Goal: Communication & Community: Connect with others

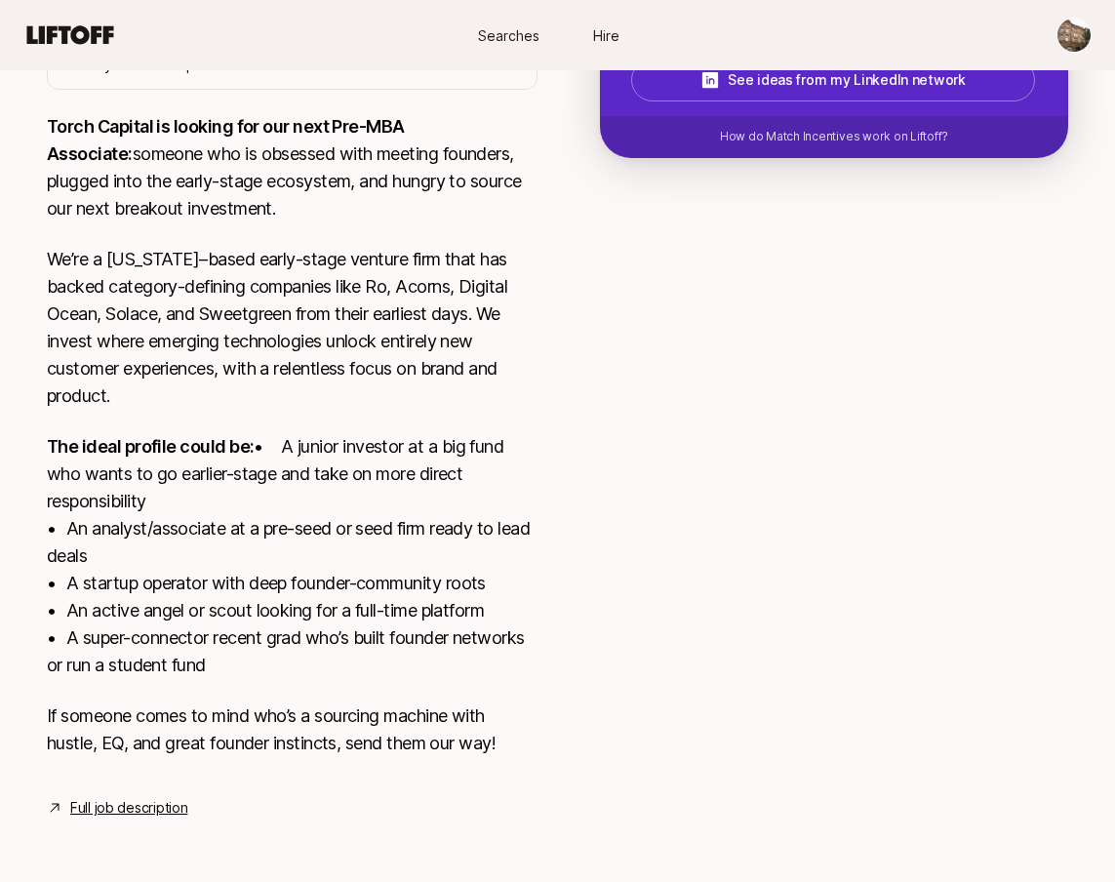
scroll to position [977, 0]
click at [0, 0] on textarea at bounding box center [0, 0] width 0 height 0
paste textarea "1. What investment thesis are you most excited about? The investment thesis I a…"
type textarea "1. What investment thesis are you most excited about? The investment thesis I a…"
type textarea "x"
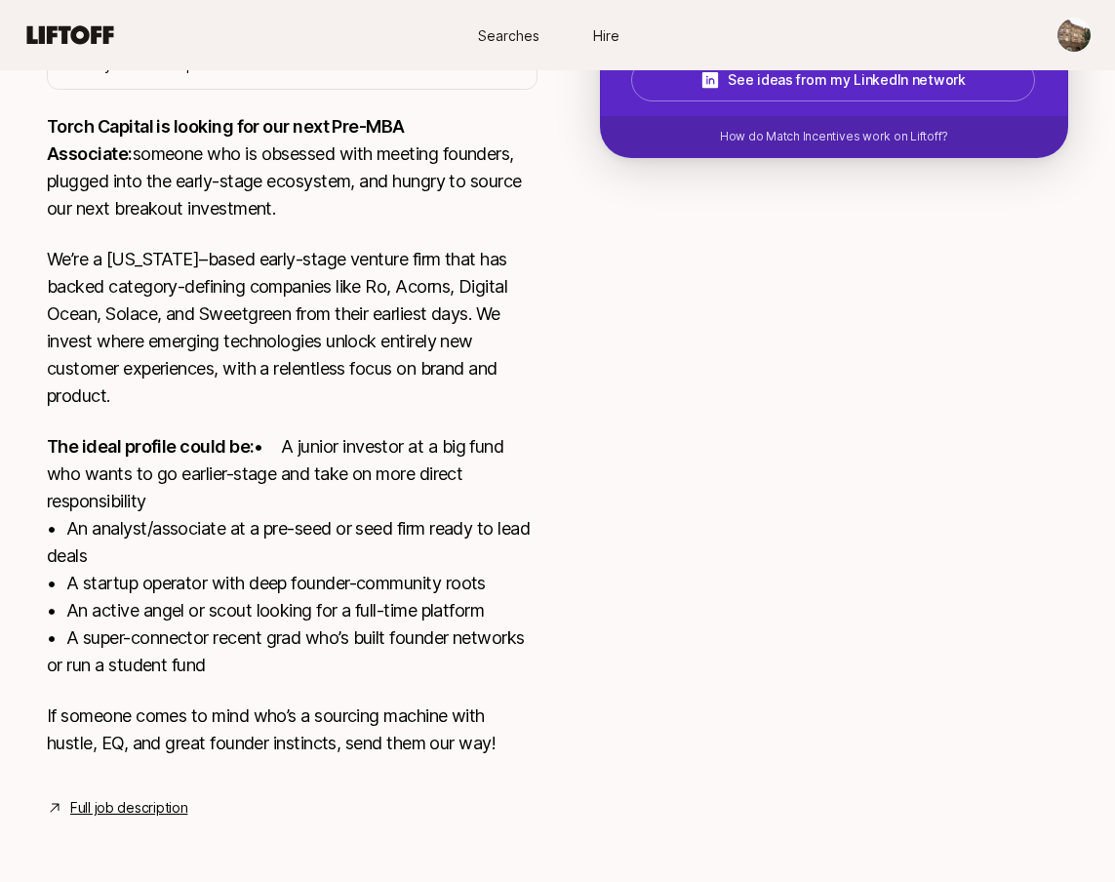
scroll to position [394, 0]
drag, startPoint x: 343, startPoint y: 607, endPoint x: 319, endPoint y: 607, distance: 24.4
click at [0, 0] on textarea at bounding box center [0, 0] width 0 height 0
type textarea "1. What investment thesis are you most excited about? The investment thesis I a…"
type textarea "x"
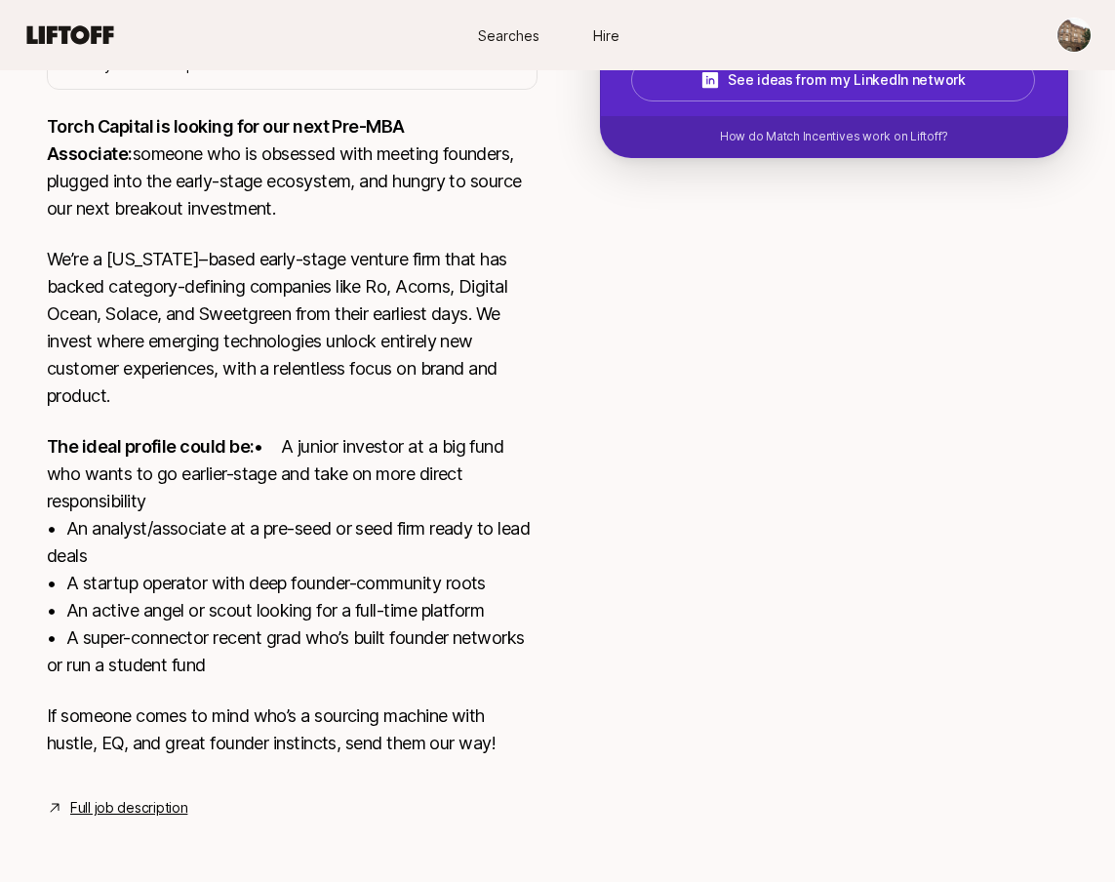
scroll to position [658, 0]
drag, startPoint x: 340, startPoint y: 674, endPoint x: 326, endPoint y: 675, distance: 14.7
click at [0, 0] on textarea at bounding box center [0, 0] width 0 height 0
type textarea "1. What investment thesis are you most excited about? The investment thesis I a…"
type textarea "x"
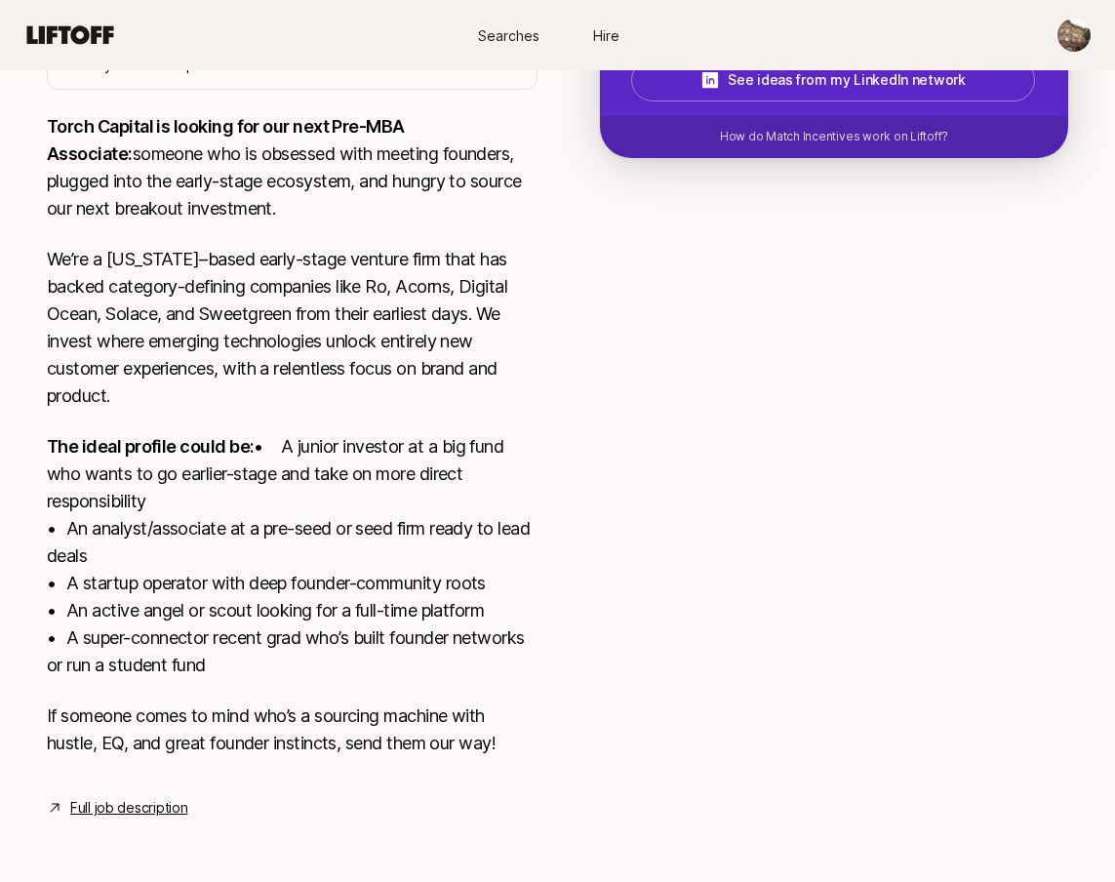
type textarea "1. What investment thesis are you most excited about? The investment thesis I a…"
type textarea "x"
click at [0, 0] on textarea at bounding box center [0, 0] width 0 height 0
type textarea "1. What investment thesis are you most excited about? The investment thesis I a…"
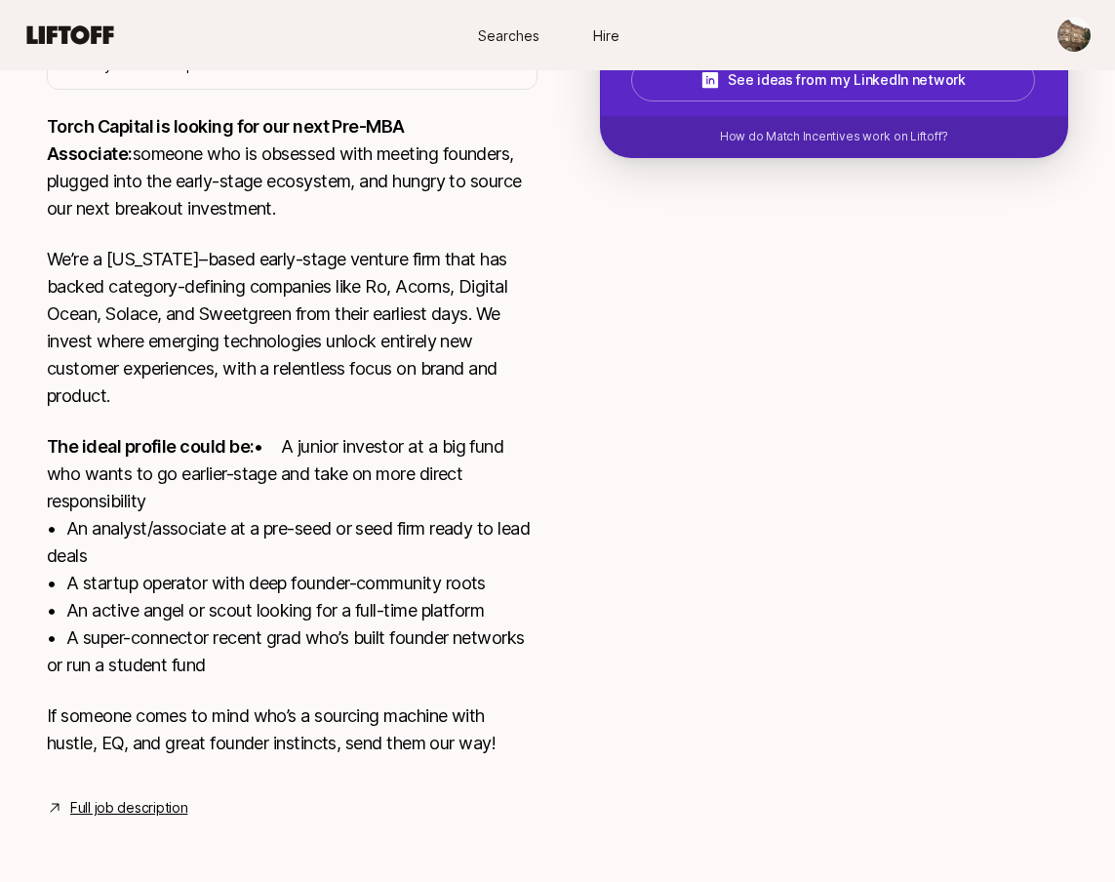
type textarea "x"
type textarea "1. What investment thesis are you most excited about? The investment thesis I a…"
type textarea "x"
type textarea "1. What investment thesis are you most excited about? The investment thesis I a…"
type textarea "x"
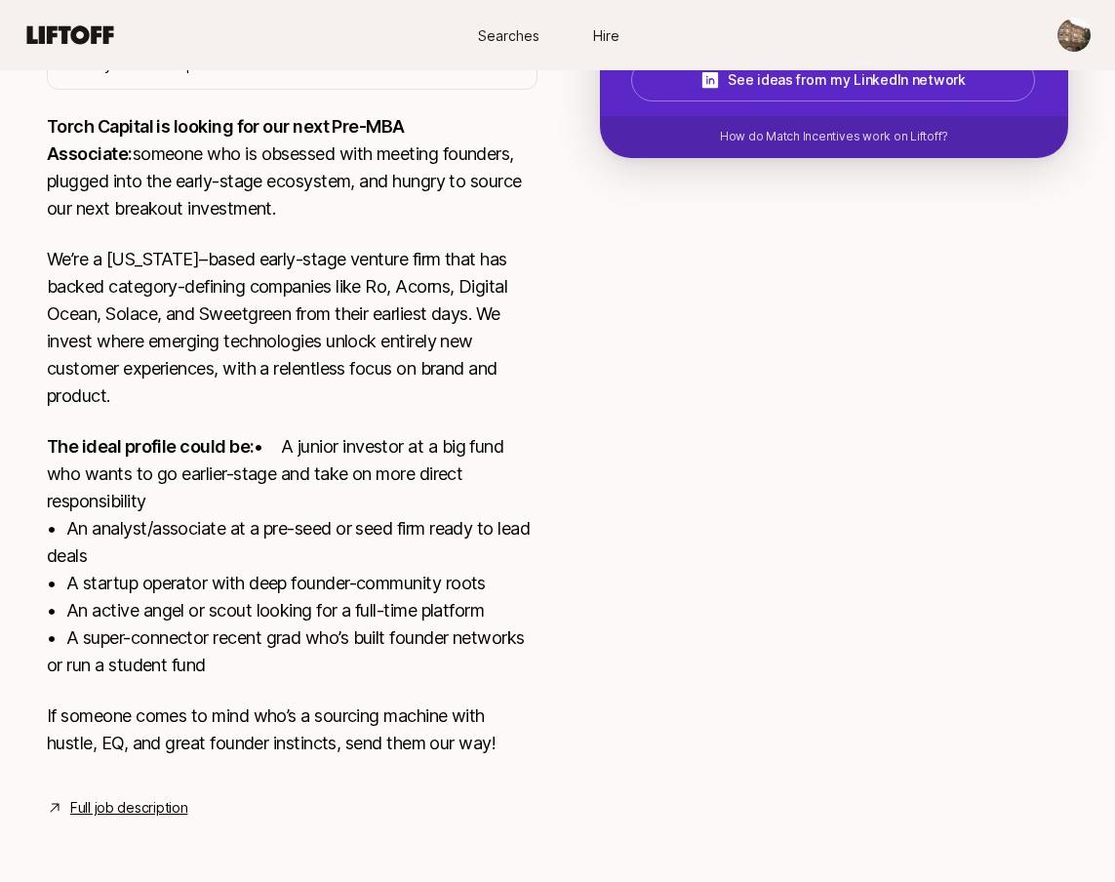
type textarea "1. What investment thesis are you most excited about? The investment thesis I a…"
type textarea "x"
drag, startPoint x: 574, startPoint y: 632, endPoint x: 563, endPoint y: 632, distance: 11.7
click at [0, 0] on textarea at bounding box center [0, 0] width 0 height 0
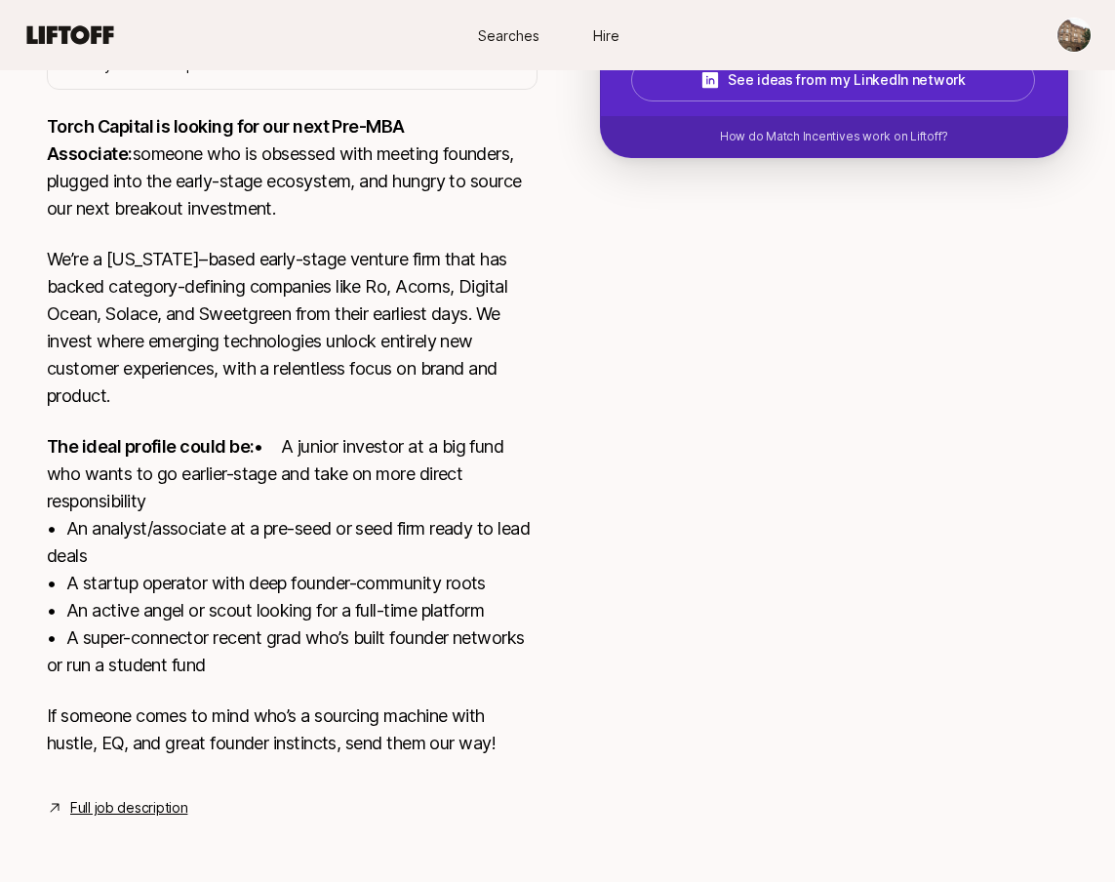
type textarea "1. What investment thesis are you most excited about? The investment thesis I a…"
type textarea "x"
type textarea "1. What investment thesis are you most excited about? The investment thesis I a…"
type textarea "x"
drag, startPoint x: 431, startPoint y: 652, endPoint x: 483, endPoint y: 661, distance: 52.6
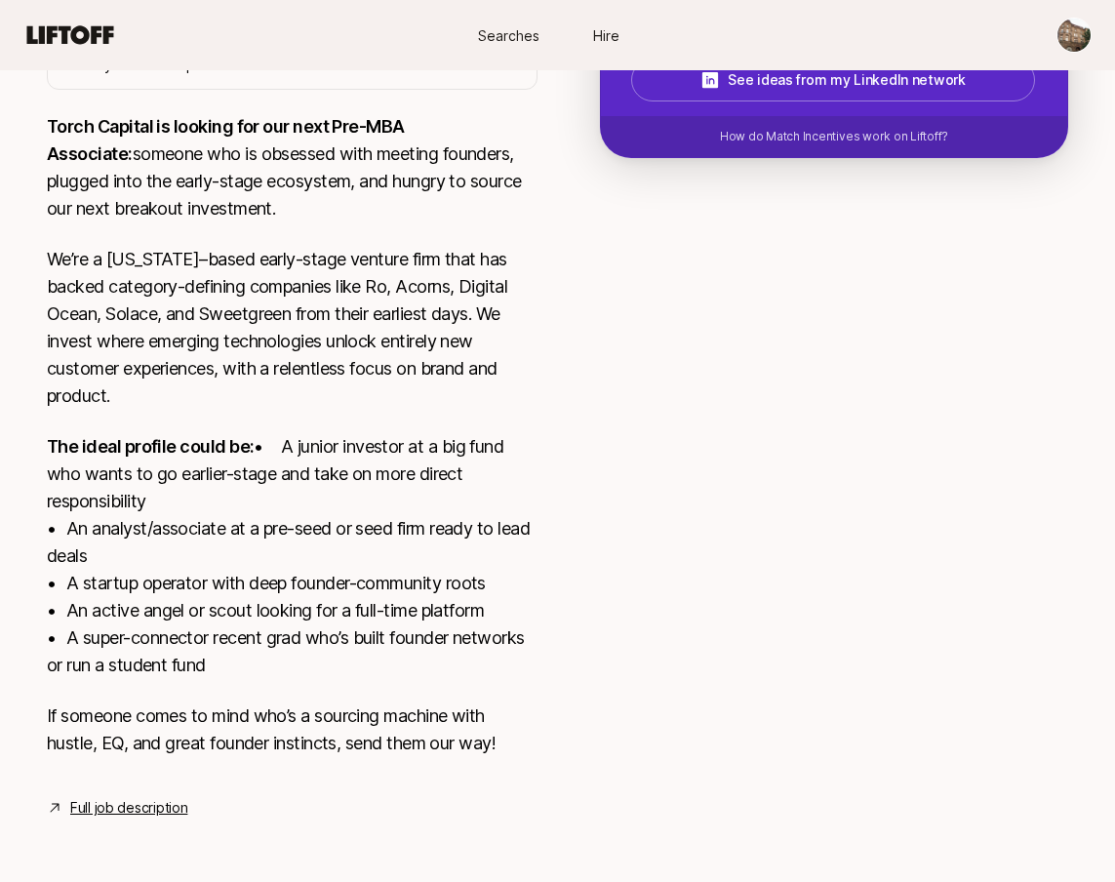
click at [0, 0] on textarea at bounding box center [0, 0] width 0 height 0
type textarea "1. What investment thesis are you most excited about? The investment thesis I a…"
type textarea "x"
click at [0, 0] on textarea at bounding box center [0, 0] width 0 height 0
type textarea "1. What investment thesis are you most excited about? The investment thesis I a…"
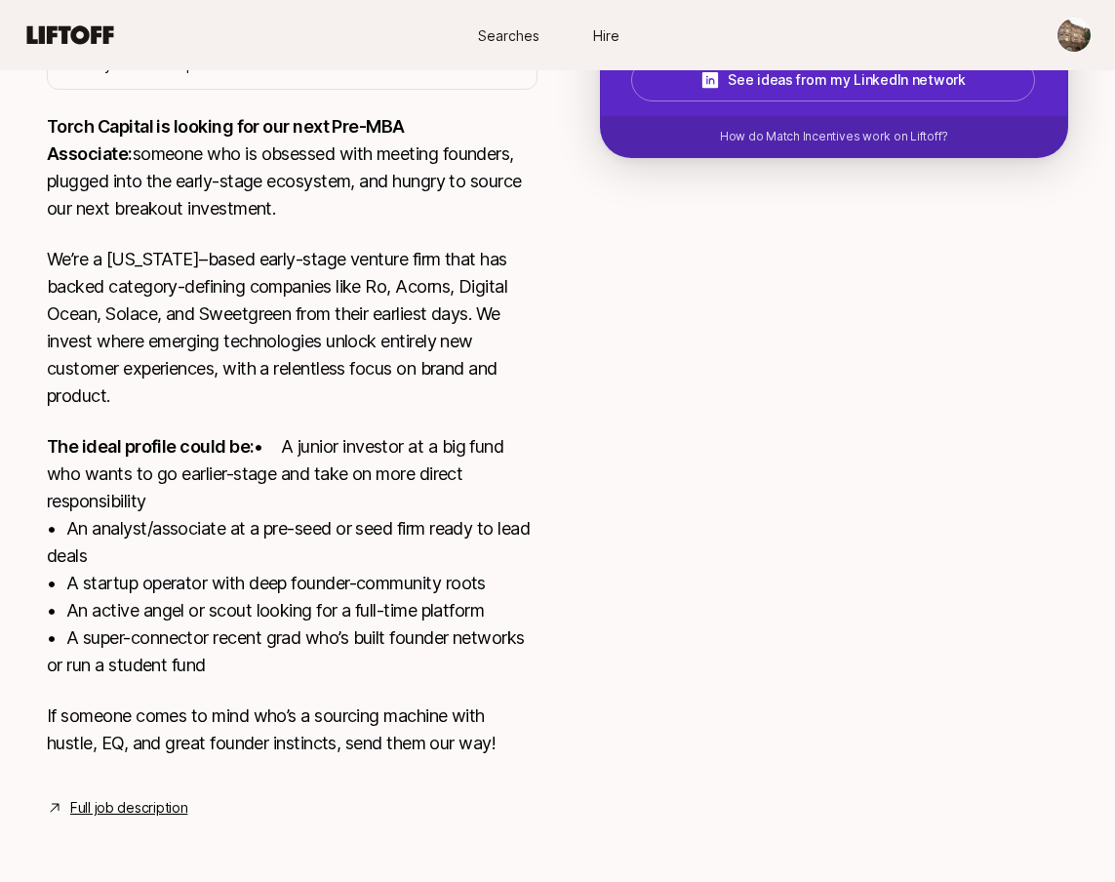
type textarea "x"
type textarea "1. What investment thesis are you most excited about? The investment thesis I a…"
type textarea "x"
type textarea "1. What investment thesis are you most excited about? The investment thesis I a…"
type textarea "x"
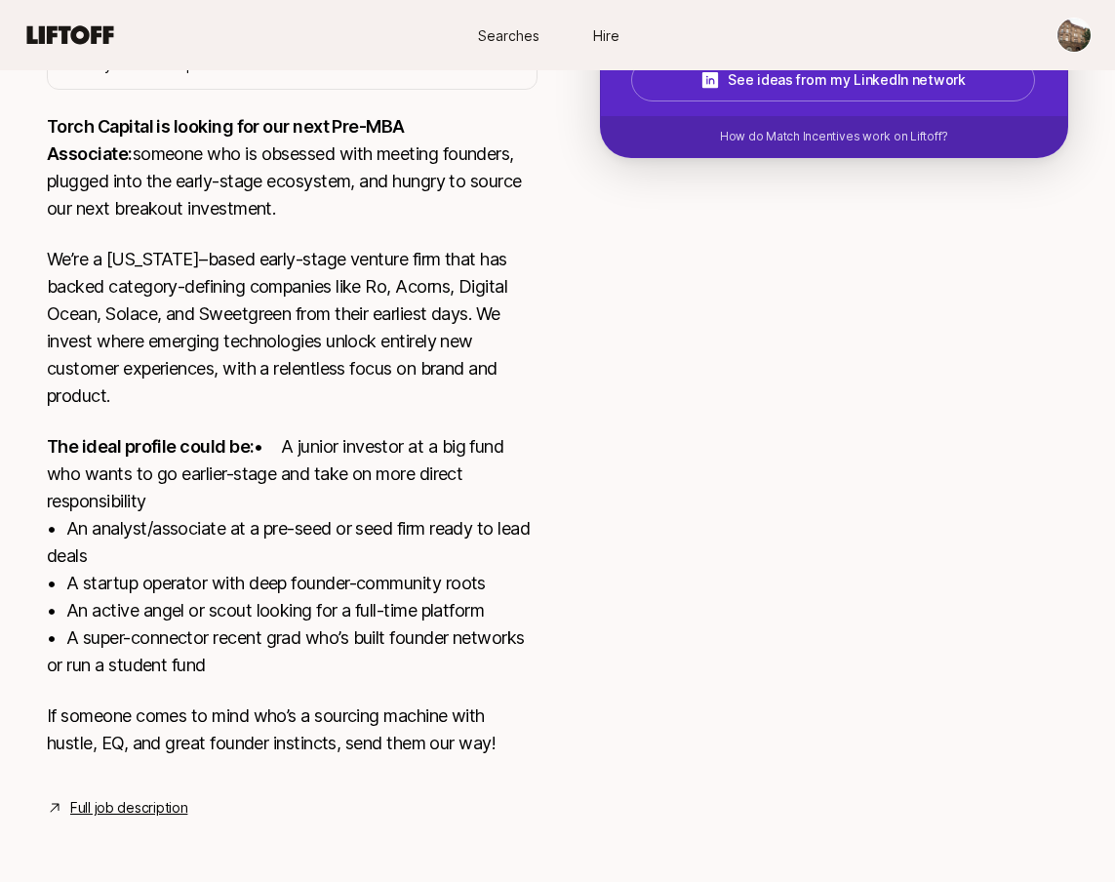
scroll to position [997, 0]
click at [0, 0] on textarea at bounding box center [0, 0] width 0 height 0
type textarea "1. What investment thesis are you most excited about? The investment thesis I a…"
type textarea "x"
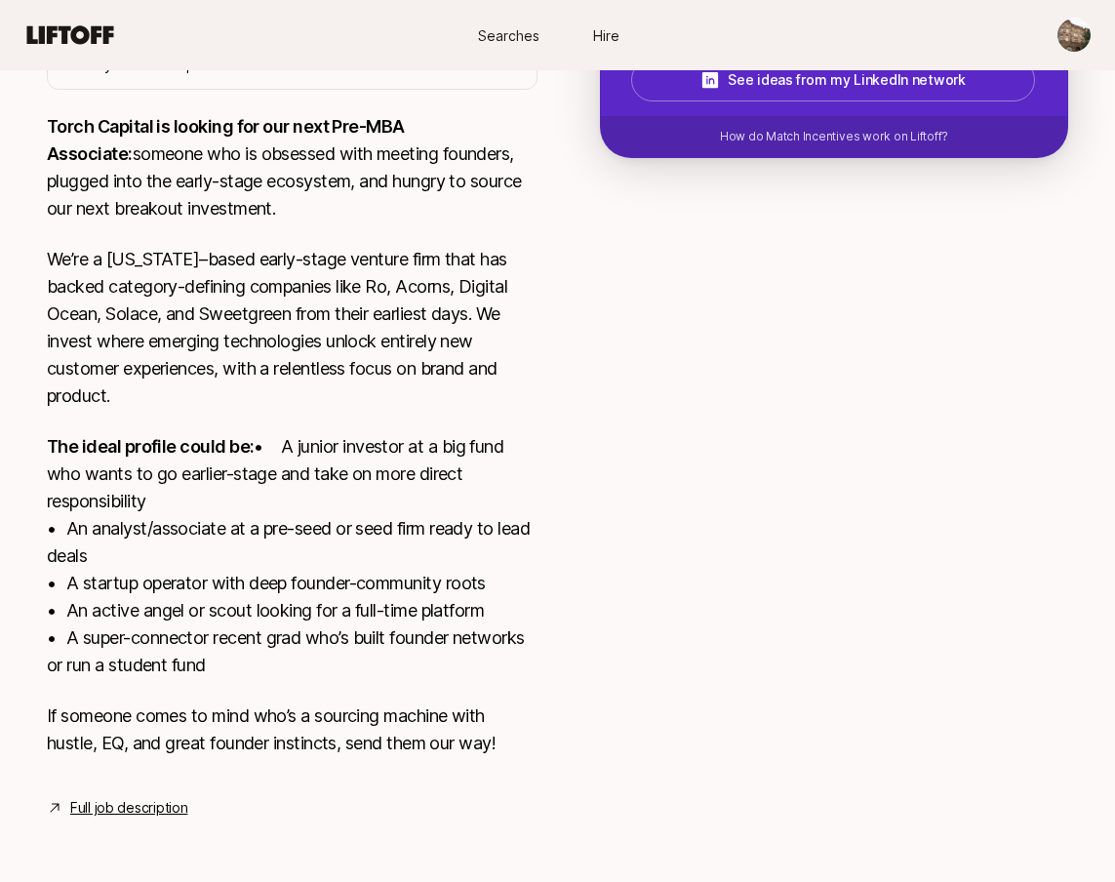
type textarea "1. What investment thesis are you most excited about? The investment thesis I a…"
type textarea "x"
drag, startPoint x: 541, startPoint y: 622, endPoint x: 720, endPoint y: 595, distance: 180.6
click at [0, 0] on textarea at bounding box center [0, 0] width 0 height 0
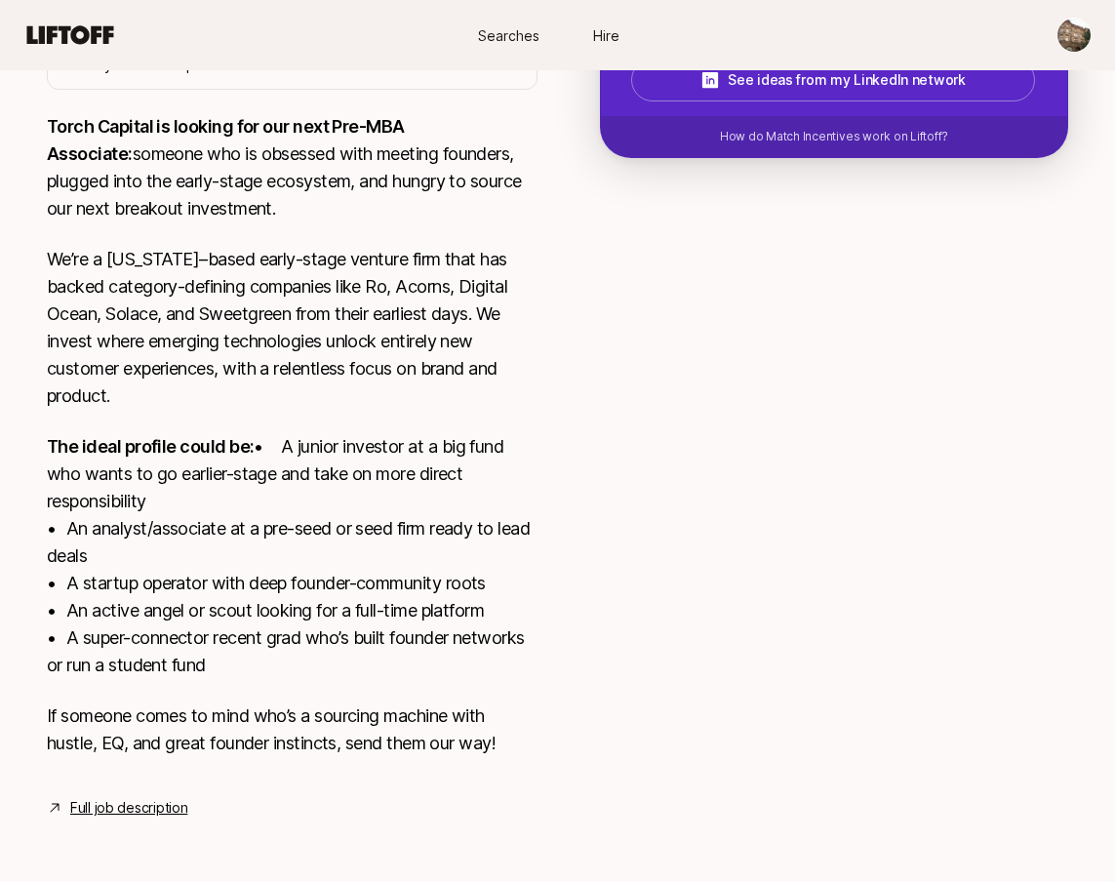
type textarea "1. What investment thesis are you most excited about? The investment thesis I a…"
type textarea "x"
type textarea "1. What investment thesis are you most excited about? The investment thesis I a…"
type textarea "x"
type textarea "1. What investment thesis are you most excited about? The investment thesis I a…"
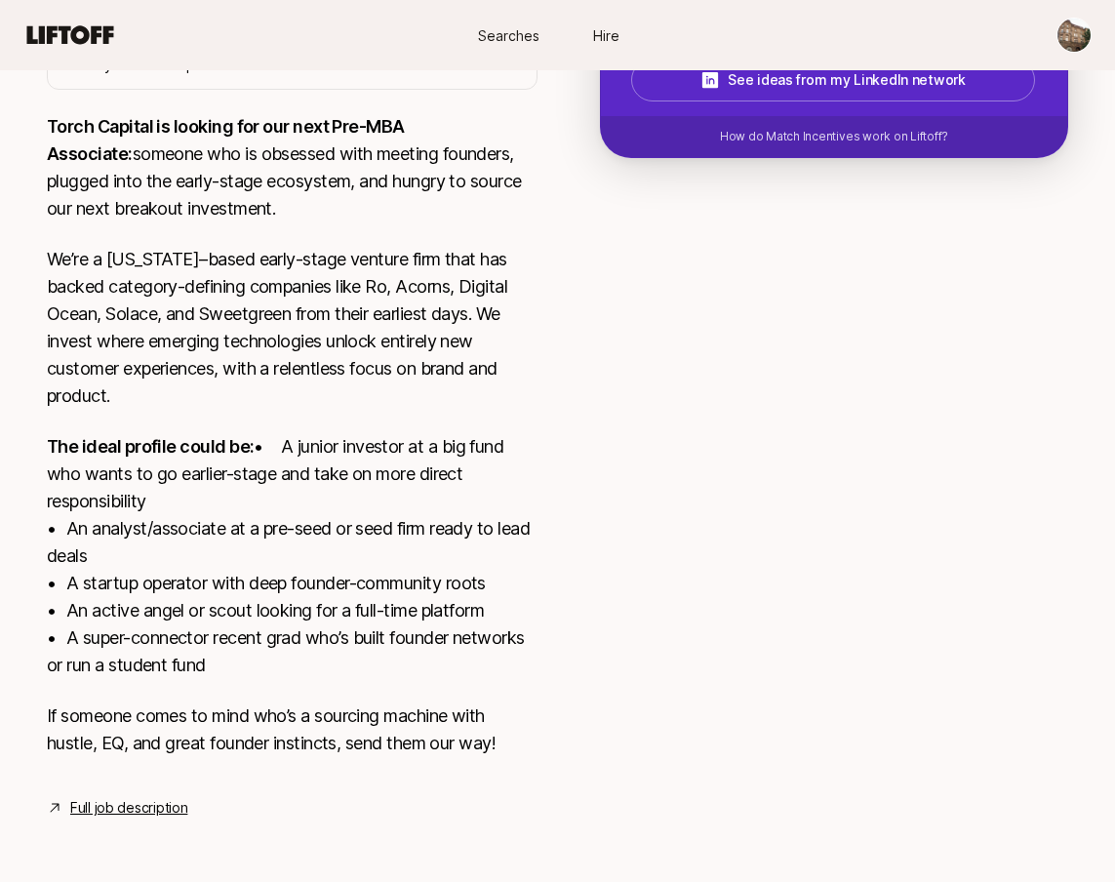
type textarea "x"
drag, startPoint x: 530, startPoint y: 626, endPoint x: 382, endPoint y: 623, distance: 147.3
click at [0, 0] on textarea at bounding box center [0, 0] width 0 height 0
type textarea "1. What investment thesis are you most excited about? The investment thesis I a…"
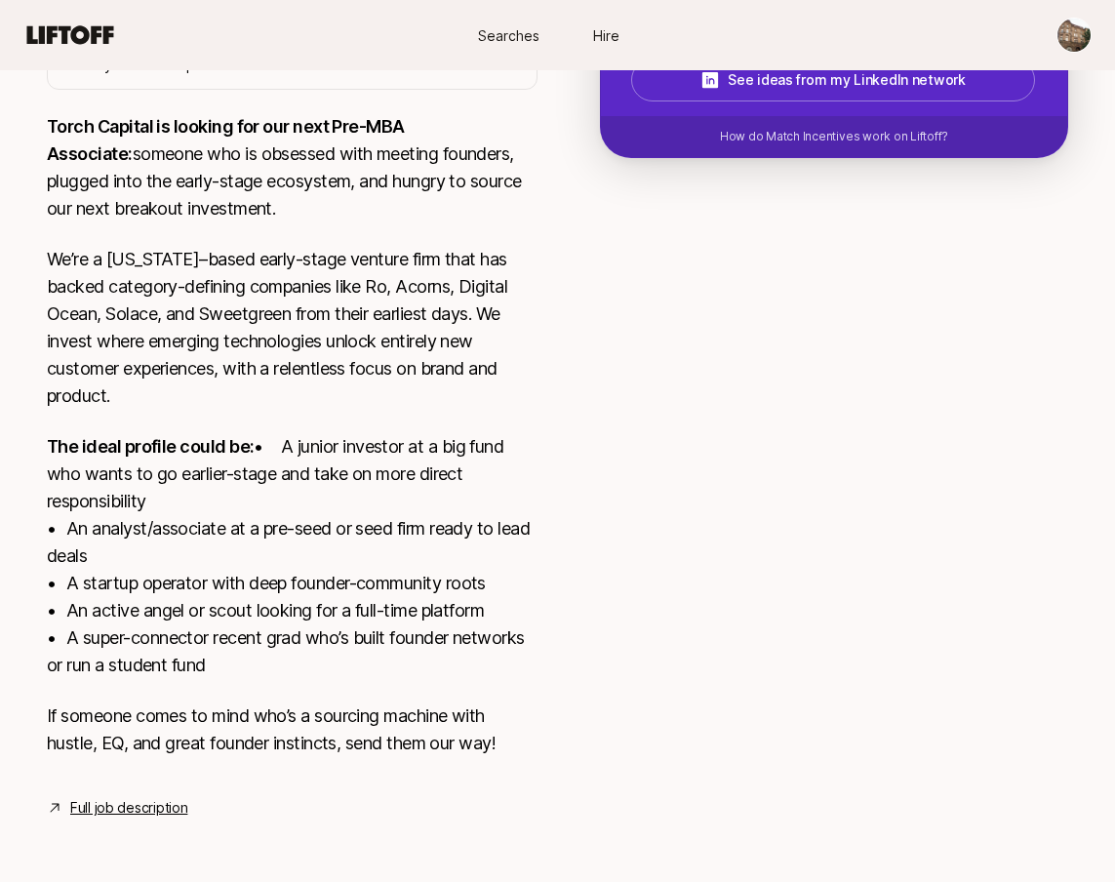
type textarea "x"
drag, startPoint x: 387, startPoint y: 649, endPoint x: 507, endPoint y: 659, distance: 120.4
click at [0, 0] on textarea at bounding box center [0, 0] width 0 height 0
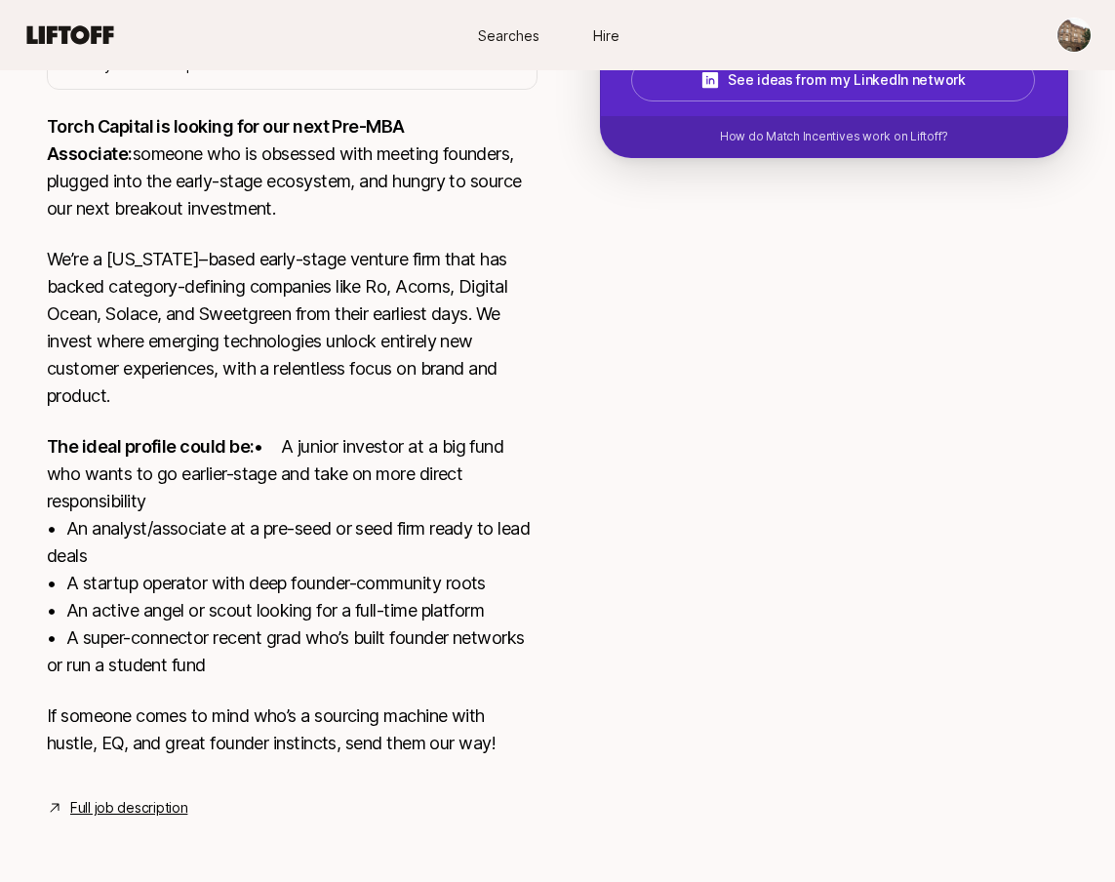
click at [0, 0] on textarea at bounding box center [0, 0] width 0 height 0
type textarea "1. What investment thesis are you most excited about? The investment thesis I a…"
type textarea "x"
drag, startPoint x: 685, startPoint y: 593, endPoint x: 485, endPoint y: 621, distance: 201.9
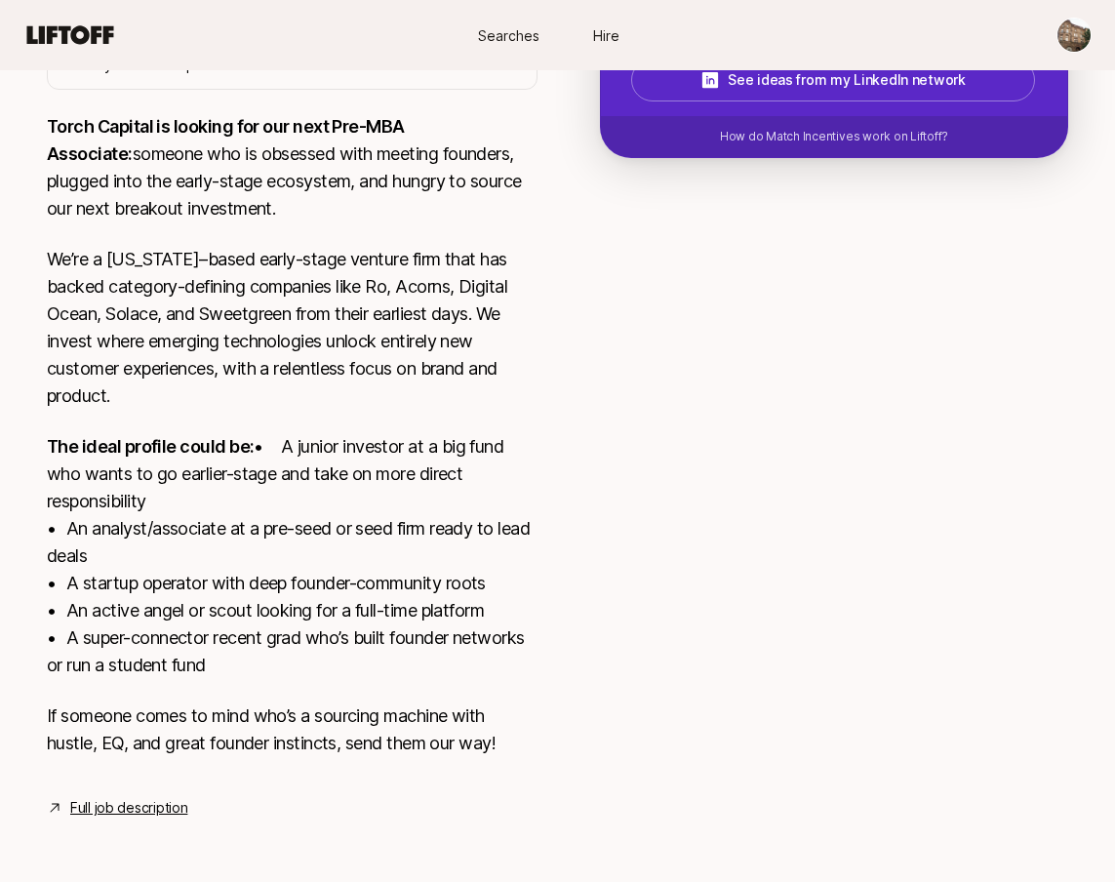
click at [0, 0] on textarea at bounding box center [0, 0] width 0 height 0
type textarea "1. What investment thesis are you most excited about? The investment thesis I a…"
type textarea "x"
type textarea "1. What investment thesis are you most excited about? The investment thesis I a…"
type textarea "x"
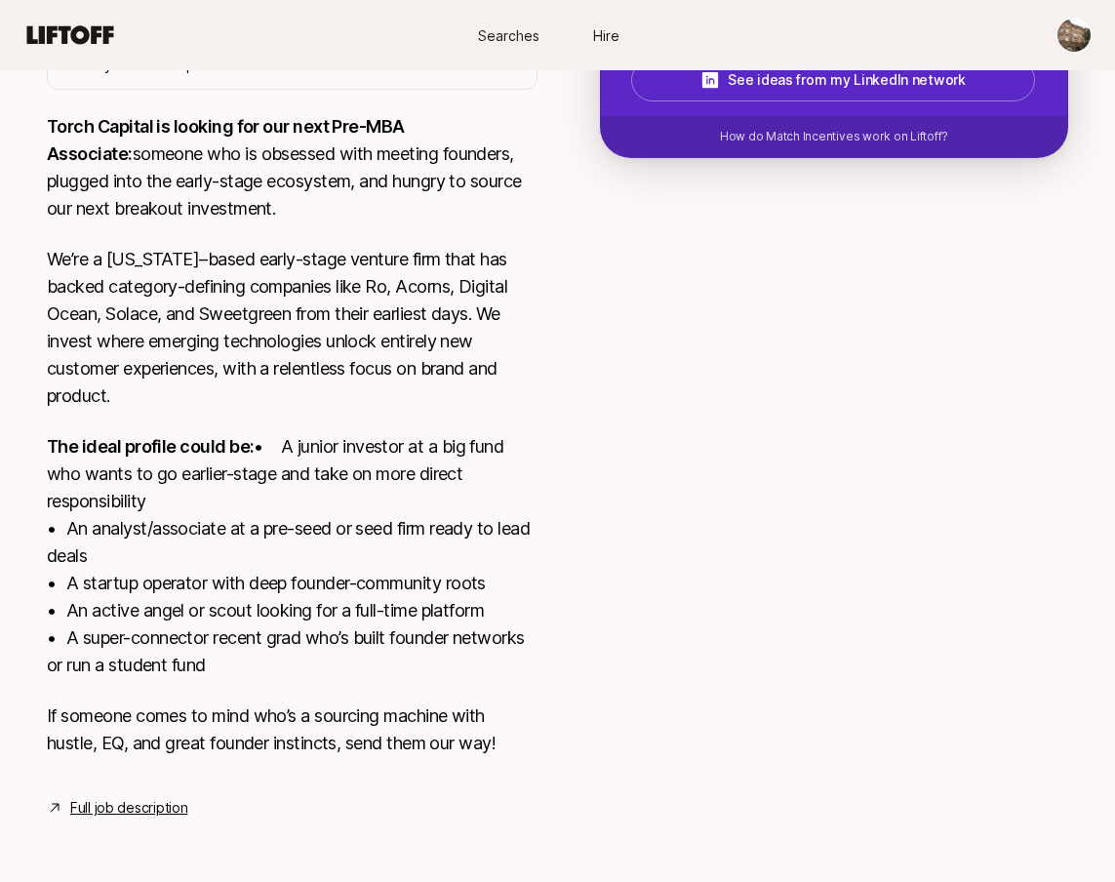
drag, startPoint x: 417, startPoint y: 623, endPoint x: 385, endPoint y: 617, distance: 32.7
click at [0, 0] on textarea at bounding box center [0, 0] width 0 height 0
type textarea "1. What investment thesis are you most excited about? The investment thesis I a…"
type textarea "x"
type textarea "1. What investment thesis are you most excited about? The investment thesis I a…"
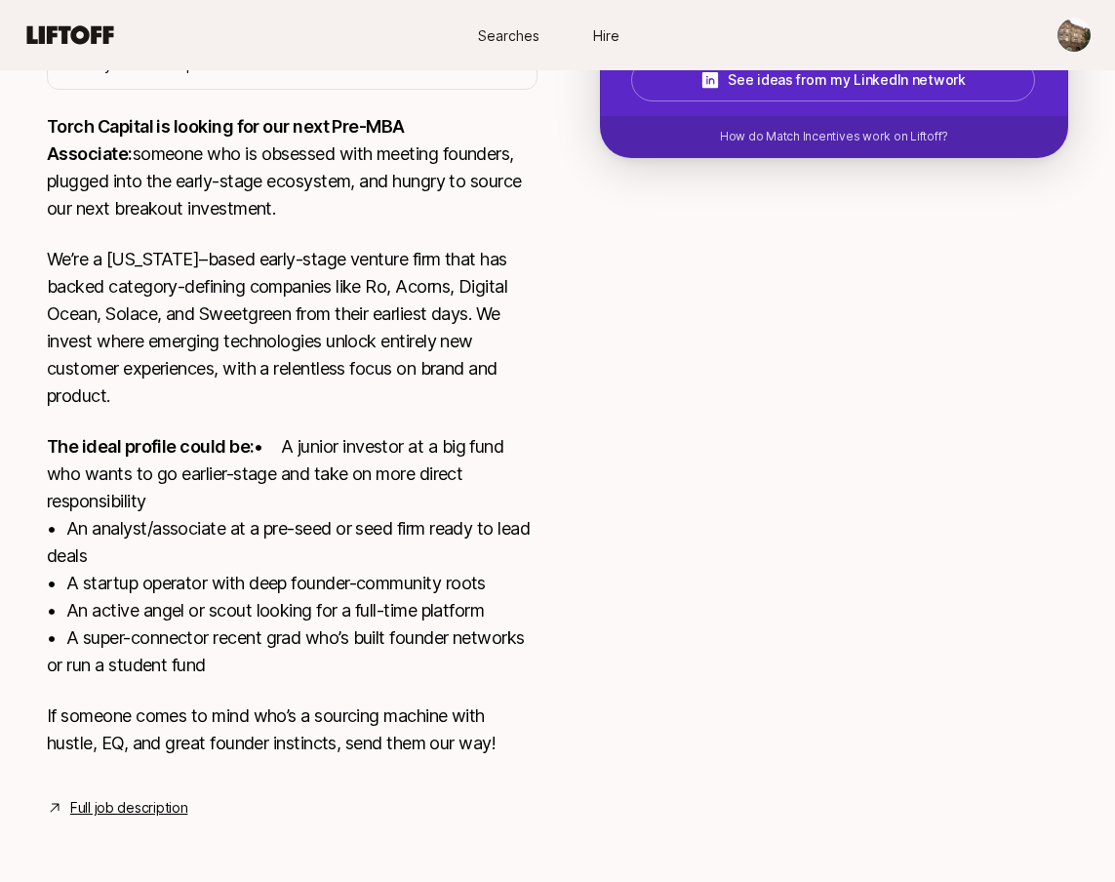
type textarea "x"
drag, startPoint x: 344, startPoint y: 644, endPoint x: 327, endPoint y: 643, distance: 17.6
click at [0, 0] on textarea at bounding box center [0, 0] width 0 height 0
type textarea "1. What investment thesis are you most excited about? The investment thesis I a…"
type textarea "x"
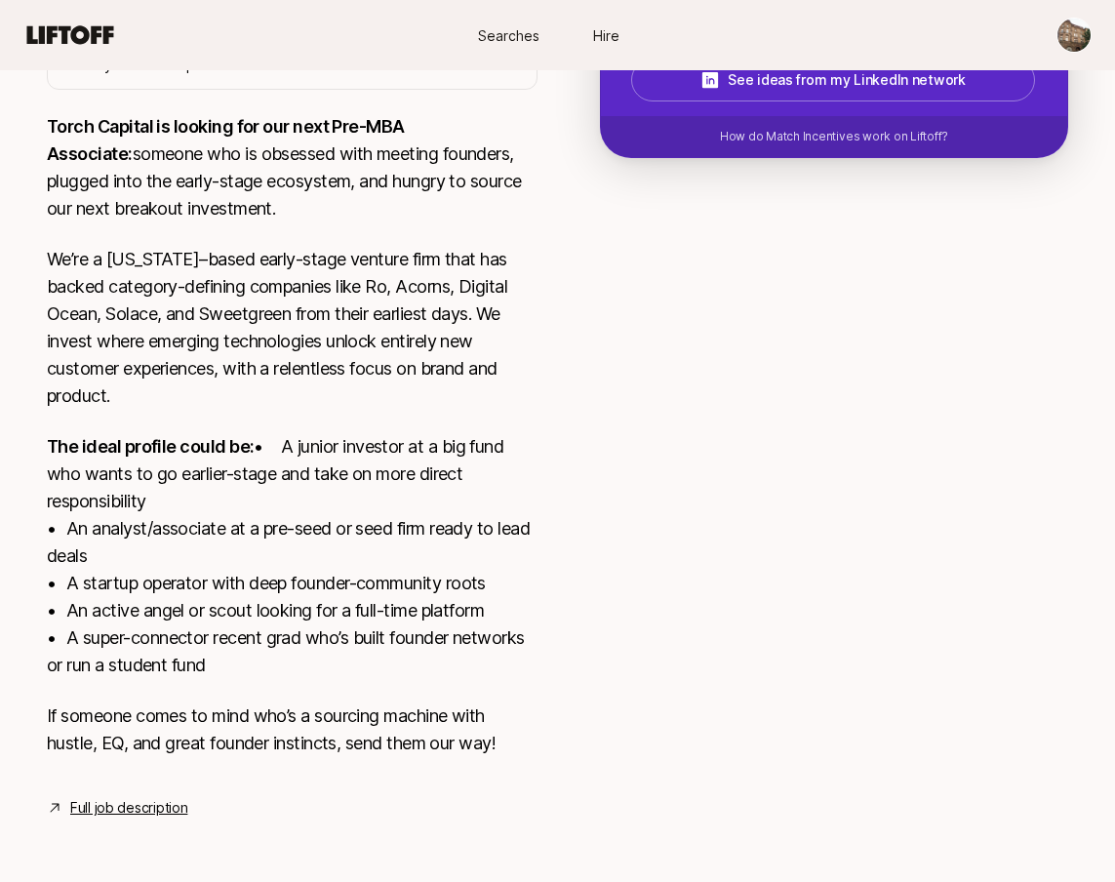
type textarea "1. What investment thesis are you most excited about? The investment thesis I a…"
type textarea "x"
type textarea "1. What investment thesis are you most excited about? The investment thesis I a…"
type textarea "x"
drag, startPoint x: 550, startPoint y: 640, endPoint x: 390, endPoint y: 642, distance: 160.0
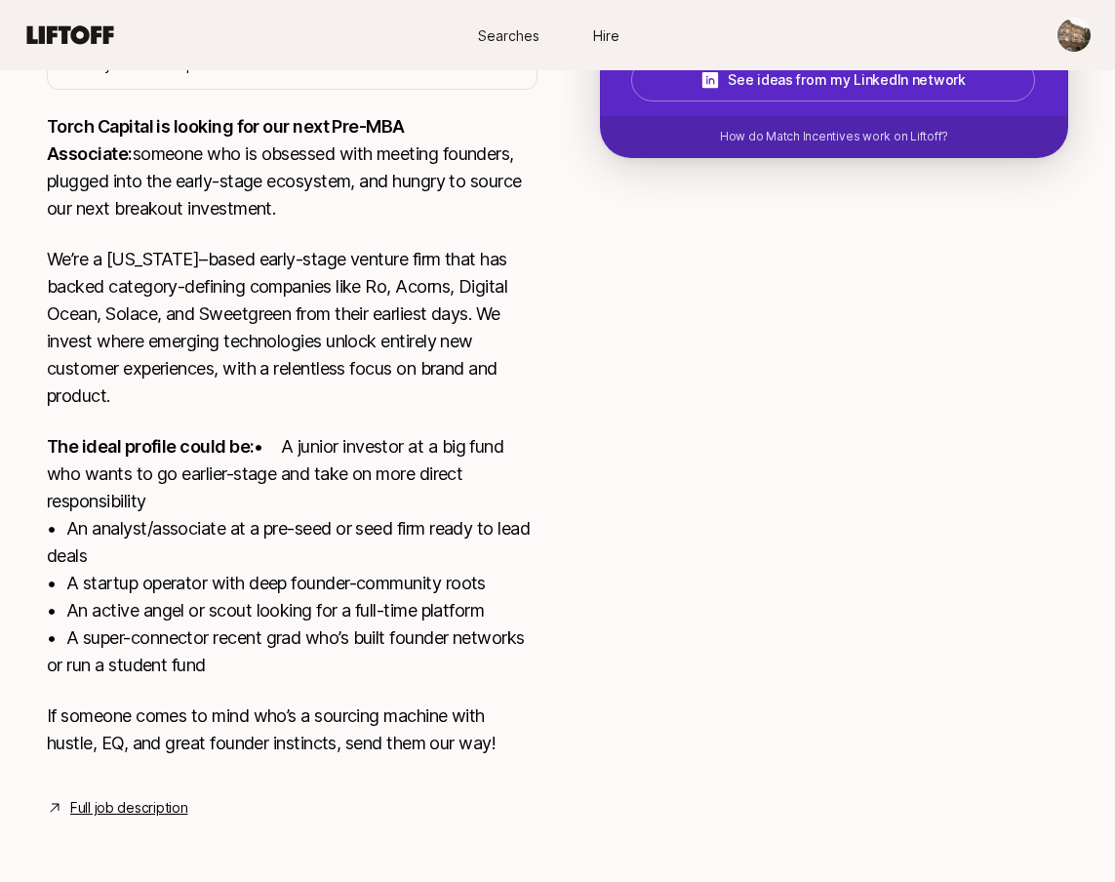
click at [0, 0] on textarea at bounding box center [0, 0] width 0 height 0
type textarea "1. What investment thesis are you most excited about? The investment thesis I a…"
type textarea "x"
drag, startPoint x: 578, startPoint y: 644, endPoint x: 400, endPoint y: 640, distance: 178.5
click at [0, 0] on textarea at bounding box center [0, 0] width 0 height 0
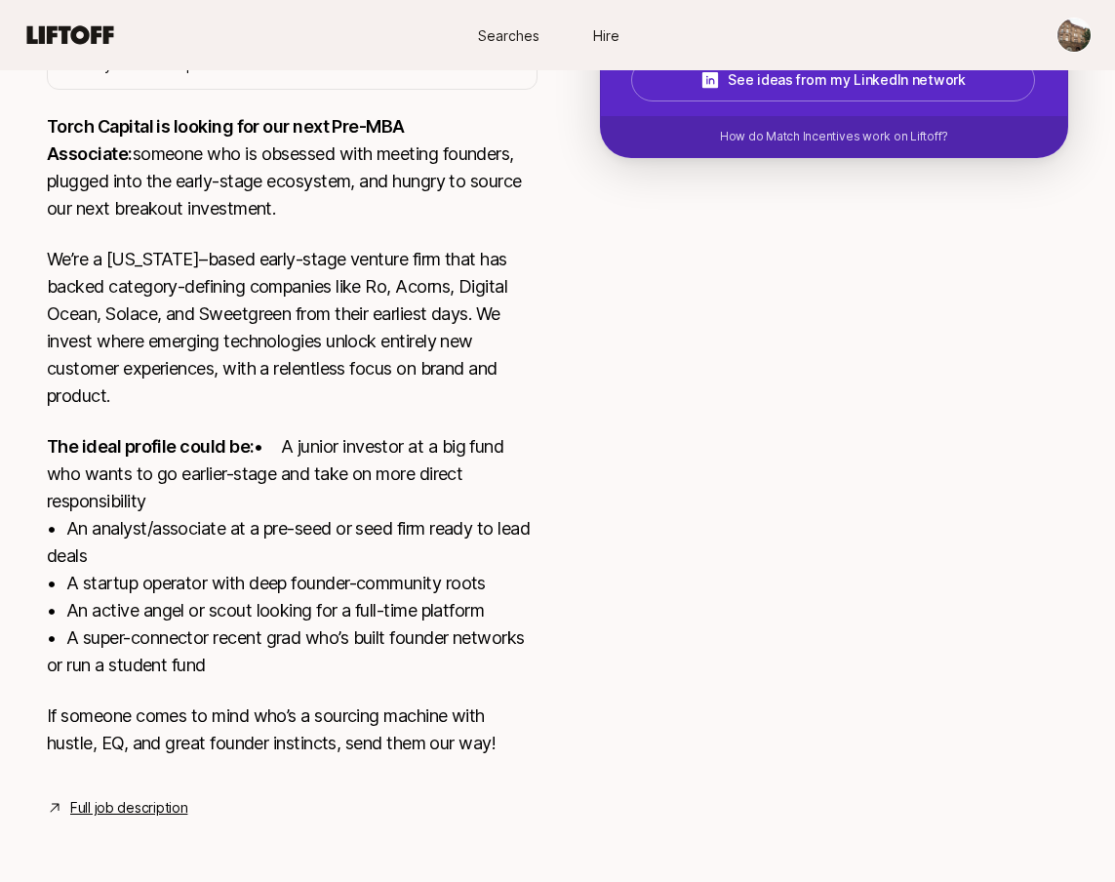
type textarea "1. What investment thesis are you most excited about? The investment thesis I a…"
type textarea "x"
type textarea "1. What investment thesis are you most excited about? The investment thesis I a…"
type textarea "x"
type textarea "1. What investment thesis are you most excited about? The investment thesis I a…"
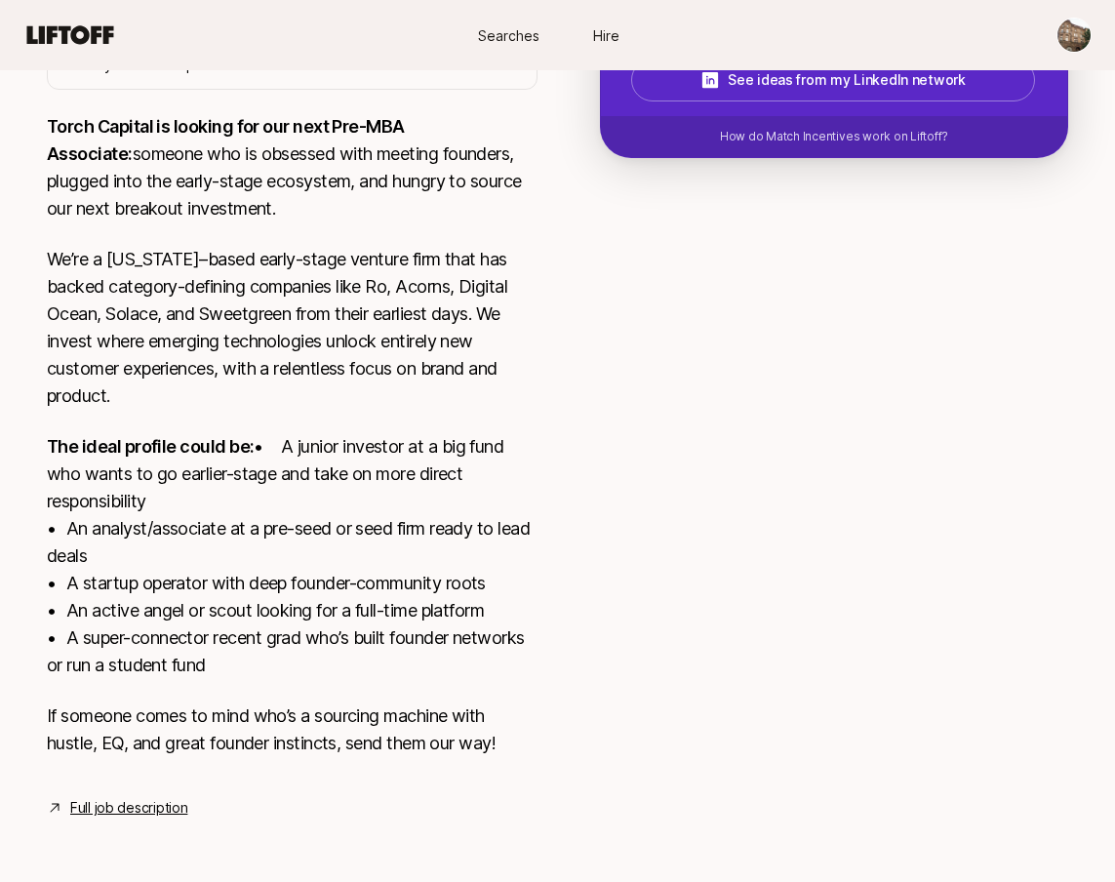
type textarea "x"
type textarea "1. What investment thesis are you most excited about? The investment thesis I a…"
type textarea "x"
type textarea "1. What investment thesis are you most excited about? The investment thesis I a…"
type textarea "x"
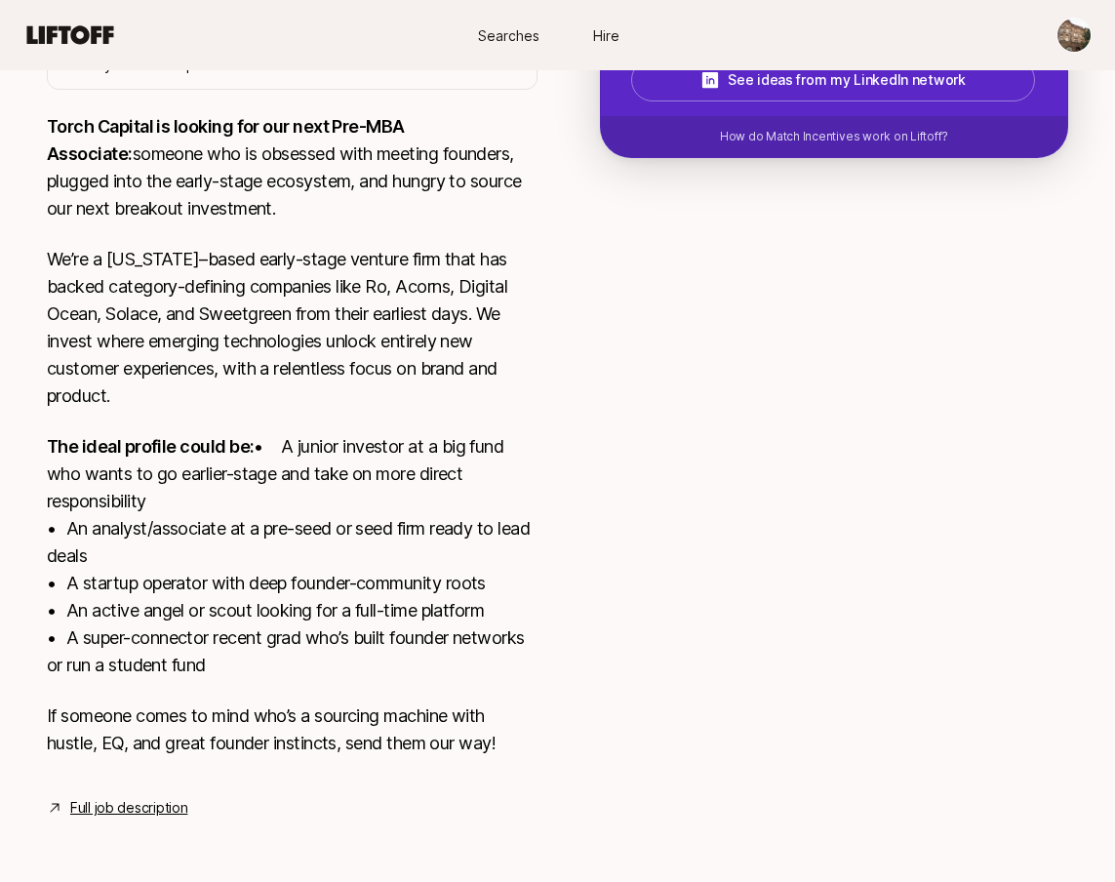
type textarea "1. What investment thesis are you most excited about? The investment thesis I a…"
type textarea "x"
type textarea "1. What investment thesis are you most excited about? The investment thesis I a…"
type textarea "x"
type textarea "1. What investment thesis are you most excited about? The investment thesis I a…"
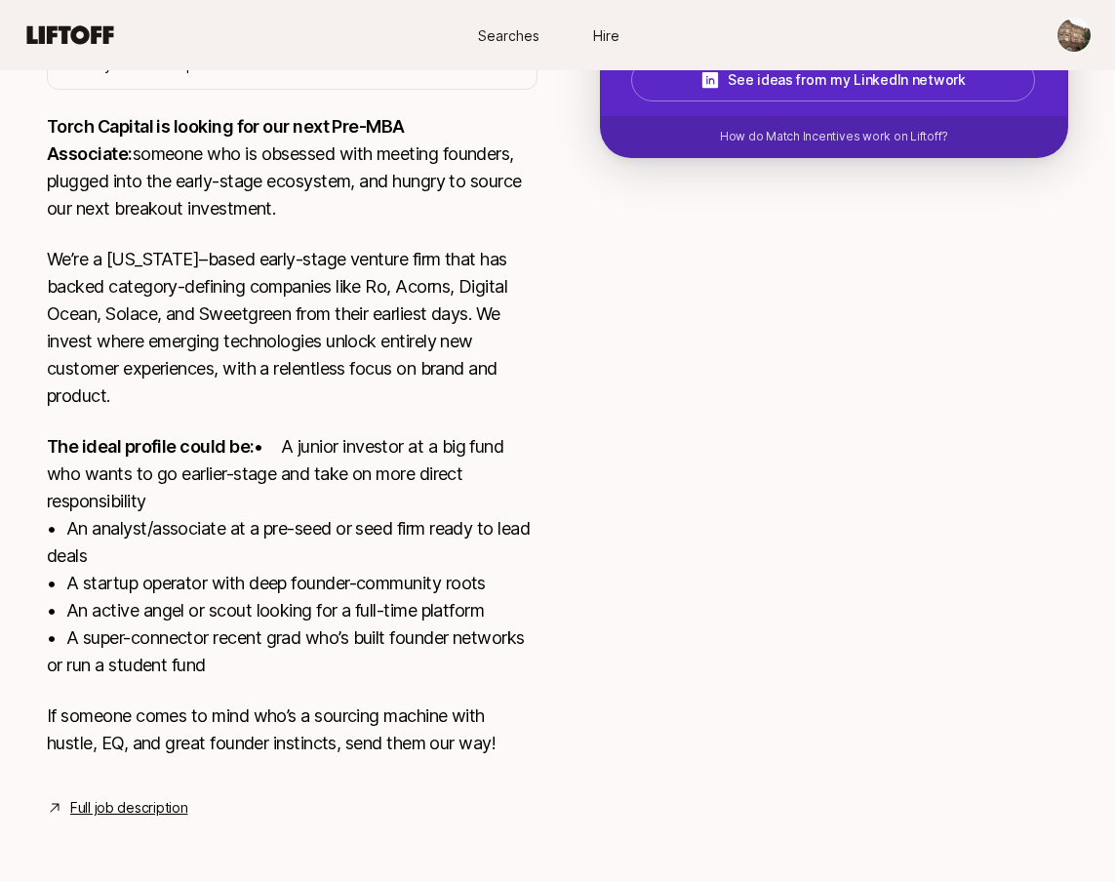
type textarea "x"
type textarea "1. What investment thesis are you most excited about? The investment thesis I a…"
type textarea "x"
type textarea "1. What investment thesis are you most excited about? The investment thesis I a…"
type textarea "x"
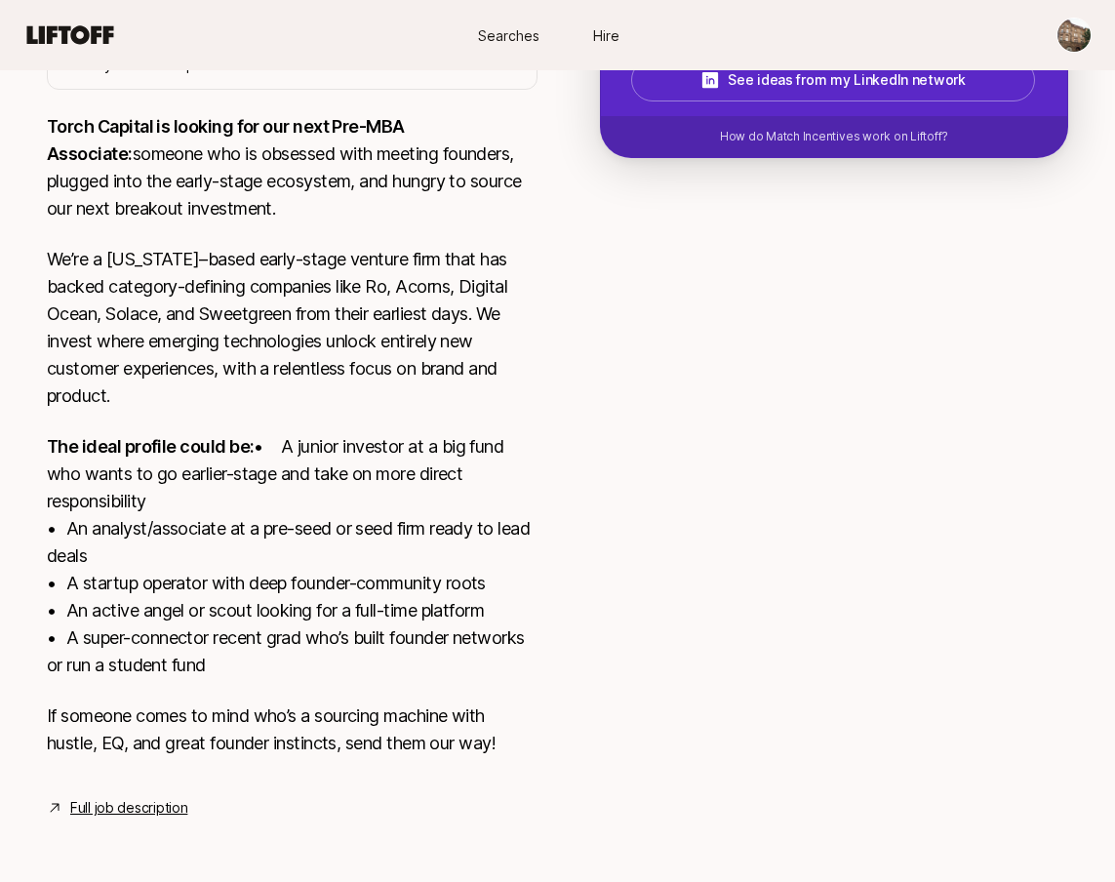
type textarea "1. What investment thesis are you most excited about? The investment thesis I a…"
type textarea "x"
type textarea "1. What investment thesis are you most excited about? The investment thesis I a…"
type textarea "x"
type textarea "1. What investment thesis are you most excited about? The investment thesis I a…"
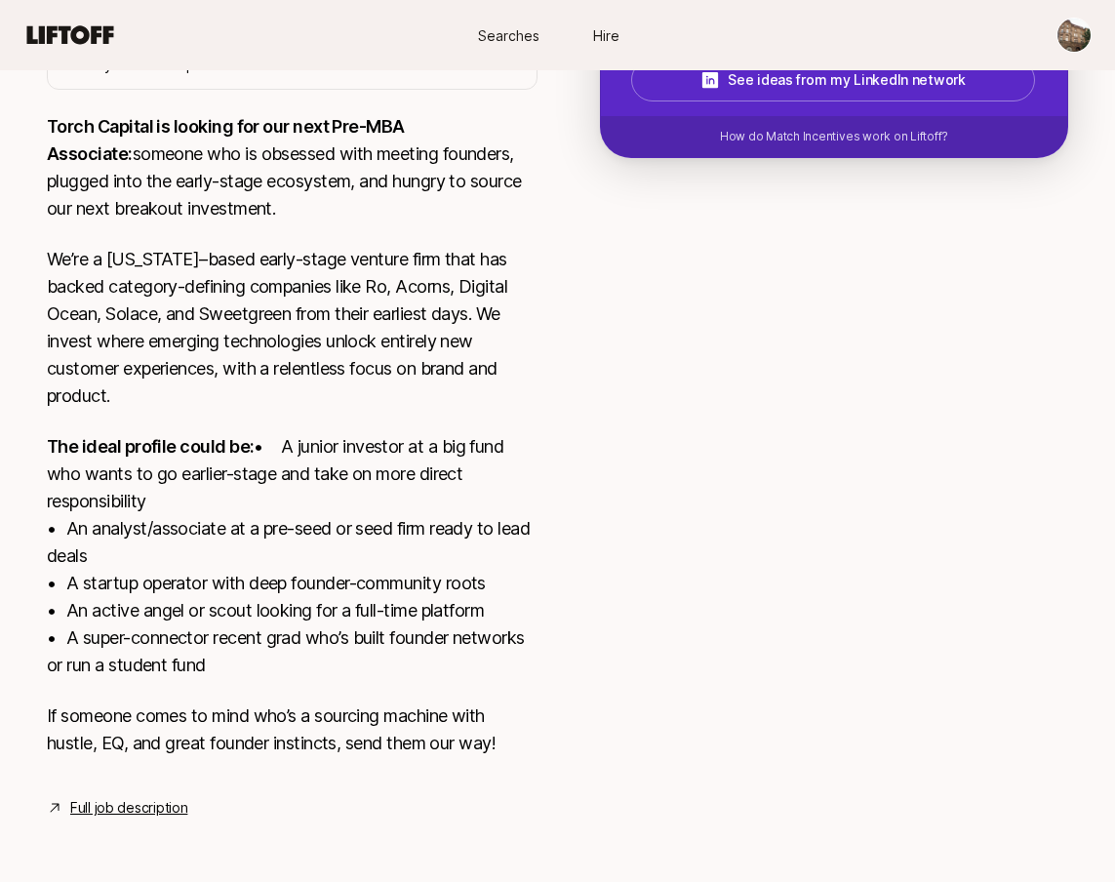
type textarea "x"
type textarea "1. What investment thesis are you most excited about? The investment thesis I a…"
type textarea "x"
type textarea "1. What investment thesis are you most excited about? The investment thesis I a…"
type textarea "x"
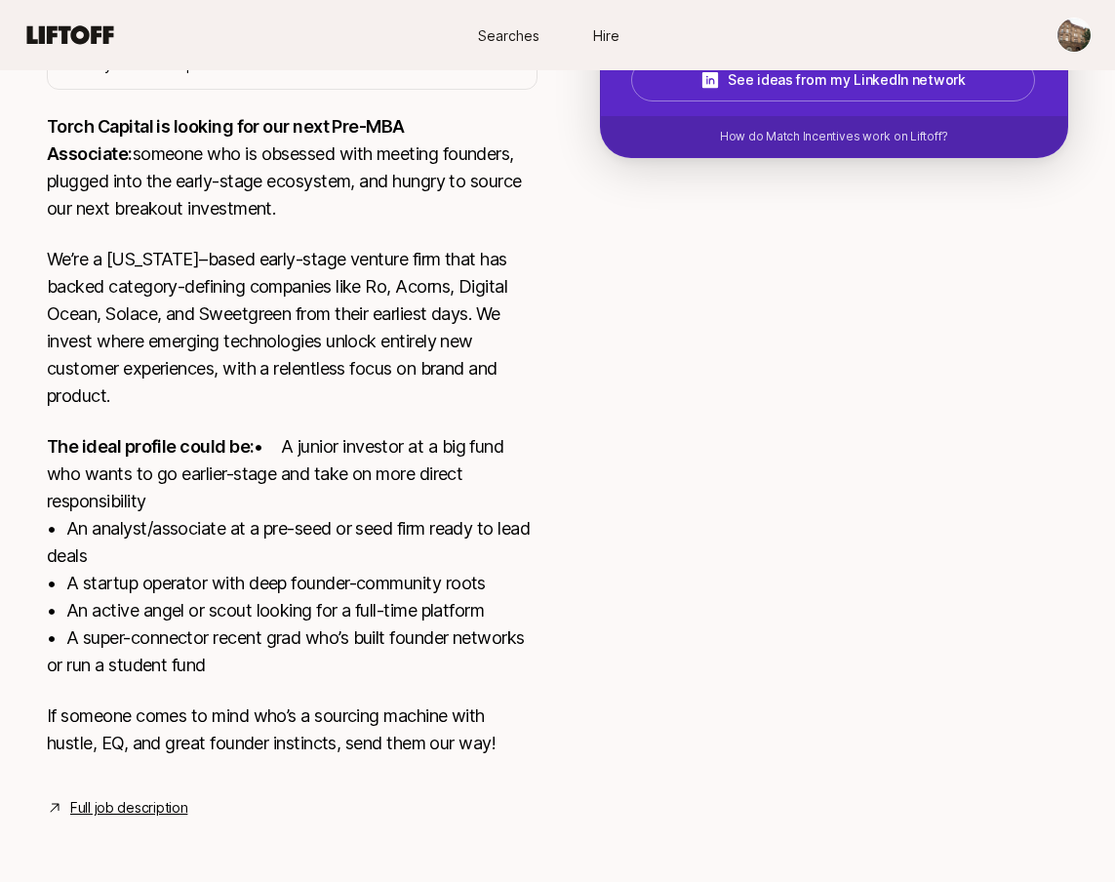
drag, startPoint x: 525, startPoint y: 641, endPoint x: 585, endPoint y: 652, distance: 61.4
click at [0, 0] on textarea at bounding box center [0, 0] width 0 height 0
drag, startPoint x: 581, startPoint y: 641, endPoint x: 583, endPoint y: 662, distance: 21.5
click at [0, 0] on textarea at bounding box center [0, 0] width 0 height 0
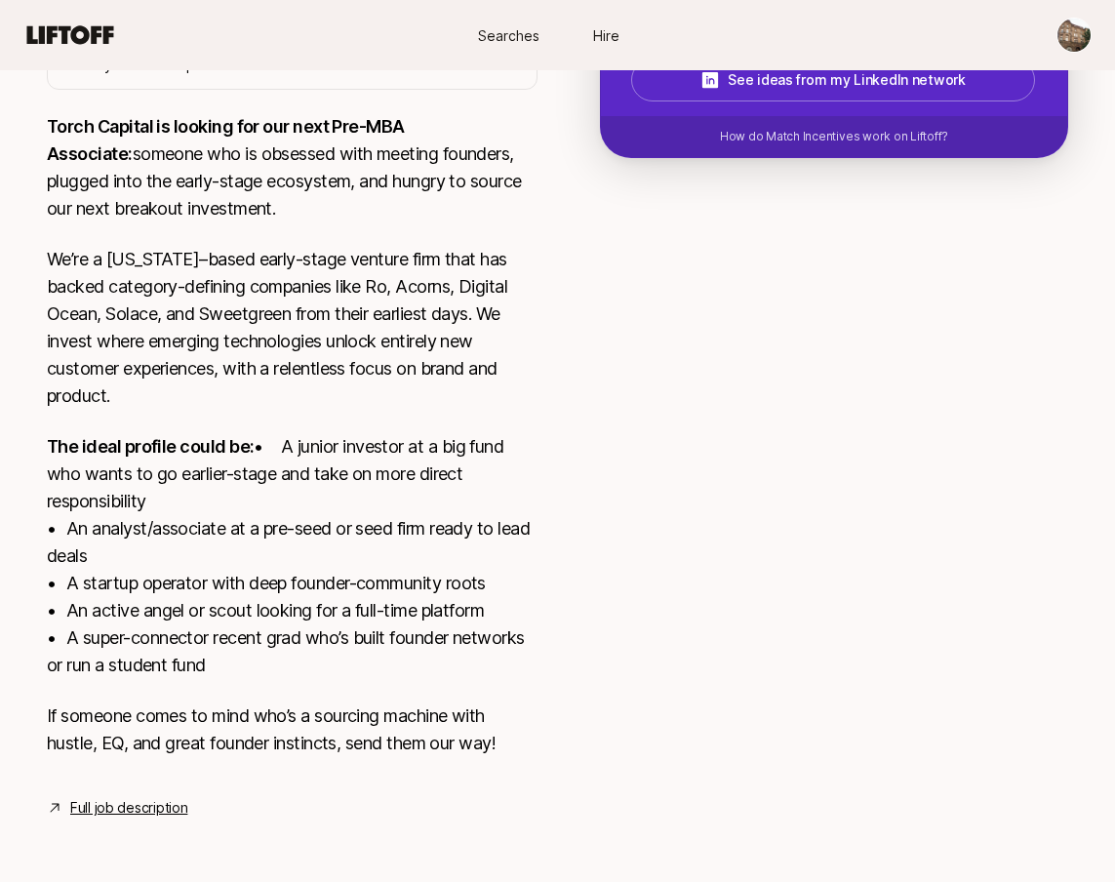
type textarea "1. What investment thesis are you most excited about? The investment thesis I a…"
type textarea "x"
type textarea "1. What investment thesis are you most excited about? The investment thesis I a…"
type textarea "x"
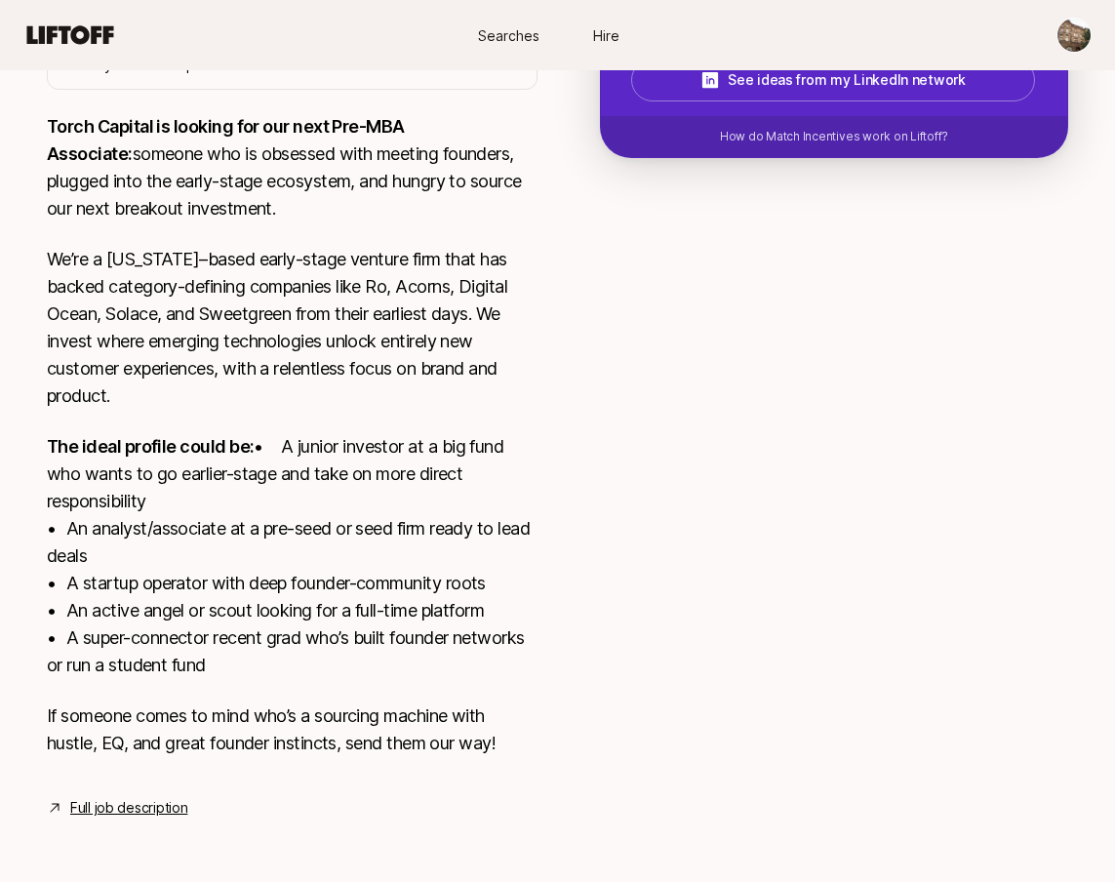
drag, startPoint x: 366, startPoint y: 632, endPoint x: 486, endPoint y: 614, distance: 121.4
click at [0, 0] on textarea at bounding box center [0, 0] width 0 height 0
drag, startPoint x: 484, startPoint y: 682, endPoint x: 481, endPoint y: 659, distance: 22.6
click at [0, 0] on textarea at bounding box center [0, 0] width 0 height 0
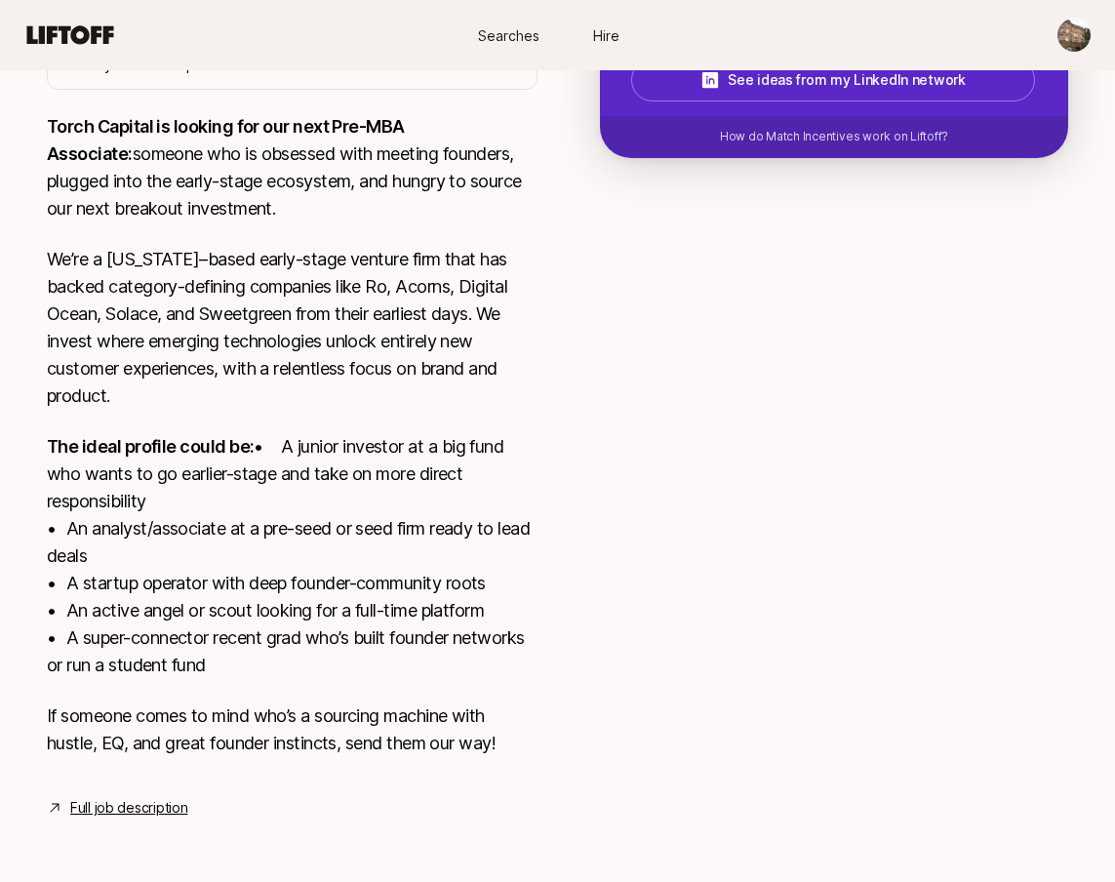
type textarea "1. What investment thesis are you most excited about? The investment thesis I a…"
type textarea "x"
drag, startPoint x: 540, startPoint y: 579, endPoint x: 441, endPoint y: 585, distance: 99.7
click at [0, 0] on textarea at bounding box center [0, 0] width 0 height 0
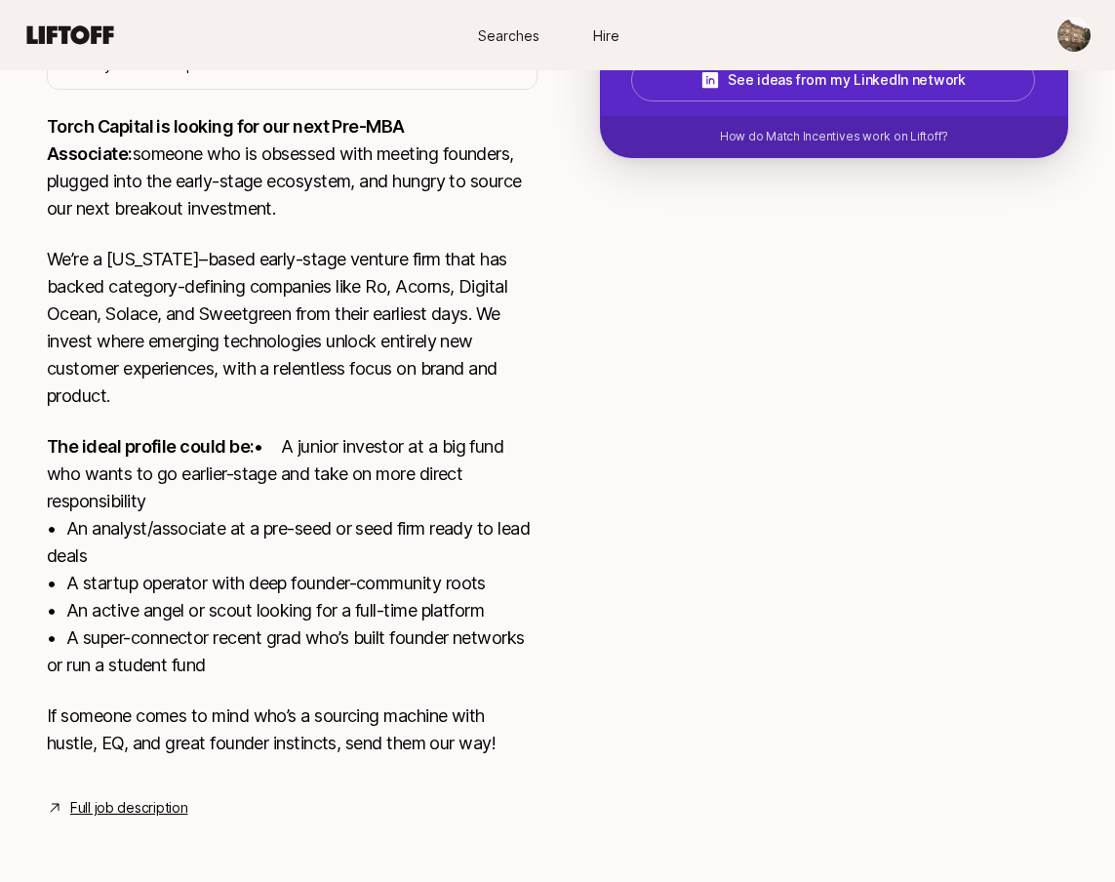
type textarea "1. What investment thesis are you most excited about? The investment thesis I a…"
type textarea "x"
drag, startPoint x: 535, startPoint y: 581, endPoint x: 436, endPoint y: 580, distance: 99.5
click at [0, 0] on textarea at bounding box center [0, 0] width 0 height 0
type textarea "1. What investment thesis are you most excited about? The investment thesis I a…"
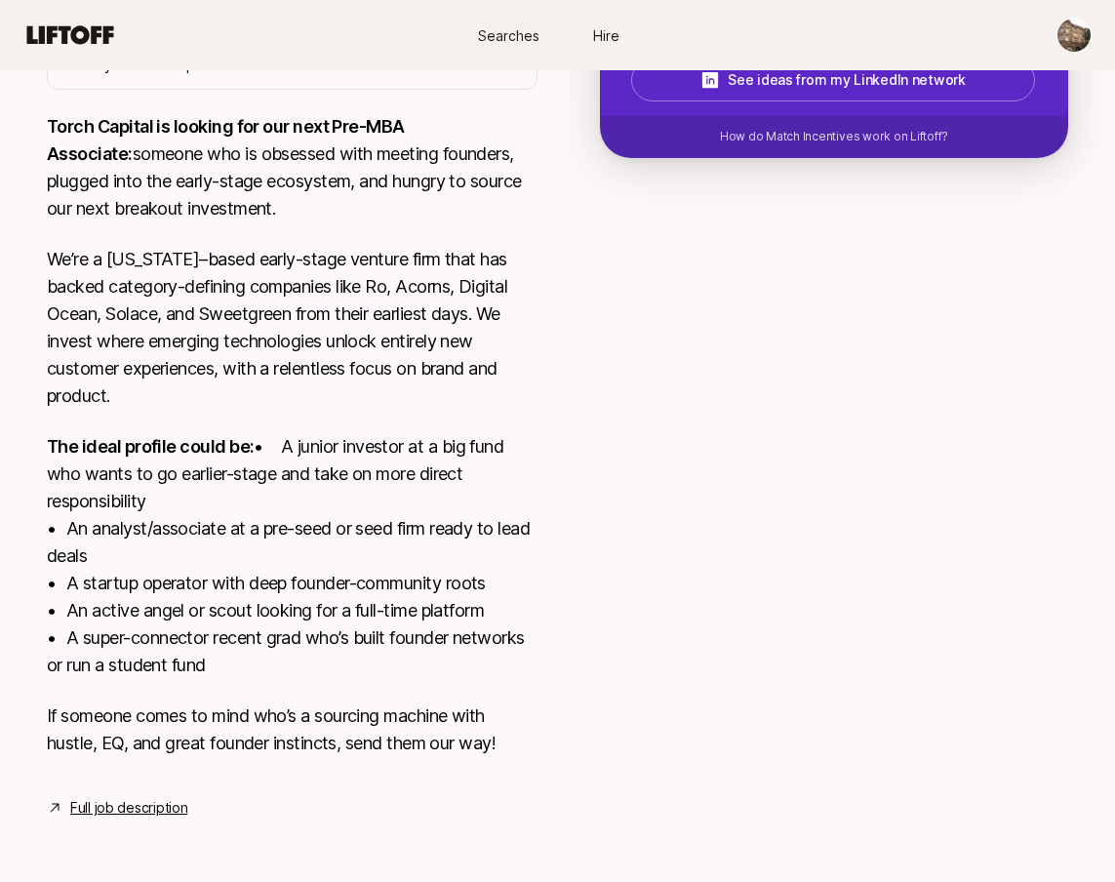
type textarea "x"
drag, startPoint x: 476, startPoint y: 579, endPoint x: 589, endPoint y: 582, distance: 113.2
click at [0, 0] on textarea at bounding box center [0, 0] width 0 height 0
type textarea "1. What investment thesis are you most excited about? The investment thesis I a…"
type textarea "x"
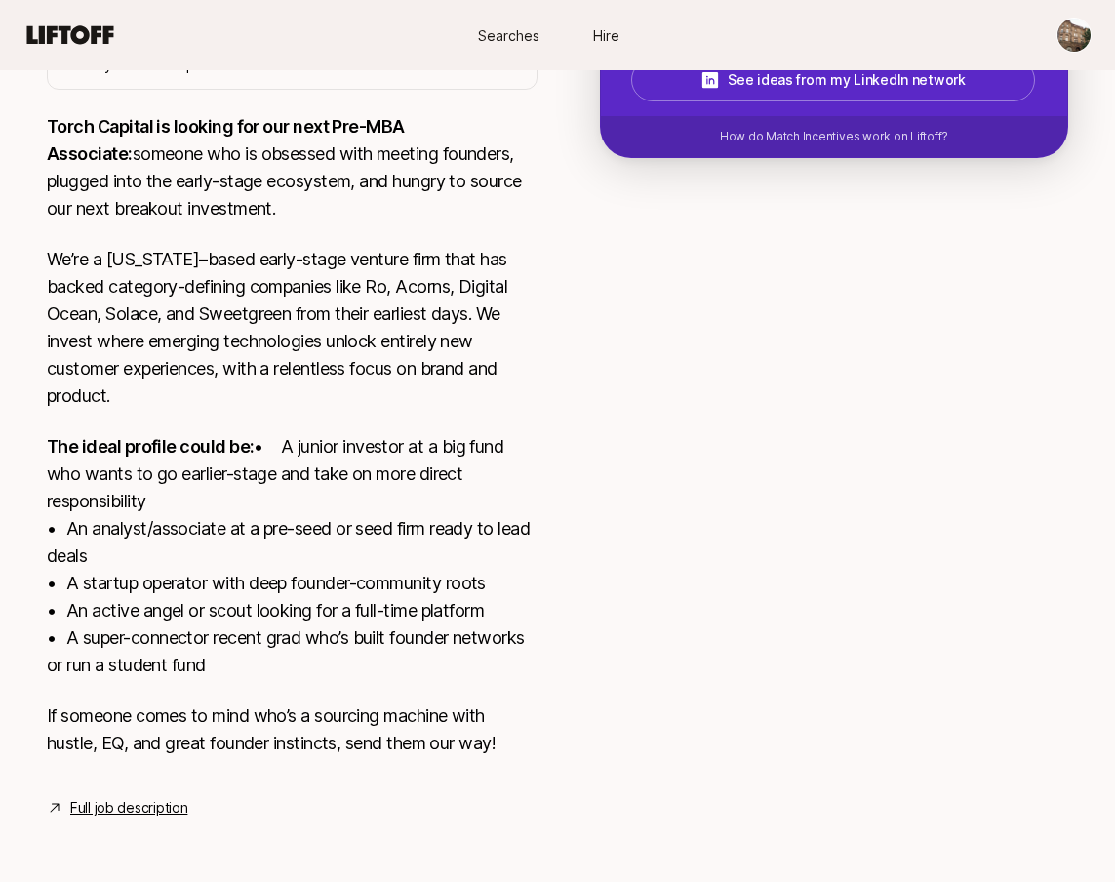
type textarea "1. What investment thesis are you most excited about? The investment thesis I a…"
type textarea "x"
type textarea "1. What investment thesis are you most excited about? The investment thesis I a…"
type textarea "x"
type textarea "1. What investment thesis are you most excited about? The investment thesis I a…"
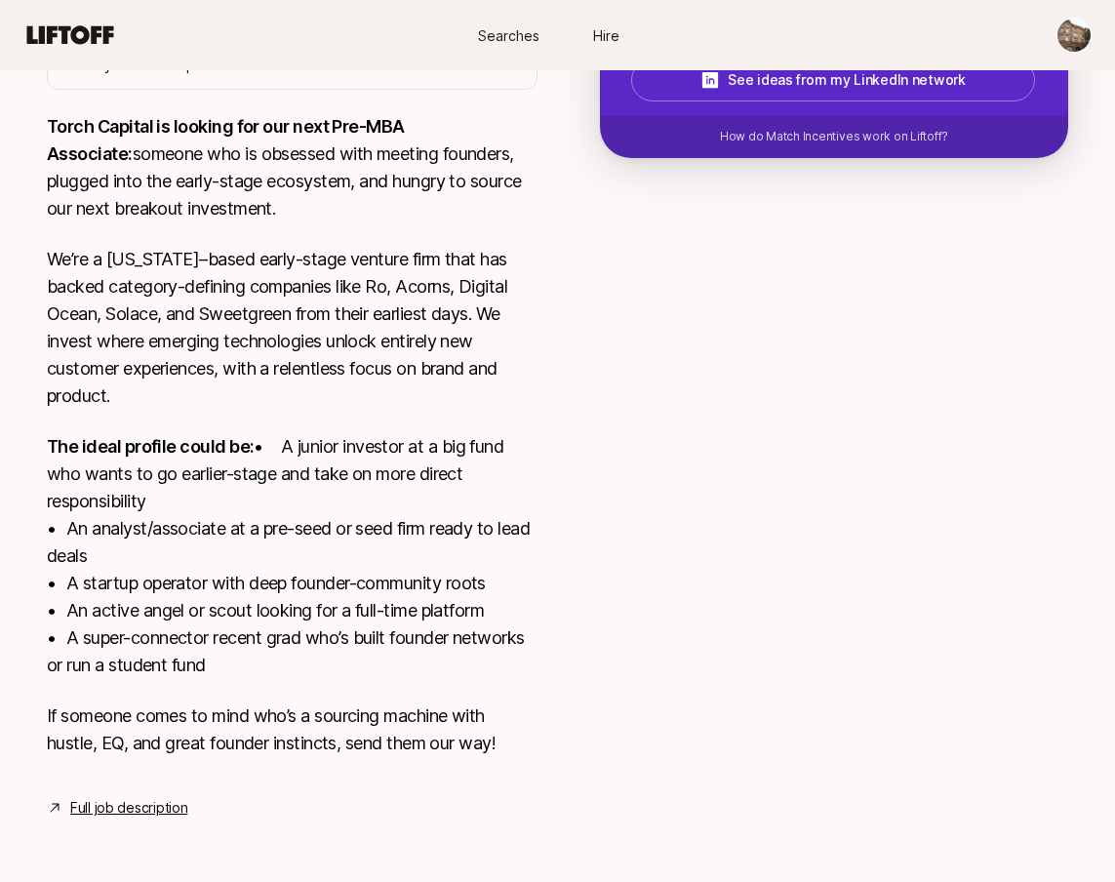
type textarea "x"
type textarea "1. What investment thesis are you most excited about? The investment thesis I a…"
type textarea "x"
type textarea "1. What investment thesis are you most excited about? The investment thesis I a…"
type textarea "x"
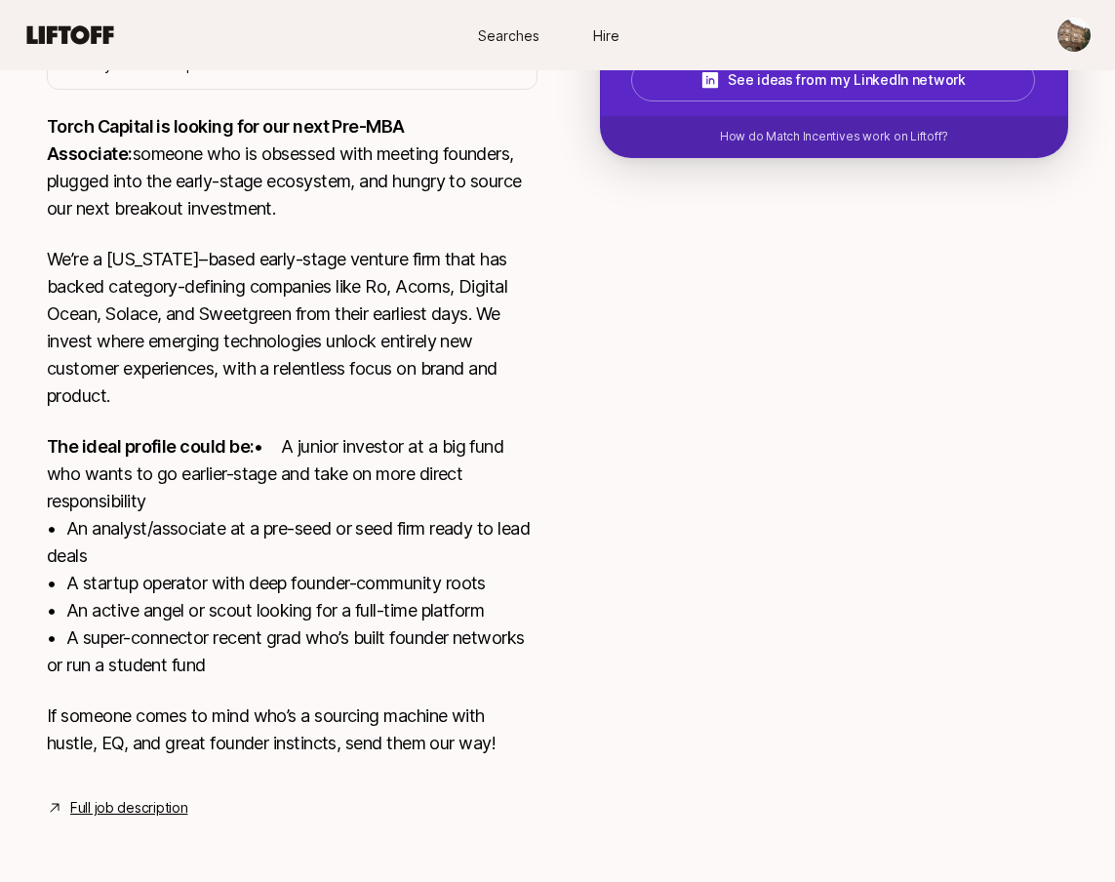
type textarea "1. What investment thesis are you most excited about? The investment thesis I a…"
type textarea "x"
type textarea "1. What investment thesis are you most excited about? The investment thesis I a…"
type textarea "x"
type textarea "1. What investment thesis are you most excited about? The investment thesis I a…"
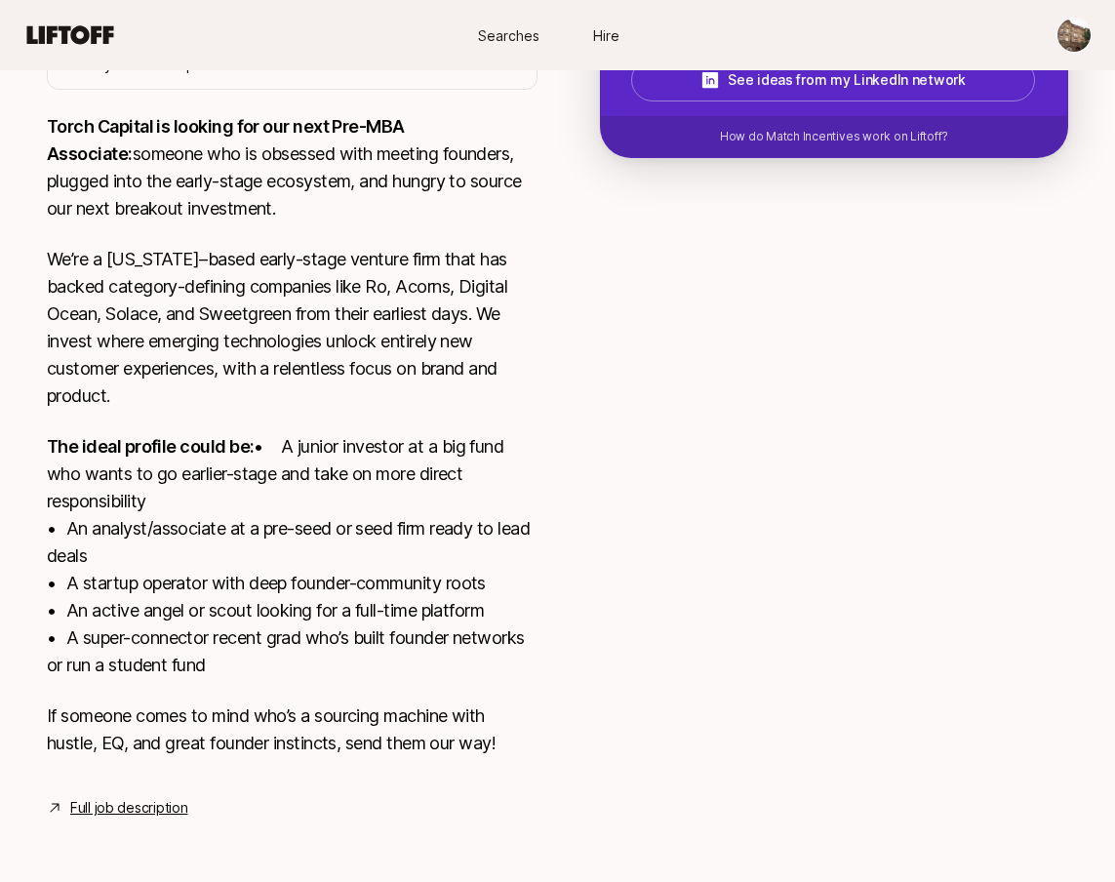
type textarea "x"
type textarea "1. What investment thesis are you most excited about? The investment thesis I a…"
type textarea "x"
type textarea "1. What investment thesis are you most excited about? The investment thesis I a…"
type textarea "x"
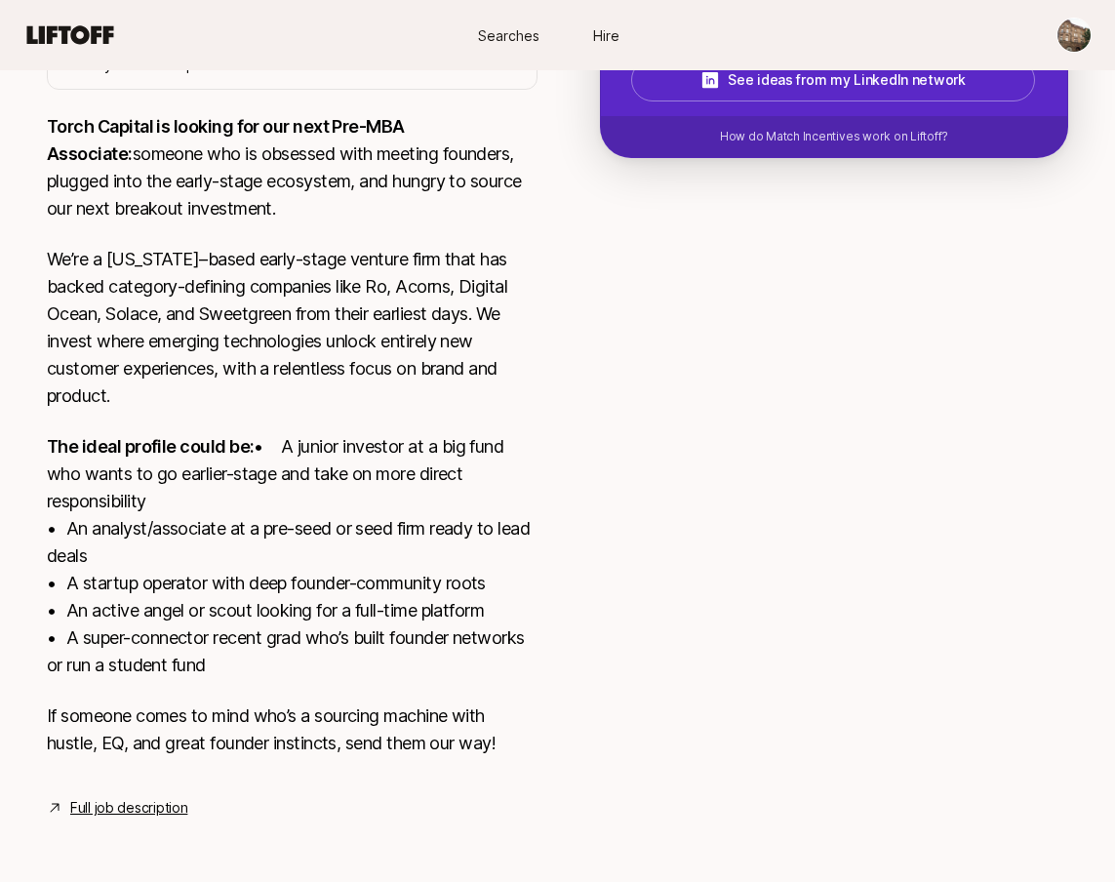
type textarea "1. What investment thesis are you most excited about? The investment thesis I a…"
type textarea "x"
type textarea "1. What investment thesis are you most excited about? The investment thesis I a…"
type textarea "x"
type textarea "1. What investment thesis are you most excited about? The investment thesis I a…"
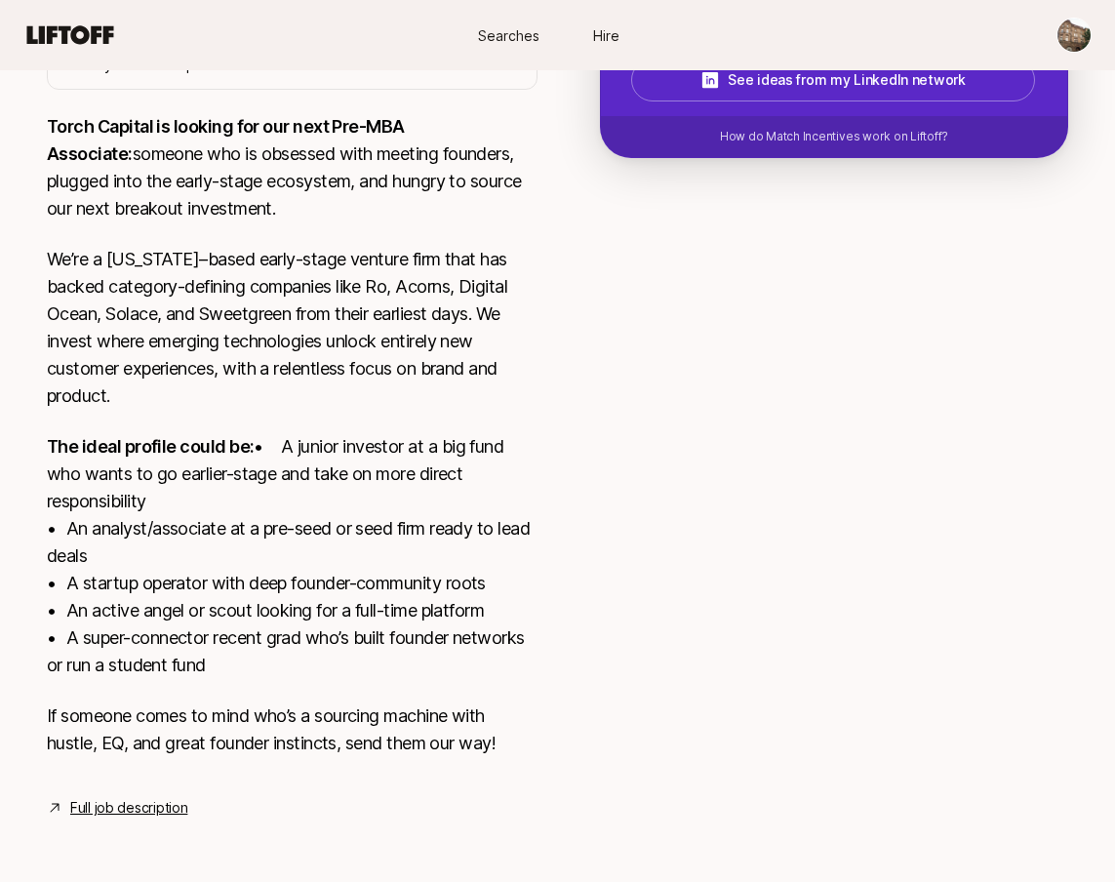
type textarea "x"
type textarea "1. What investment thesis are you most excited about? The investment thesis I a…"
type textarea "x"
type textarea "1. What investment thesis are you most excited about? The investment thesis I a…"
type textarea "x"
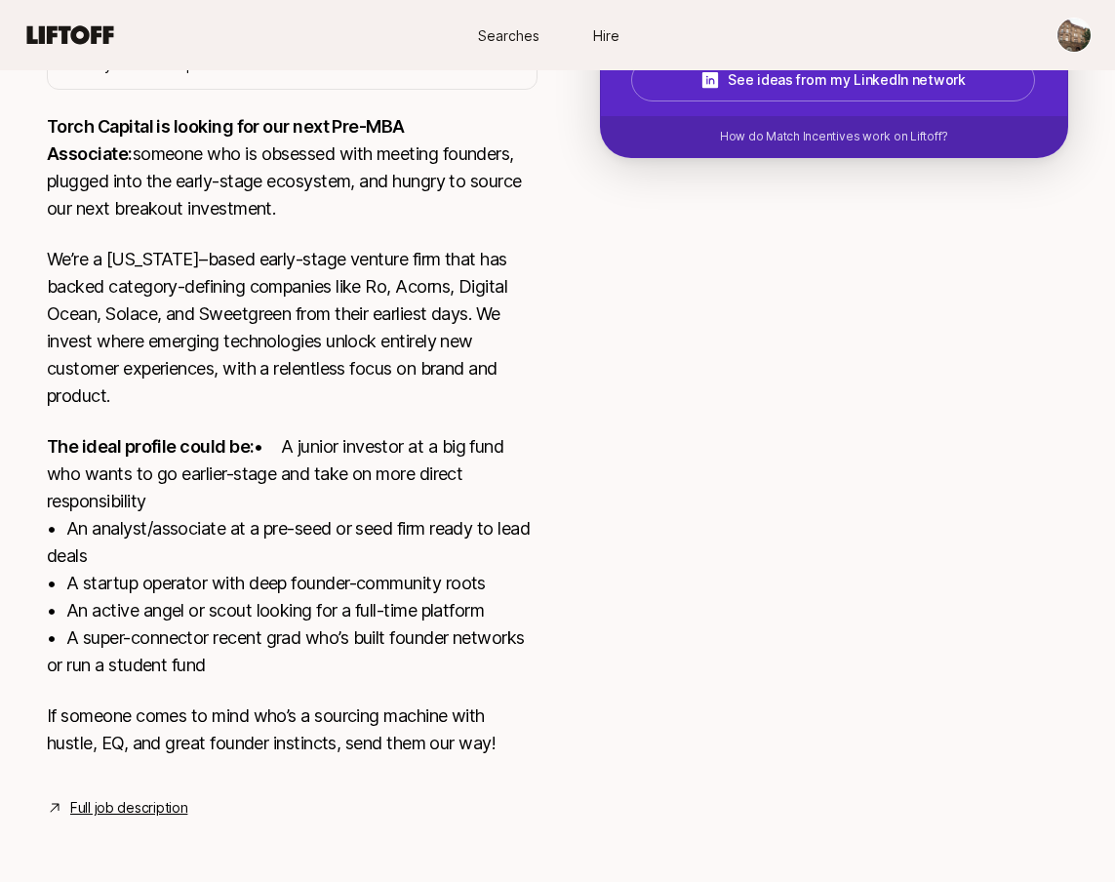
type textarea "1. What investment thesis are you most excited about? The investment thesis I a…"
type textarea "x"
type textarea "1. What investment thesis are you most excited about? The investment thesis I a…"
type textarea "x"
type textarea "1. What investment thesis are you most excited about? The investment thesis I a…"
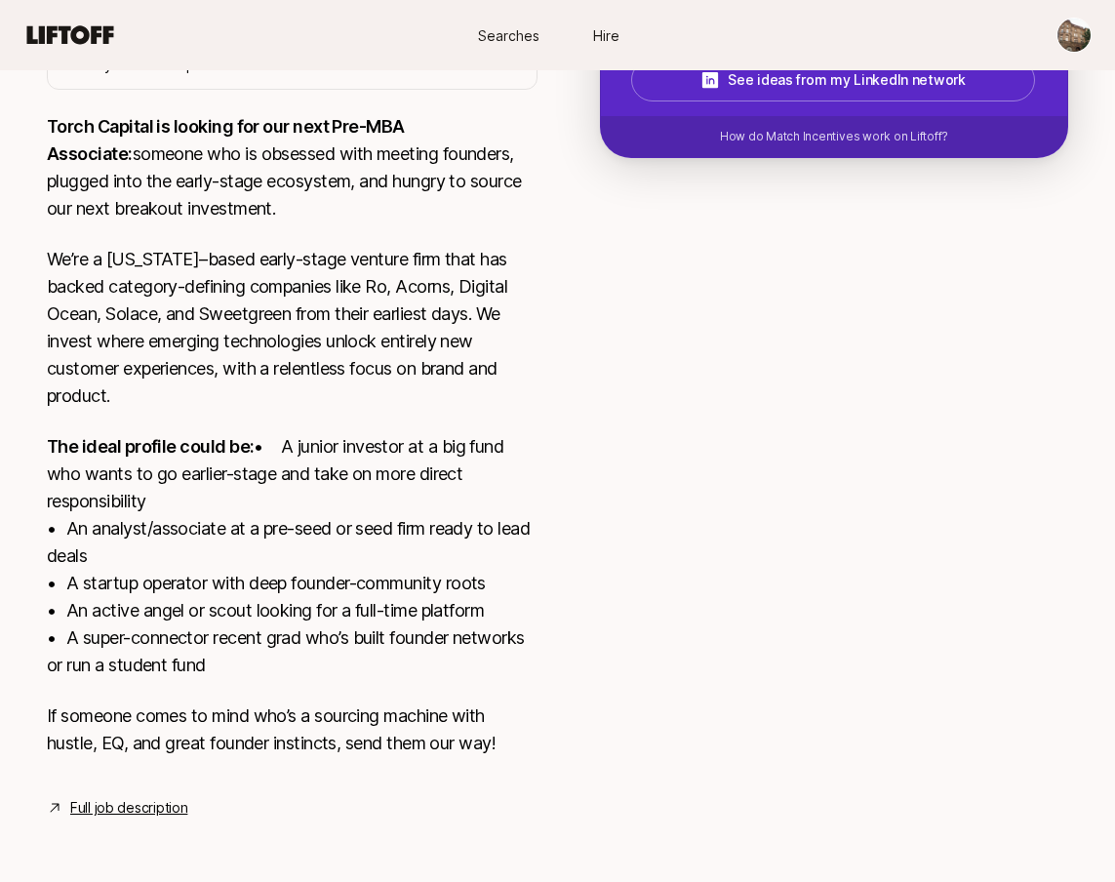
type textarea "x"
type textarea "1. What investment thesis are you most excited about? The investment thesis I a…"
type textarea "x"
type textarea "1. What investment thesis are you most excited about? The investment thesis I a…"
type textarea "x"
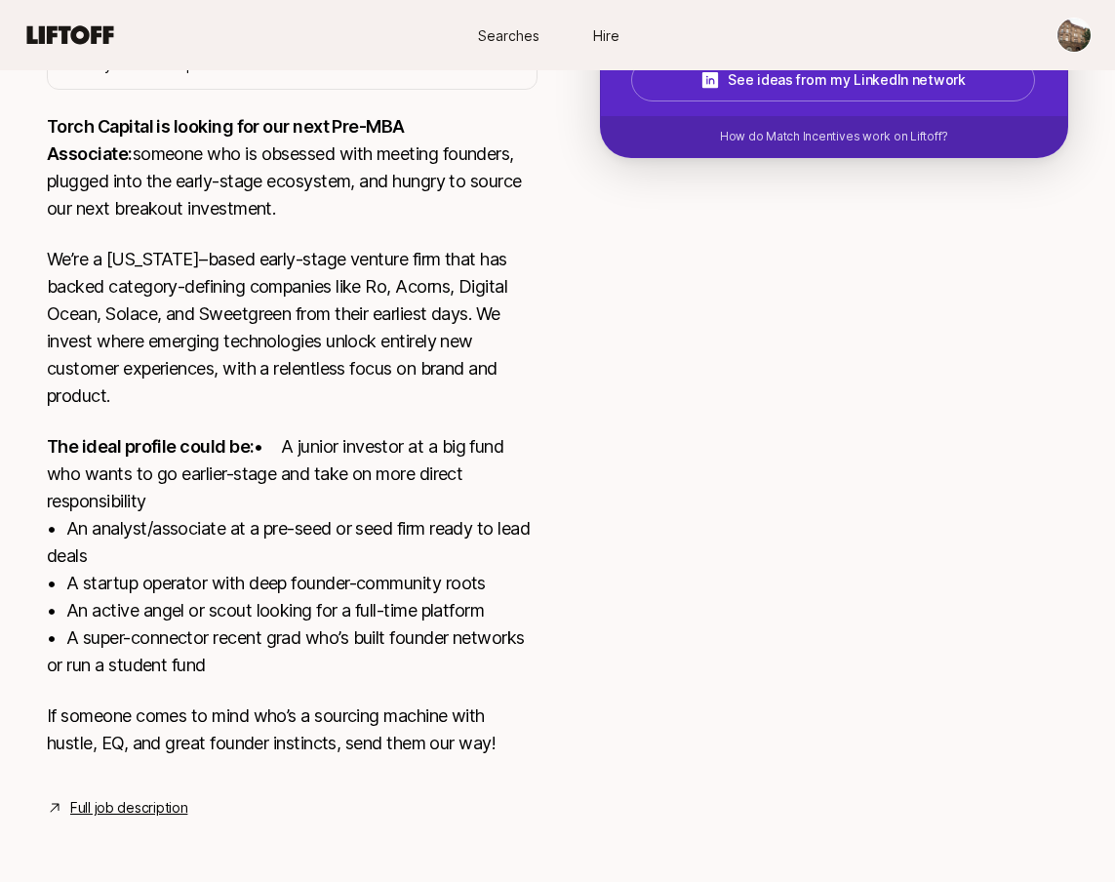
type textarea "1. What investment thesis are you most excited about? The investment thesis I a…"
type textarea "x"
type textarea "1. What investment thesis are you most excited about? The investment thesis I a…"
type textarea "x"
click at [0, 0] on textarea at bounding box center [0, 0] width 0 height 0
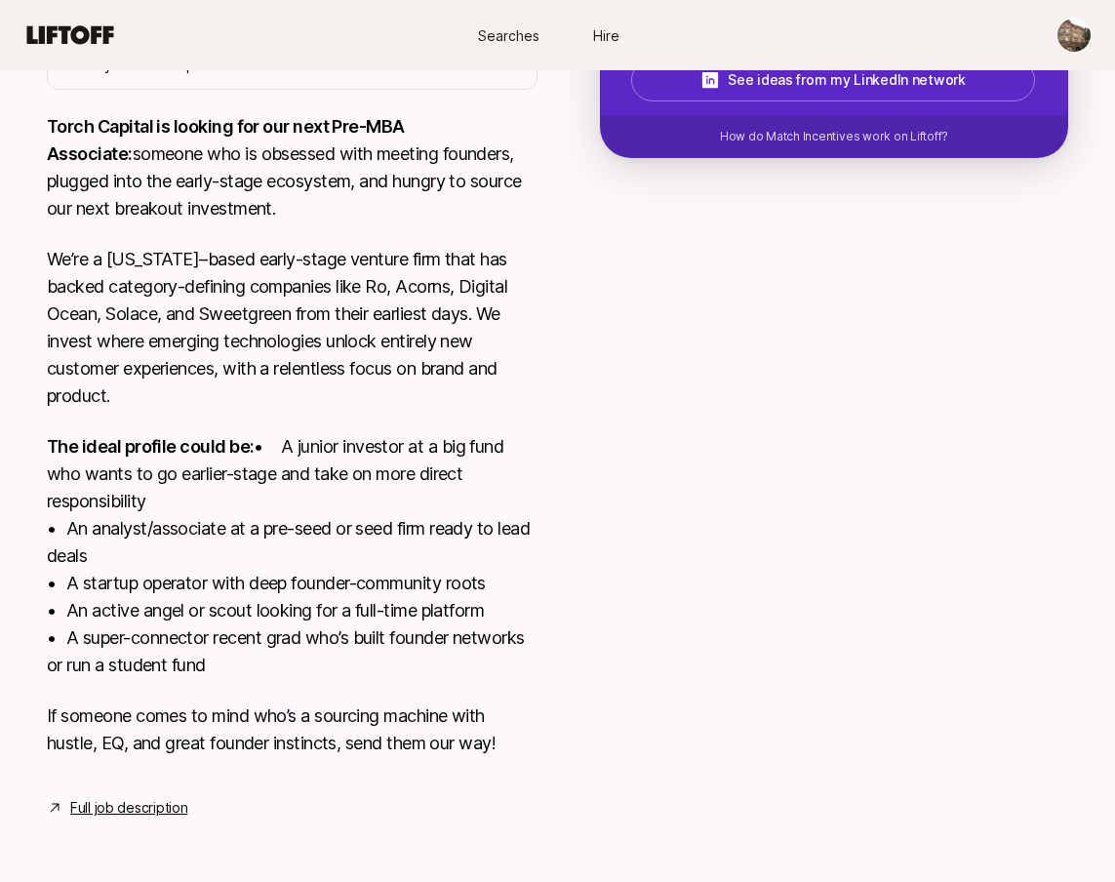
type textarea "1. What investment thesis are you most excited about? The investment thesis I a…"
type textarea "x"
drag, startPoint x: 554, startPoint y: 616, endPoint x: 521, endPoint y: 595, distance: 39.5
click at [0, 0] on textarea at bounding box center [0, 0] width 0 height 0
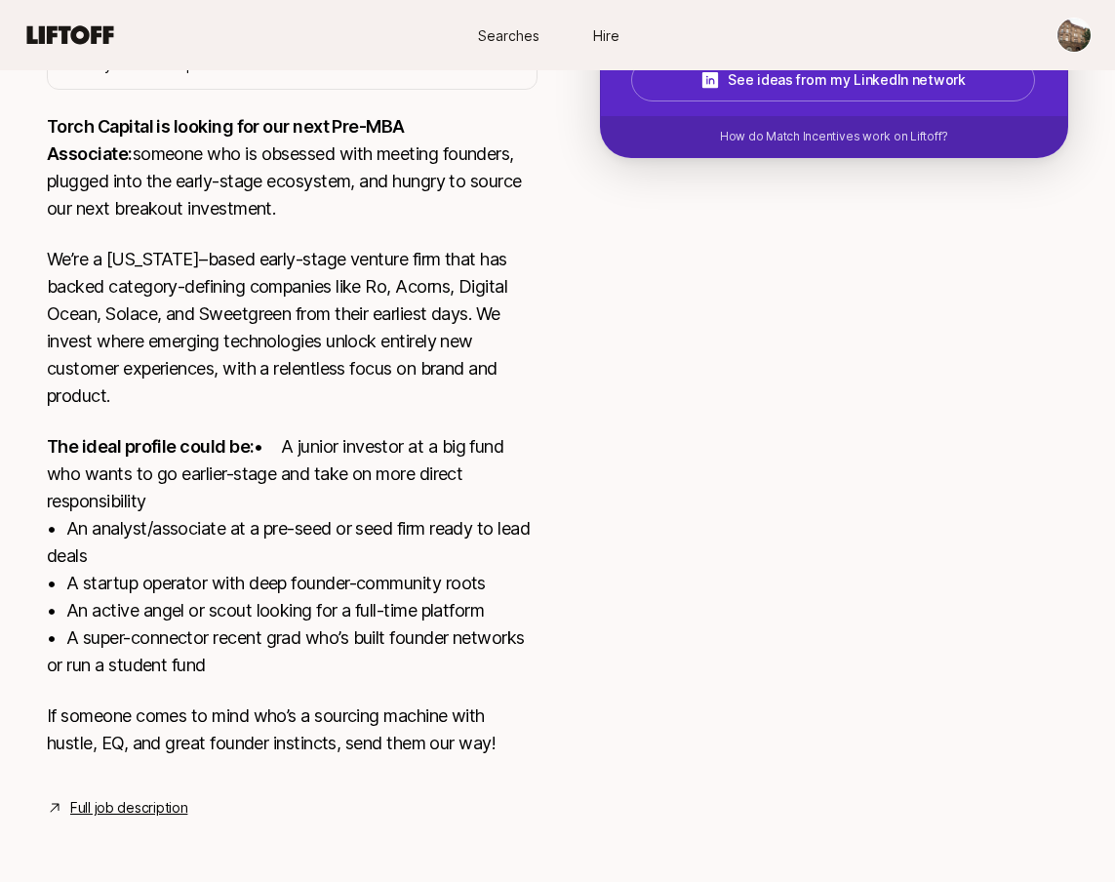
type textarea "1. What investment thesis are you most excited about? The investment thesis I a…"
type textarea "x"
type textarea "1. What investment thesis are you most excited about? The investment thesis I a…"
type textarea "x"
type textarea "1. What investment thesis are you most excited about? The investment thesis I a…"
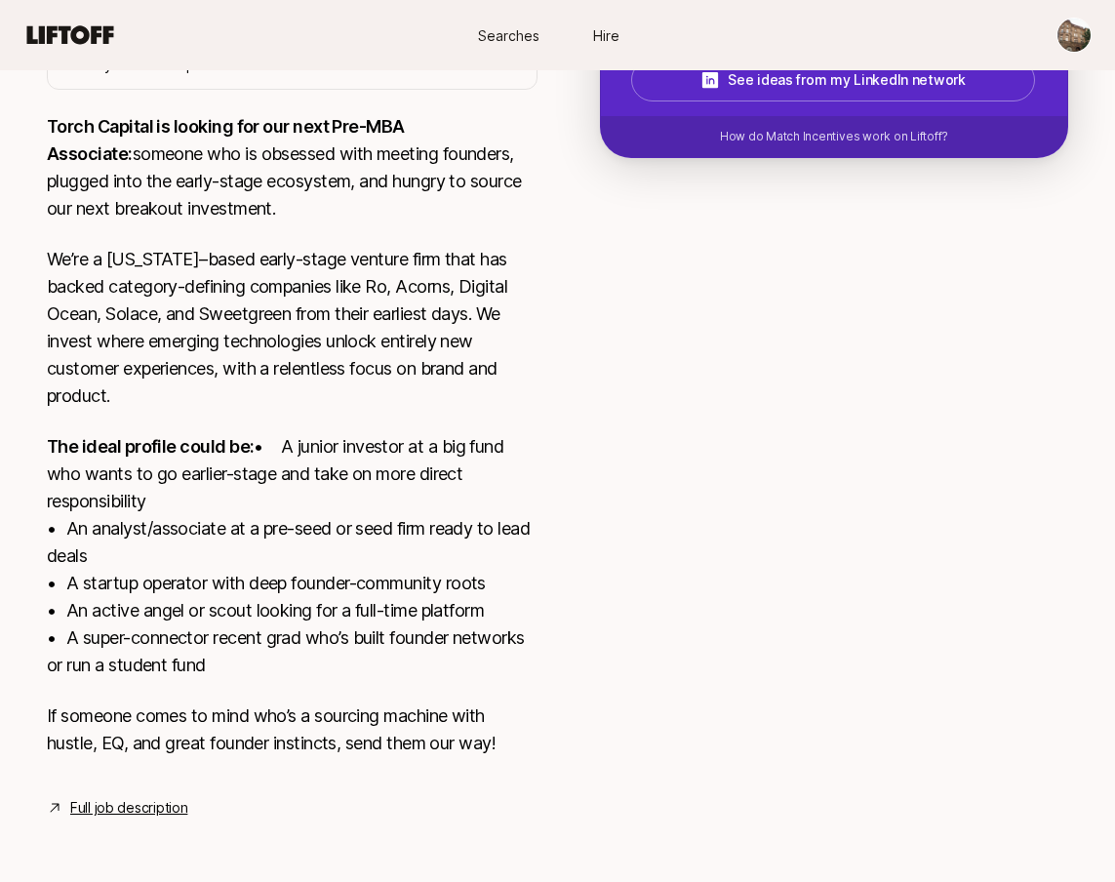
type textarea "x"
type textarea "1. What investment thesis are you most excited about? The investment thesis I a…"
type textarea "x"
type textarea "1. What investment thesis are you most excited about? The investment thesis I a…"
type textarea "x"
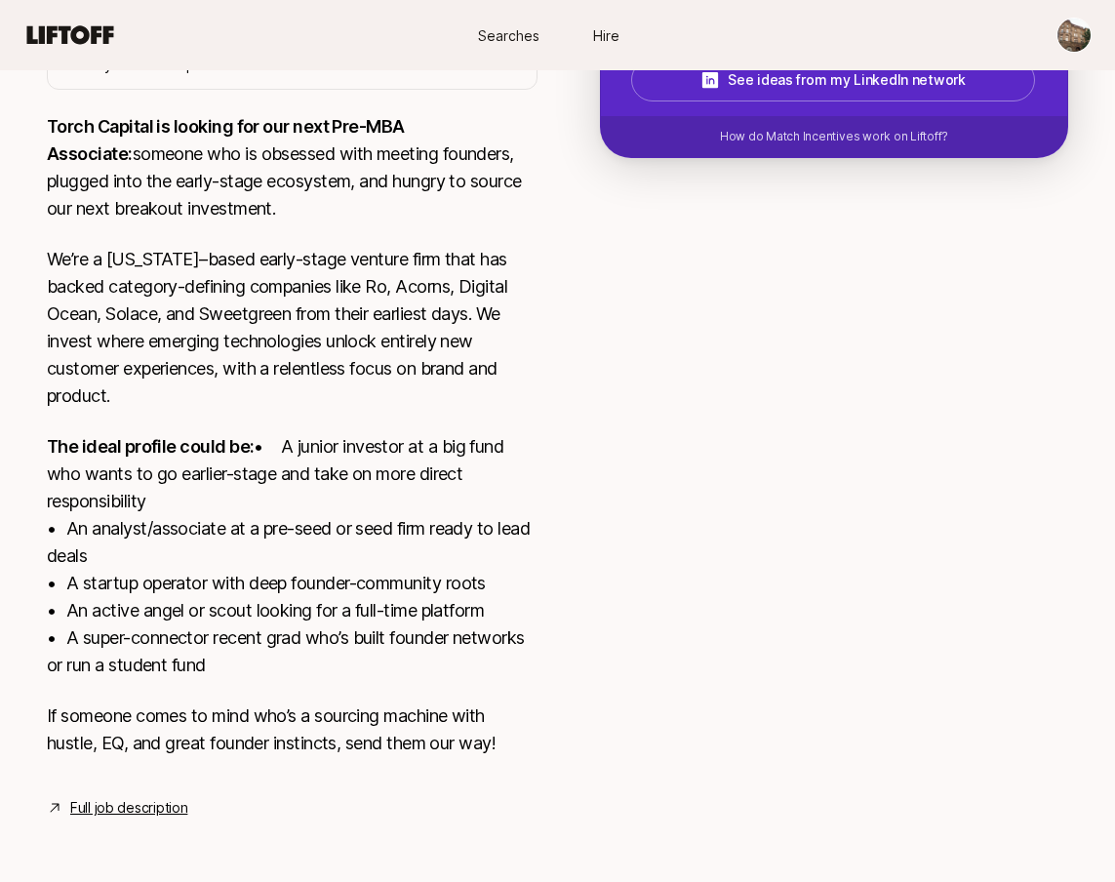
type textarea "1. What investment thesis are you most excited about? The investment thesis I a…"
type textarea "x"
type textarea "1. What investment thesis are you most excited about? The investment thesis I a…"
type textarea "x"
type textarea "1. What investment thesis are you most excited about? The investment thesis I a…"
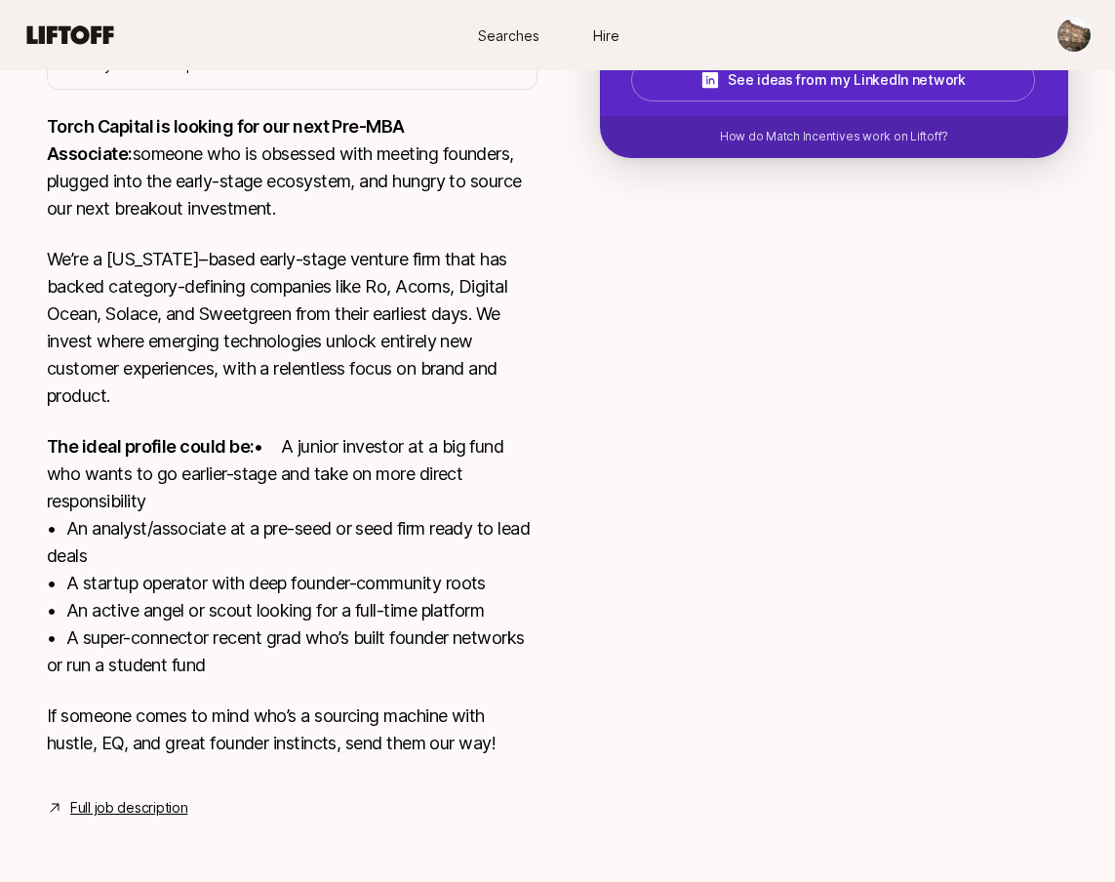
type textarea "x"
type textarea "1. What investment thesis are you most excited about? The investment thesis I a…"
type textarea "x"
type textarea "1. What investment thesis are you most excited about? The investment thesis I a…"
type textarea "x"
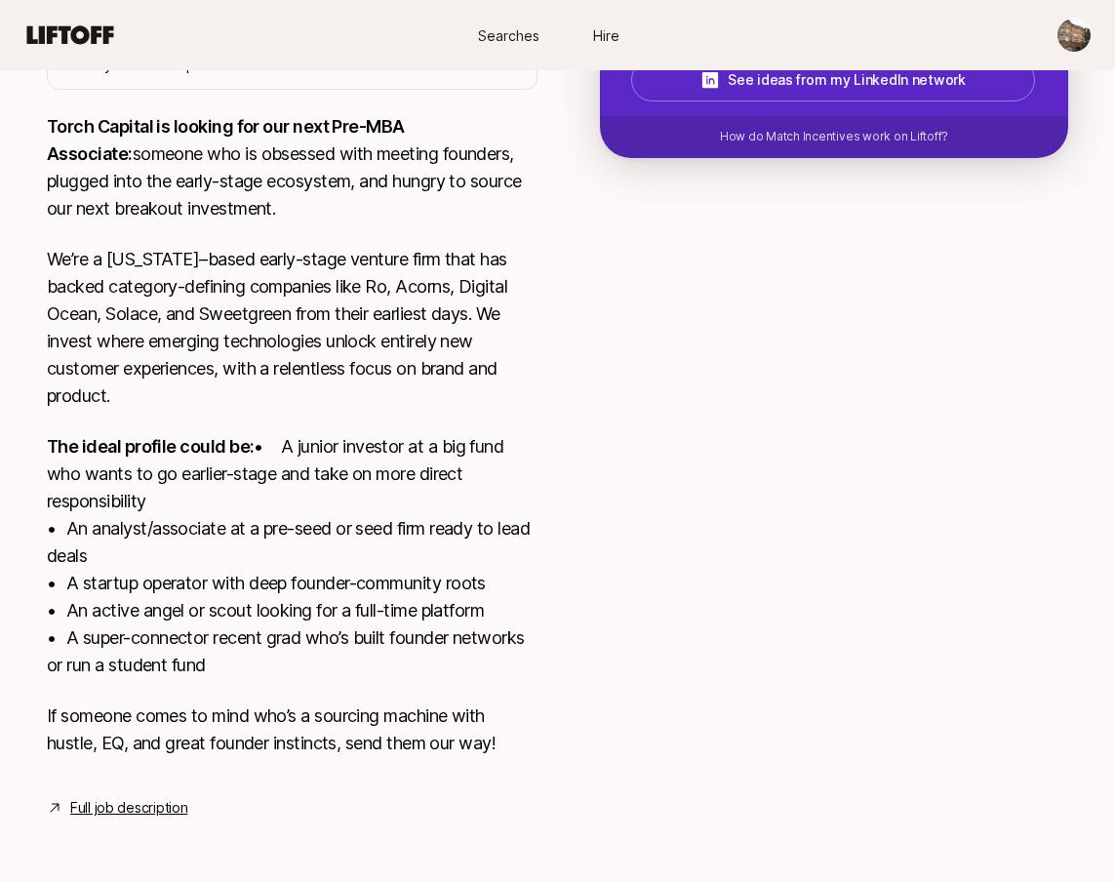
type textarea "1. What investment thesis are you most excited about? The investment thesis I a…"
type textarea "x"
type textarea "1. What investment thesis are you most excited about? The investment thesis I a…"
type textarea "x"
type textarea "1. What investment thesis are you most excited about? The investment thesis I a…"
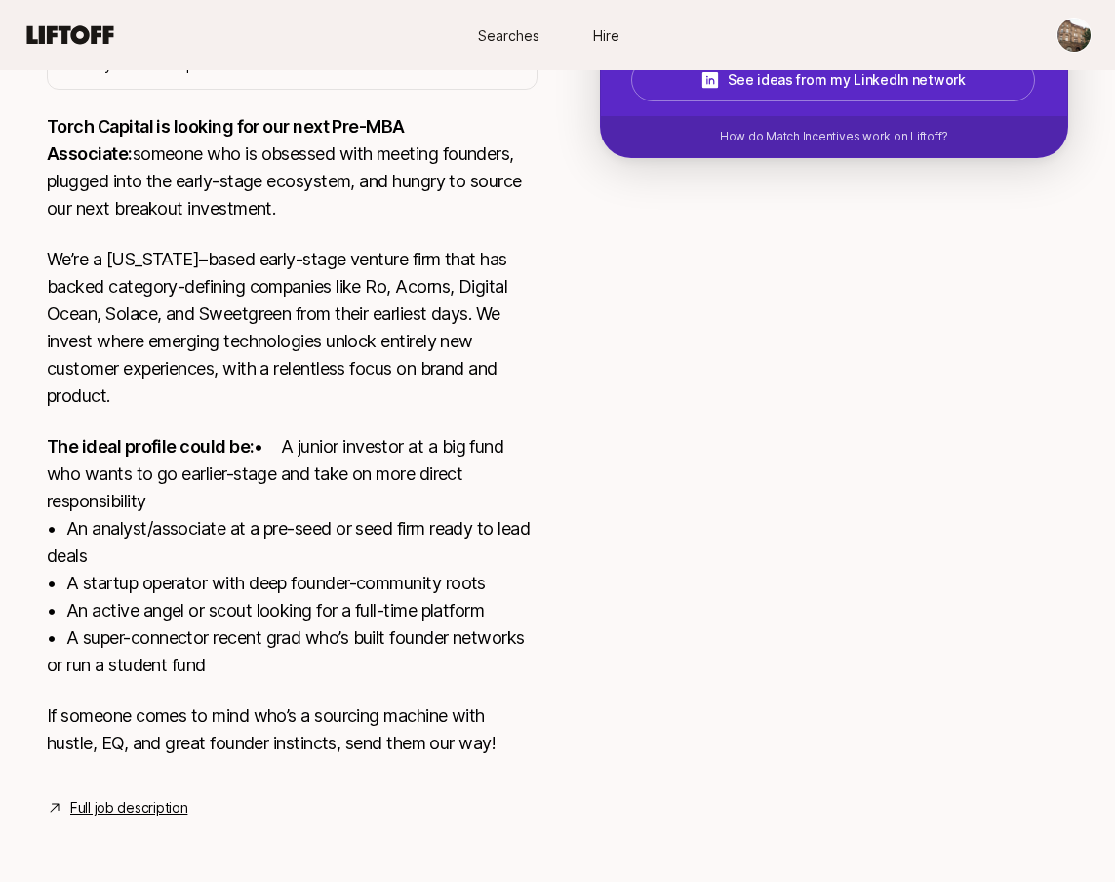
type textarea "x"
type textarea "1. What investment thesis are you most excited about? The investment thesis I a…"
type textarea "x"
type textarea "1. What investment thesis are you most excited about? The investment thesis I a…"
type textarea "x"
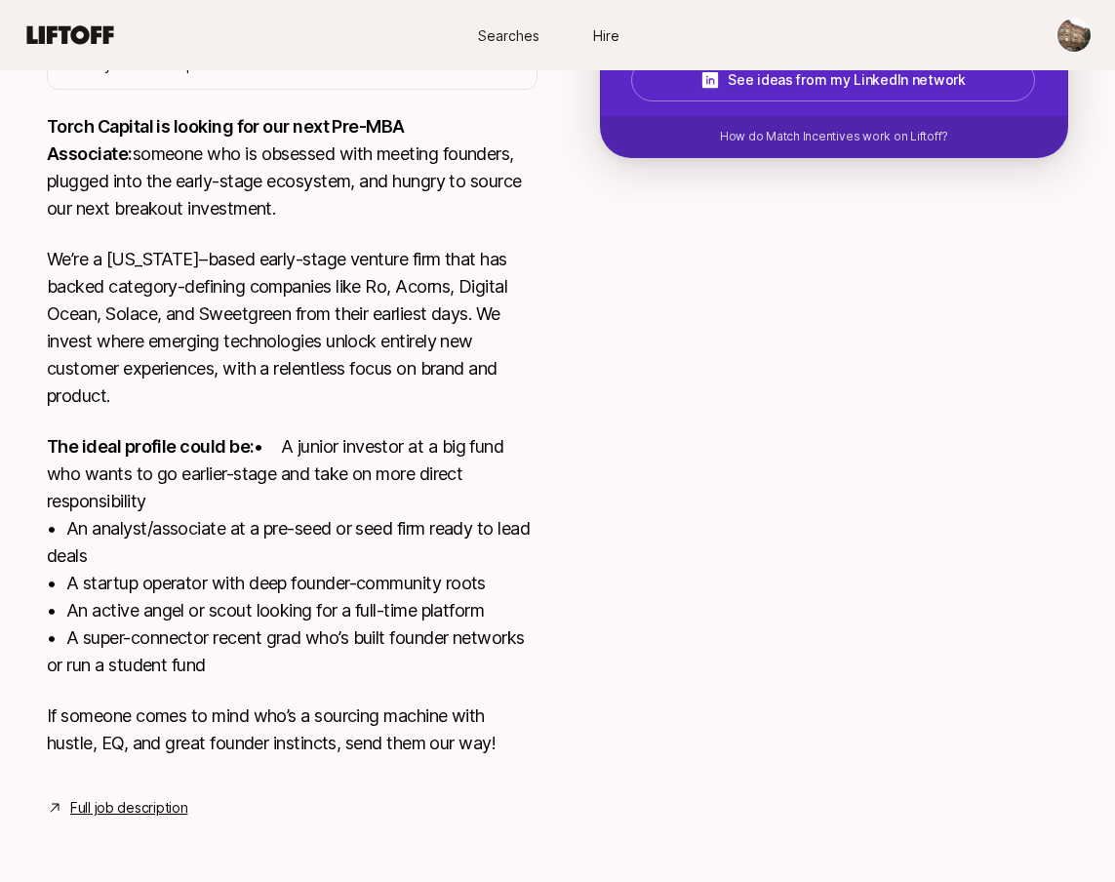
type textarea "1. What investment thesis are you most excited about? The investment thesis I a…"
type textarea "x"
type textarea "1. What investment thesis are you most excited about? The investment thesis I a…"
type textarea "x"
type textarea "1. What investment thesis are you most excited about? The investment thesis I a…"
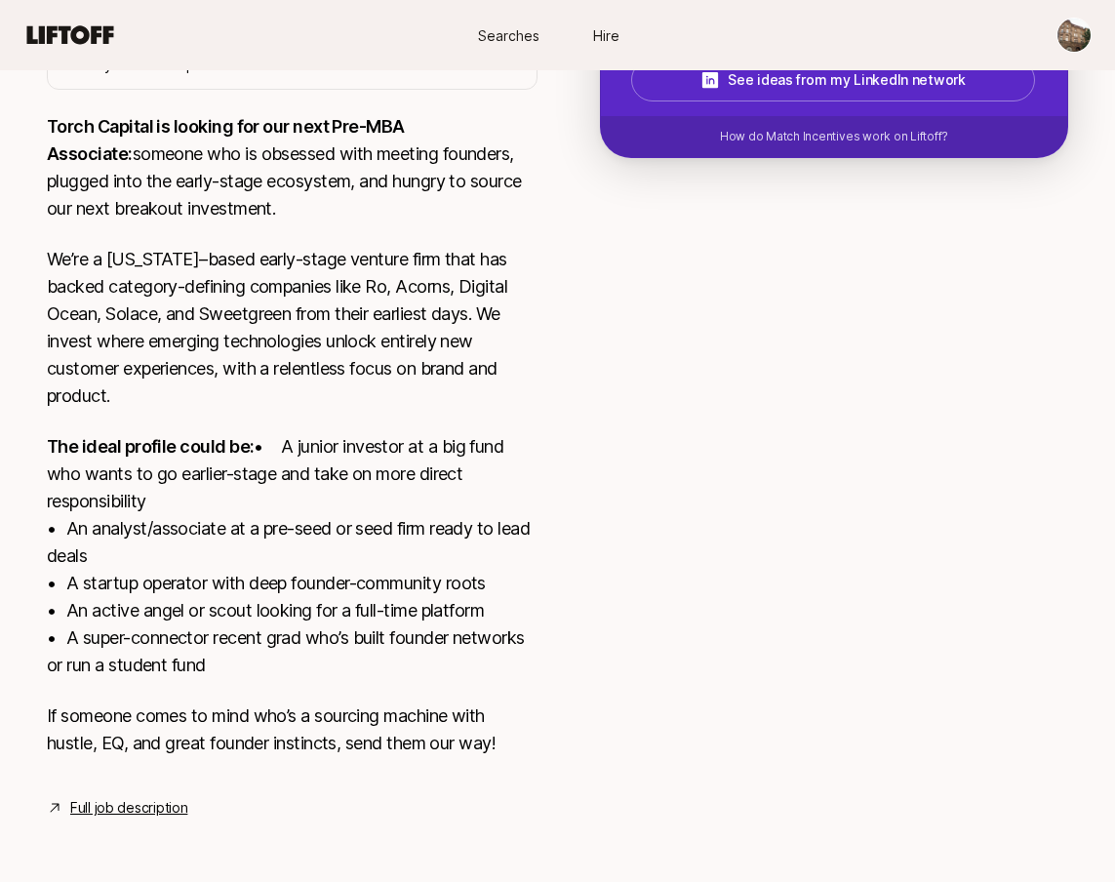
type textarea "x"
type textarea "1. What investment thesis are you most excited about? The investment thesis I a…"
type textarea "x"
type textarea "1. What investment thesis are you most excited about? The investment thesis I a…"
type textarea "x"
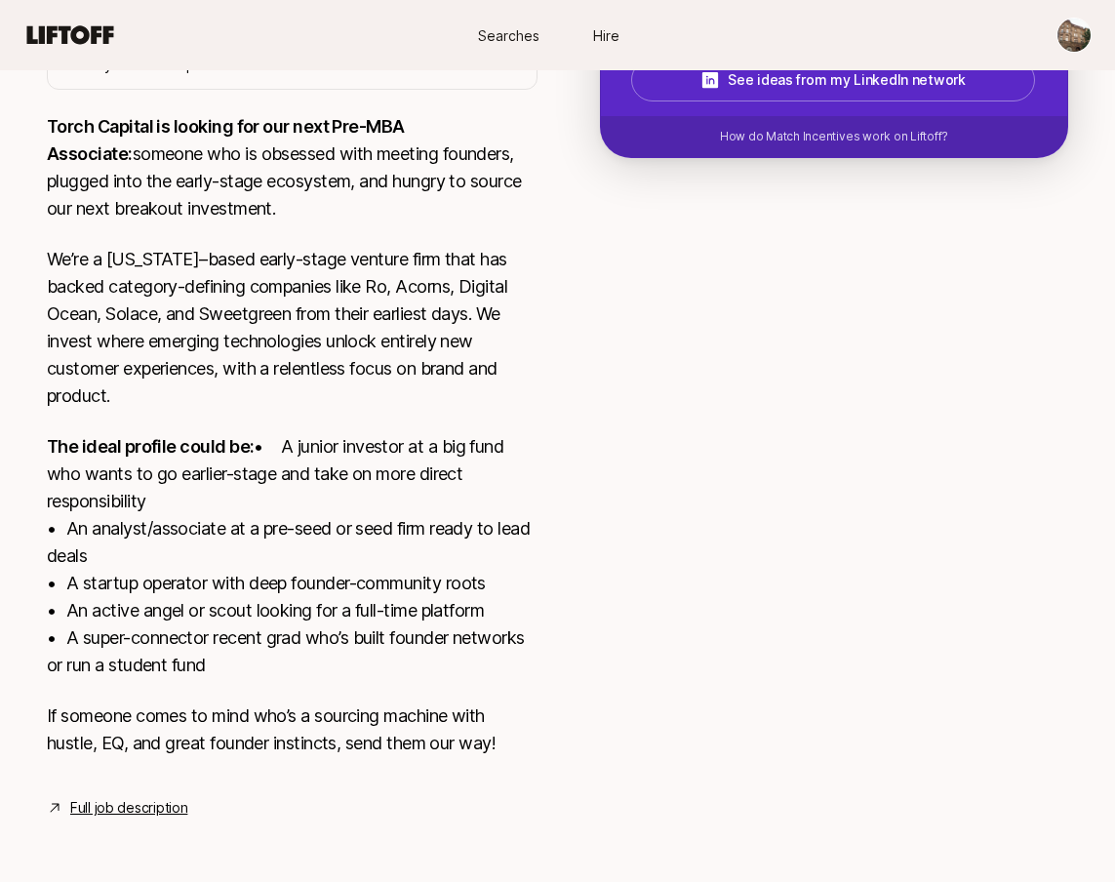
type textarea "1. What investment thesis are you most excited about? The investment thesis I a…"
type textarea "x"
type textarea "1. What investment thesis are you most excited about? The investment thesis I a…"
type textarea "x"
type textarea "1. What investment thesis are you most excited about? The investment thesis I a…"
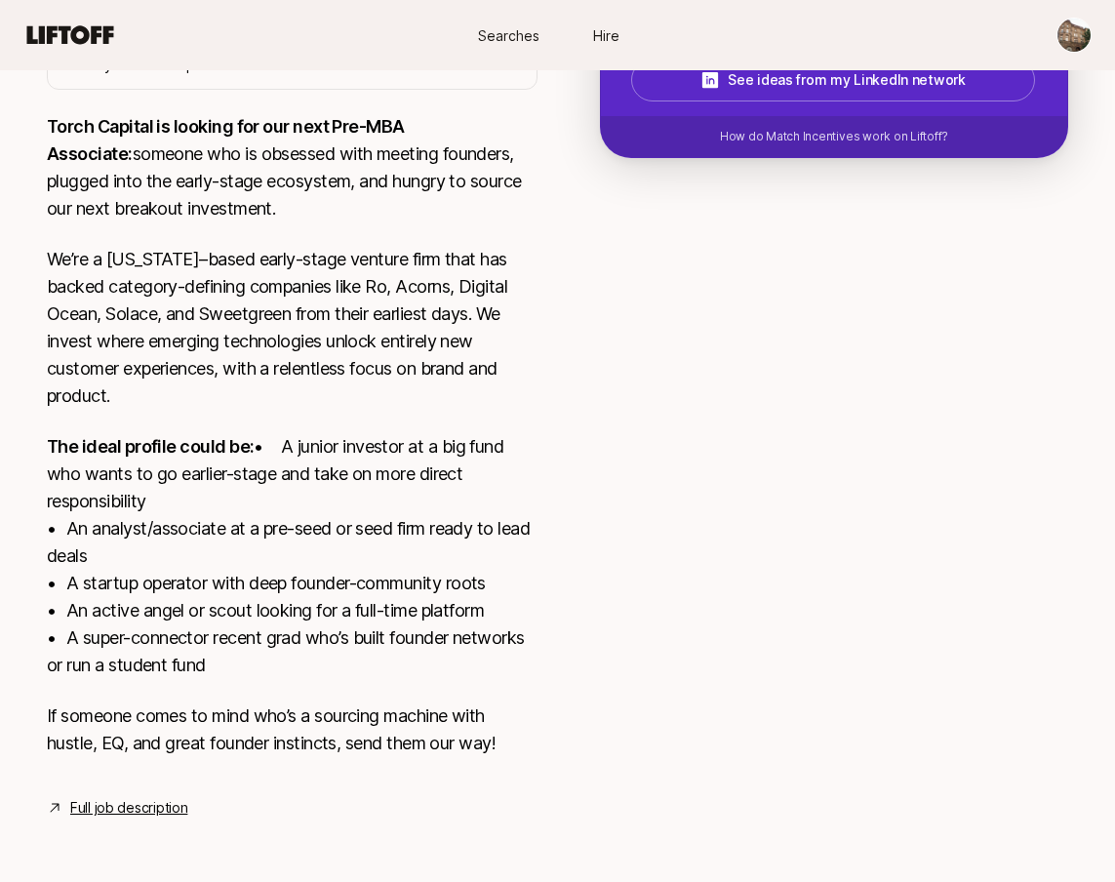
type textarea "x"
type textarea "1. What investment thesis are you most excited about? The investment thesis I a…"
type textarea "x"
type textarea "1. What investment thesis are you most excited about? The investment thesis I a…"
type textarea "x"
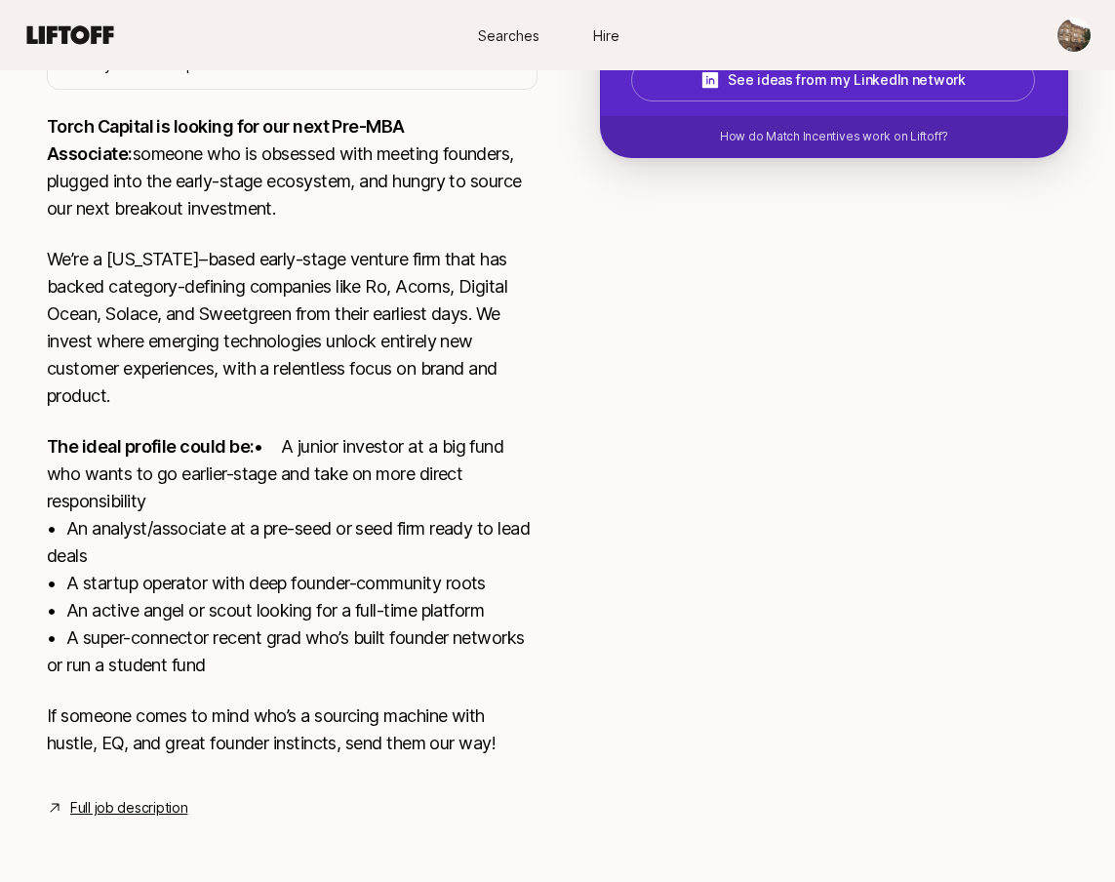
type textarea "1. What investment thesis are you most excited about? The investment thesis I a…"
type textarea "x"
type textarea "1. What investment thesis are you most excited about? The investment thesis I a…"
type textarea "x"
click at [0, 0] on textarea at bounding box center [0, 0] width 0 height 0
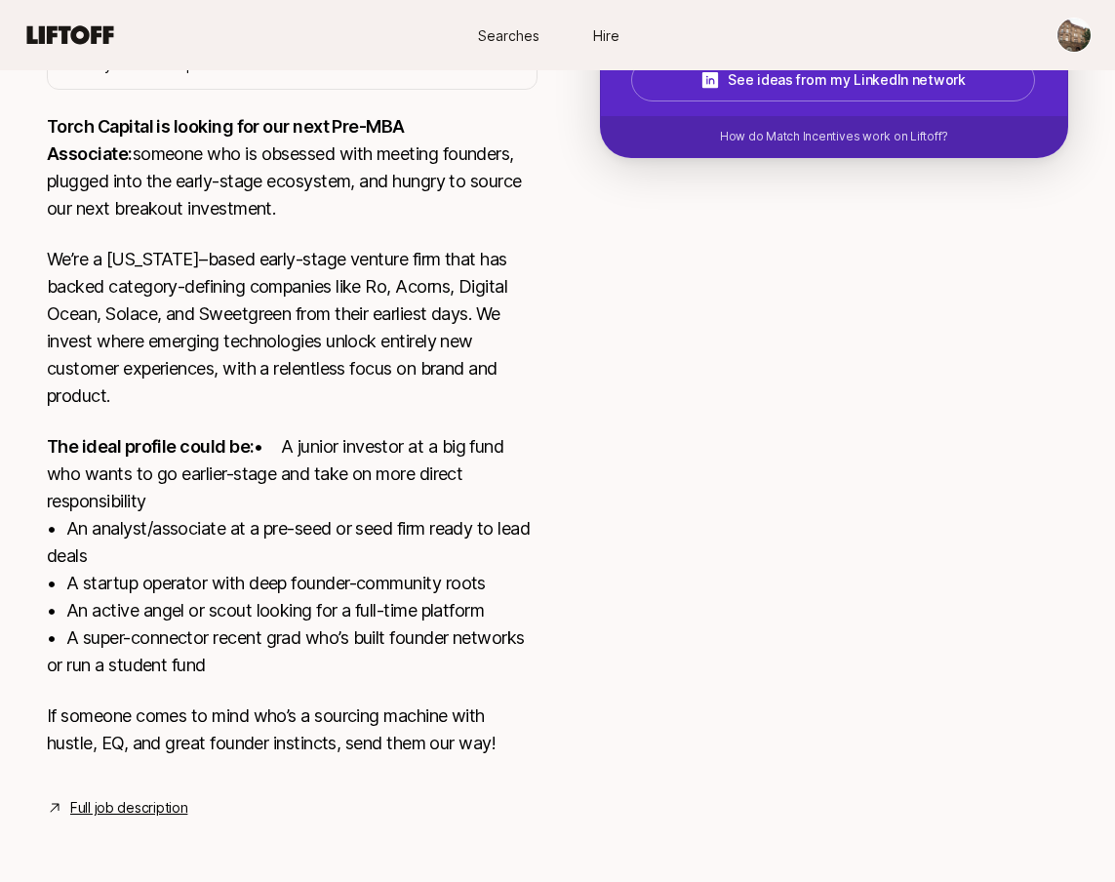
drag, startPoint x: 412, startPoint y: 617, endPoint x: 425, endPoint y: 621, distance: 14.2
click at [0, 0] on textarea at bounding box center [0, 0] width 0 height 0
drag, startPoint x: 486, startPoint y: 621, endPoint x: 373, endPoint y: 796, distance: 208.0
click at [0, 0] on textarea at bounding box center [0, 0] width 0 height 0
drag, startPoint x: 541, startPoint y: 617, endPoint x: 555, endPoint y: 621, distance: 14.2
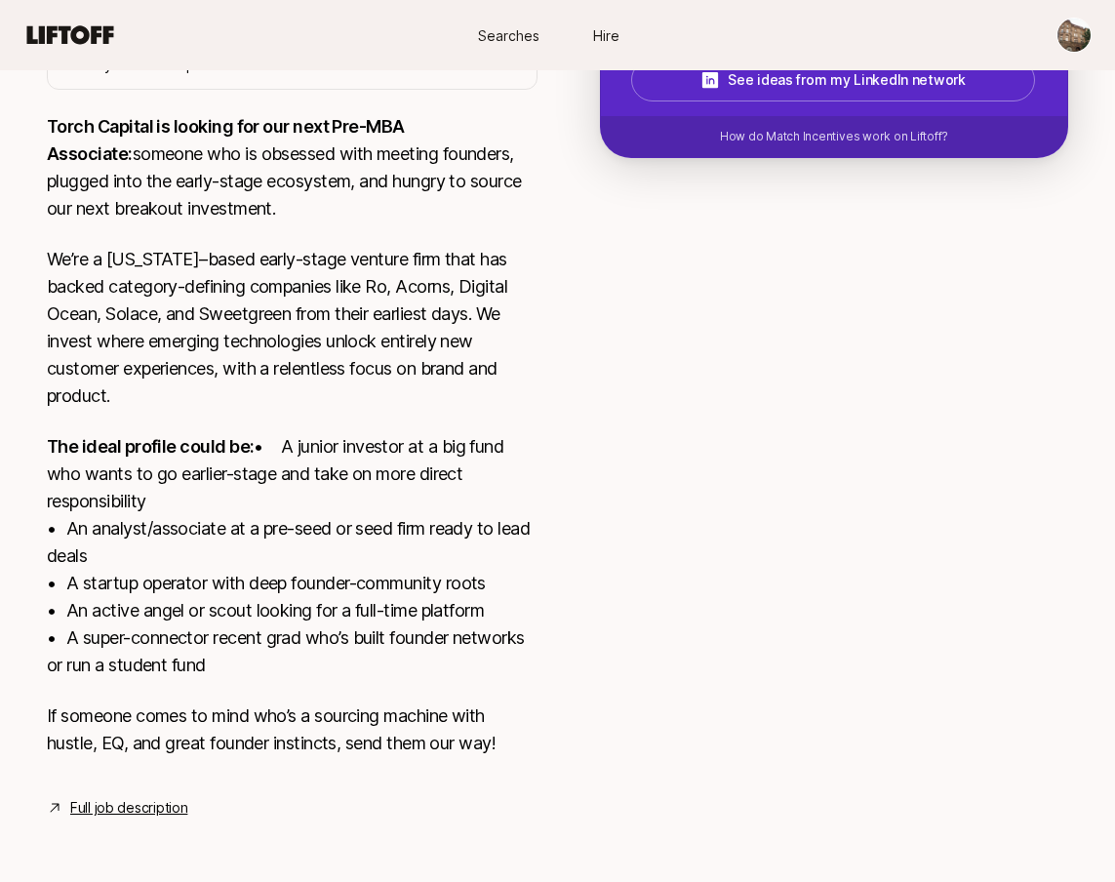
click at [0, 0] on textarea at bounding box center [0, 0] width 0 height 0
drag, startPoint x: 671, startPoint y: 626, endPoint x: 497, endPoint y: 630, distance: 173.7
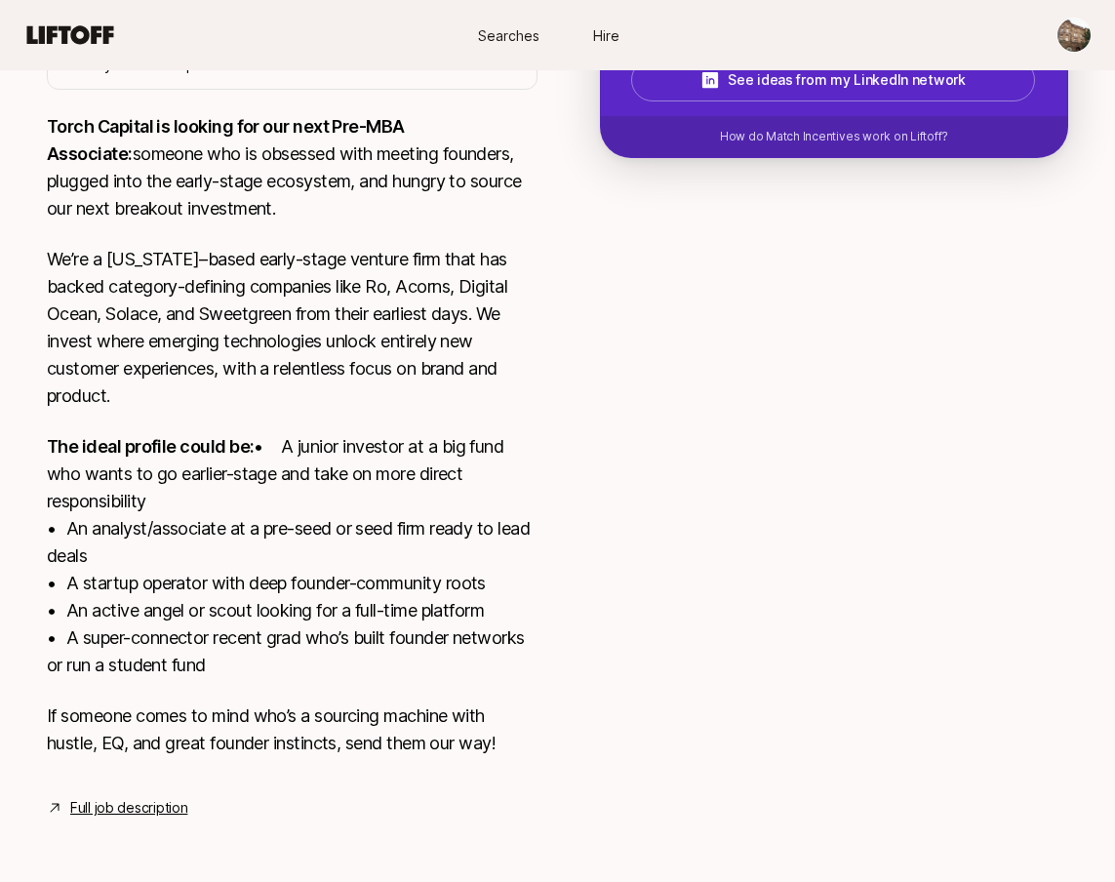
click at [0, 0] on textarea at bounding box center [0, 0] width 0 height 0
drag, startPoint x: 505, startPoint y: 629, endPoint x: 469, endPoint y: 655, distance: 44.7
click at [0, 0] on textarea at bounding box center [0, 0] width 0 height 0
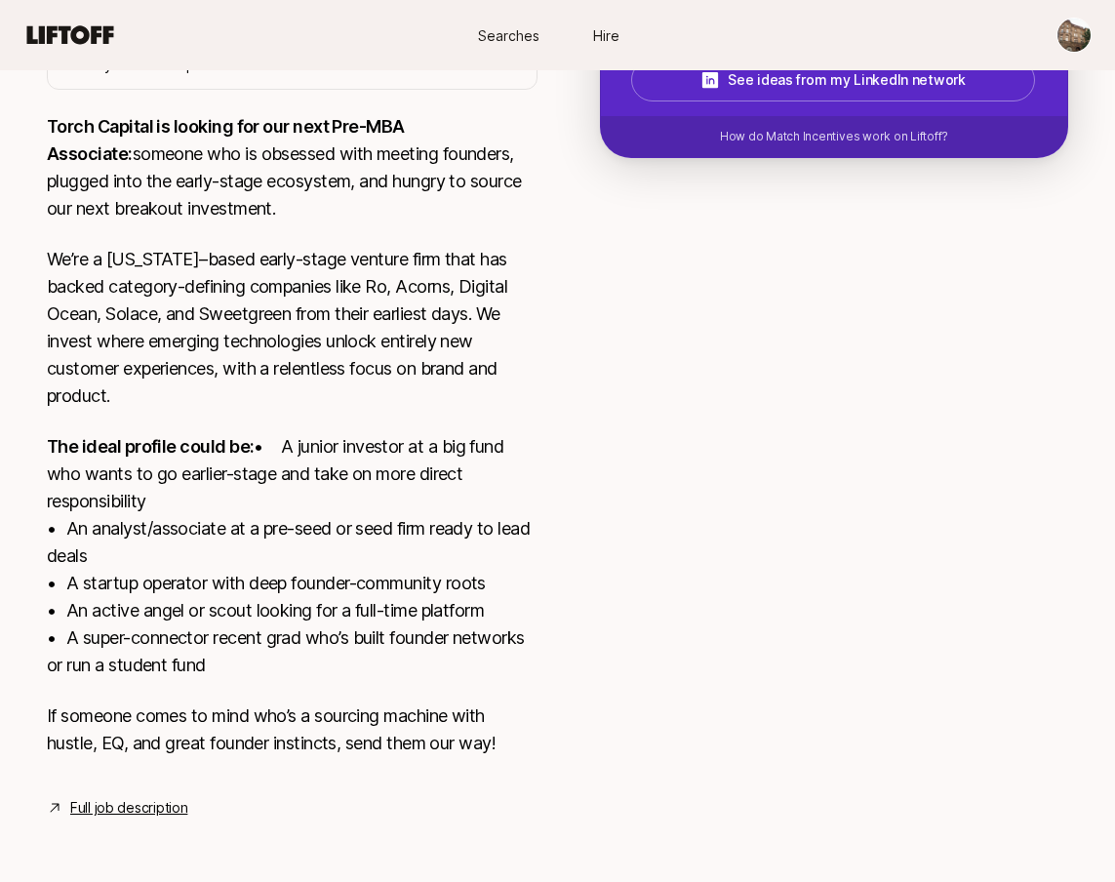
scroll to position [107, 0]
click at [0, 0] on textarea at bounding box center [0, 0] width 0 height 0
drag, startPoint x: 356, startPoint y: 690, endPoint x: 458, endPoint y: 661, distance: 106.2
click at [0, 0] on textarea at bounding box center [0, 0] width 0 height 0
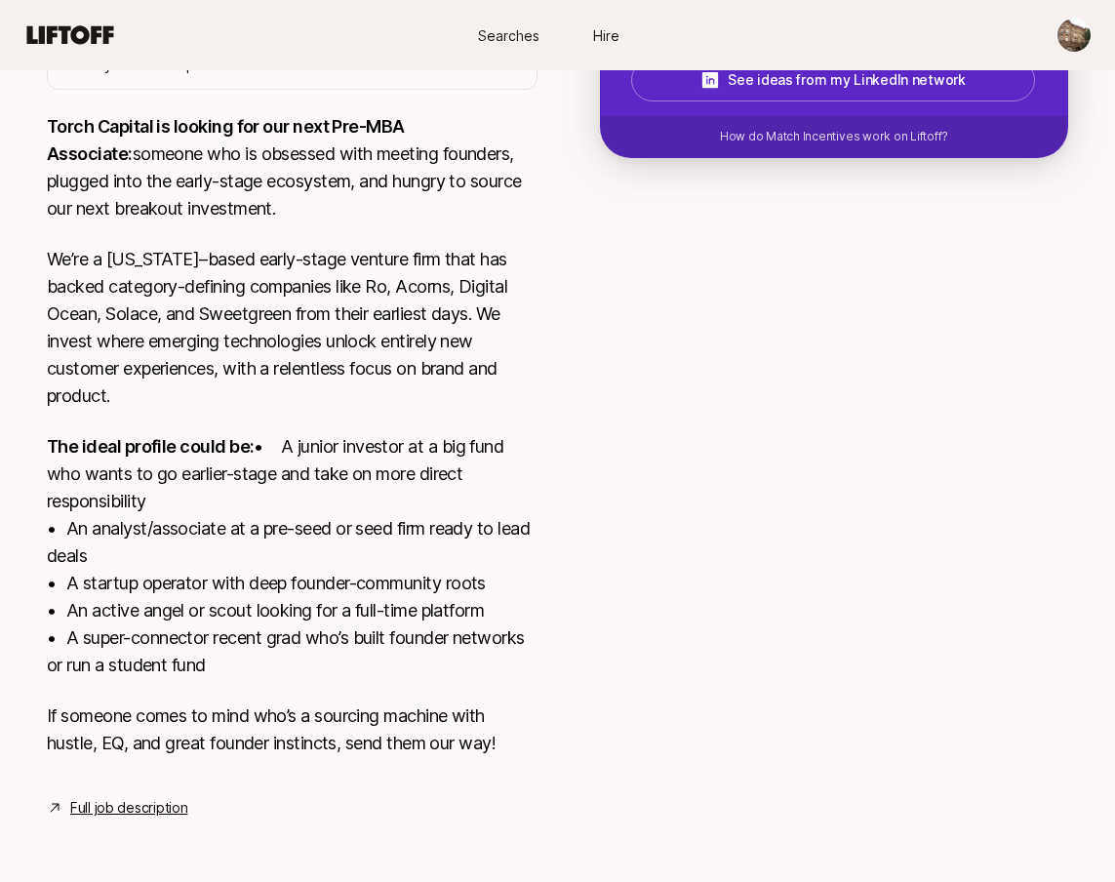
drag, startPoint x: 683, startPoint y: 688, endPoint x: 690, endPoint y: 676, distance: 13.6
click at [0, 0] on textarea at bounding box center [0, 0] width 0 height 0
drag, startPoint x: 689, startPoint y: 678, endPoint x: 760, endPoint y: 666, distance: 72.2
click at [0, 0] on textarea at bounding box center [0, 0] width 0 height 0
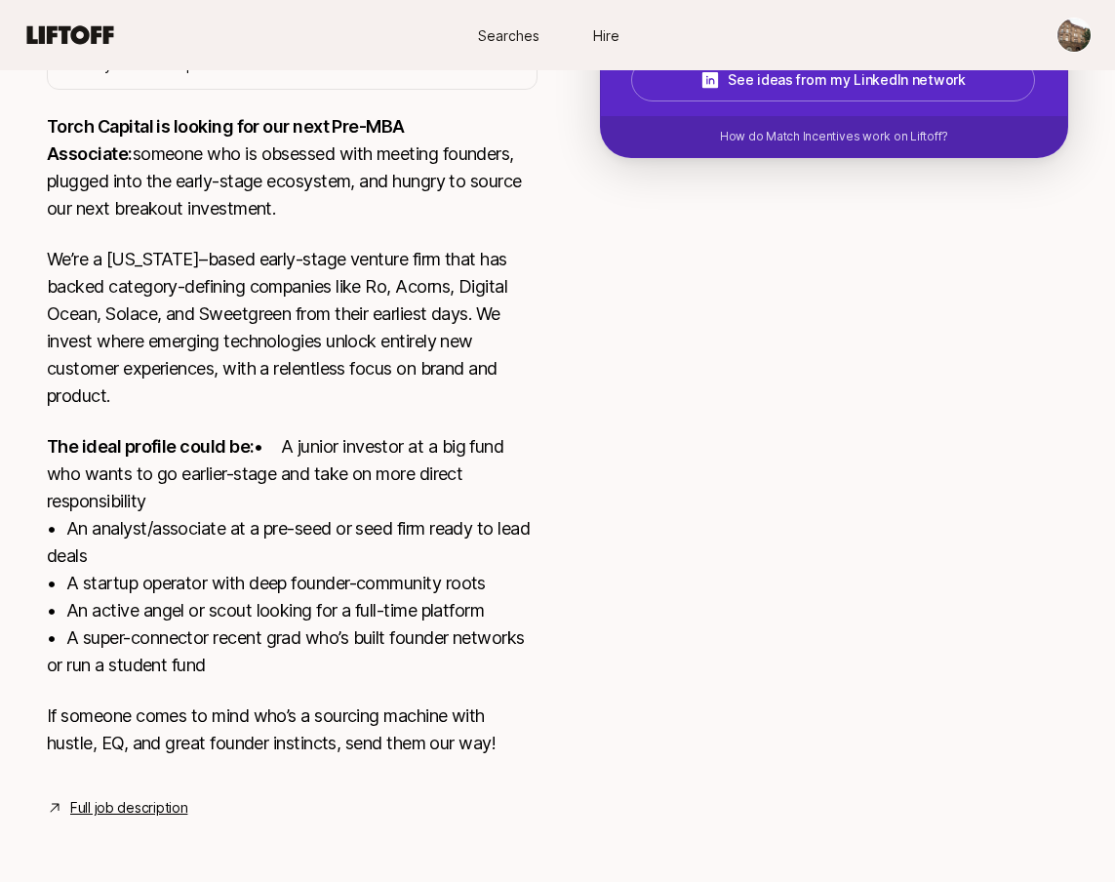
click at [0, 0] on textarea at bounding box center [0, 0] width 0 height 0
drag, startPoint x: 377, startPoint y: 664, endPoint x: 313, endPoint y: 617, distance: 79.6
click at [0, 0] on textarea at bounding box center [0, 0] width 0 height 0
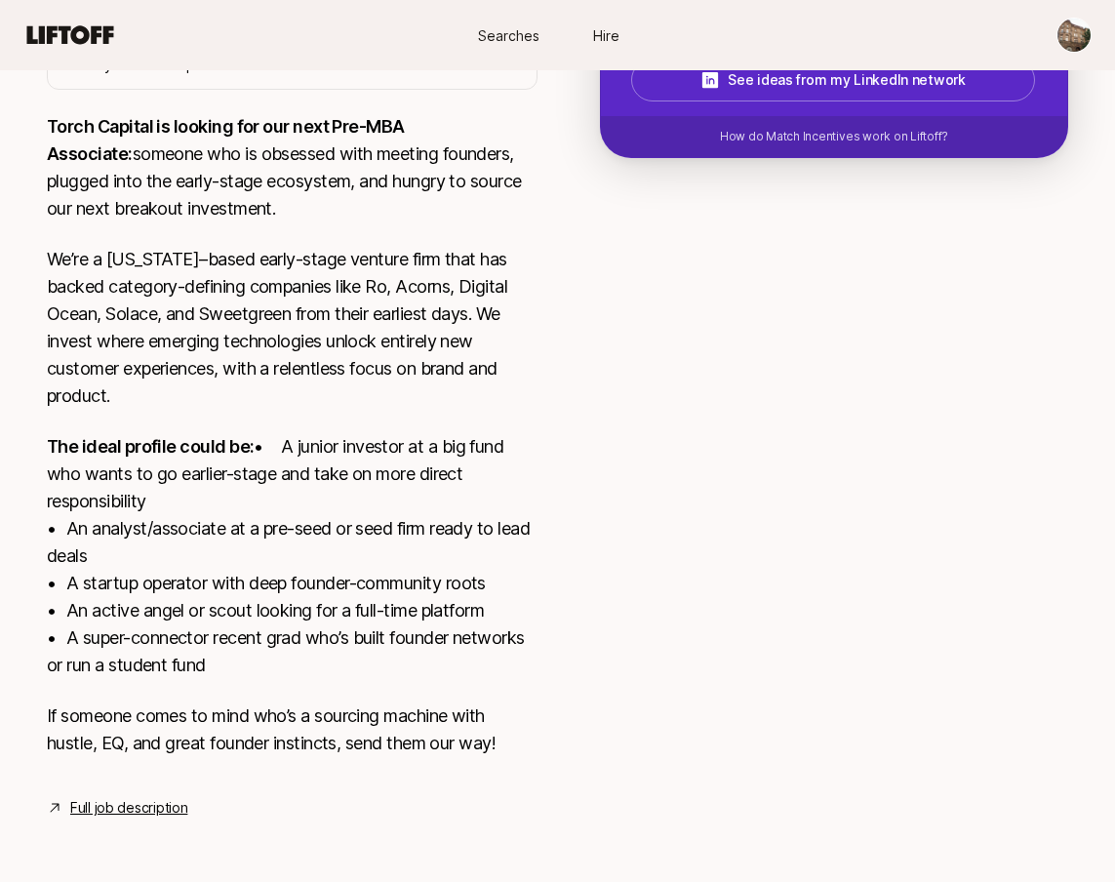
drag, startPoint x: 693, startPoint y: 778, endPoint x: 310, endPoint y: 772, distance: 383.4
click at [0, 0] on div "Nia Blessitt Tell Katie why this opportunity could be a good fit 2304 / 2048 Su…" at bounding box center [0, 0] width 0 height 0
drag, startPoint x: 653, startPoint y: 777, endPoint x: 391, endPoint y: 773, distance: 261.4
click at [0, 0] on div "Interested in this opportunity? Suggest yourself directly to Katie 💜 Let Katie …" at bounding box center [0, 0] width 0 height 0
click at [0, 0] on textarea at bounding box center [0, 0] width 0 height 0
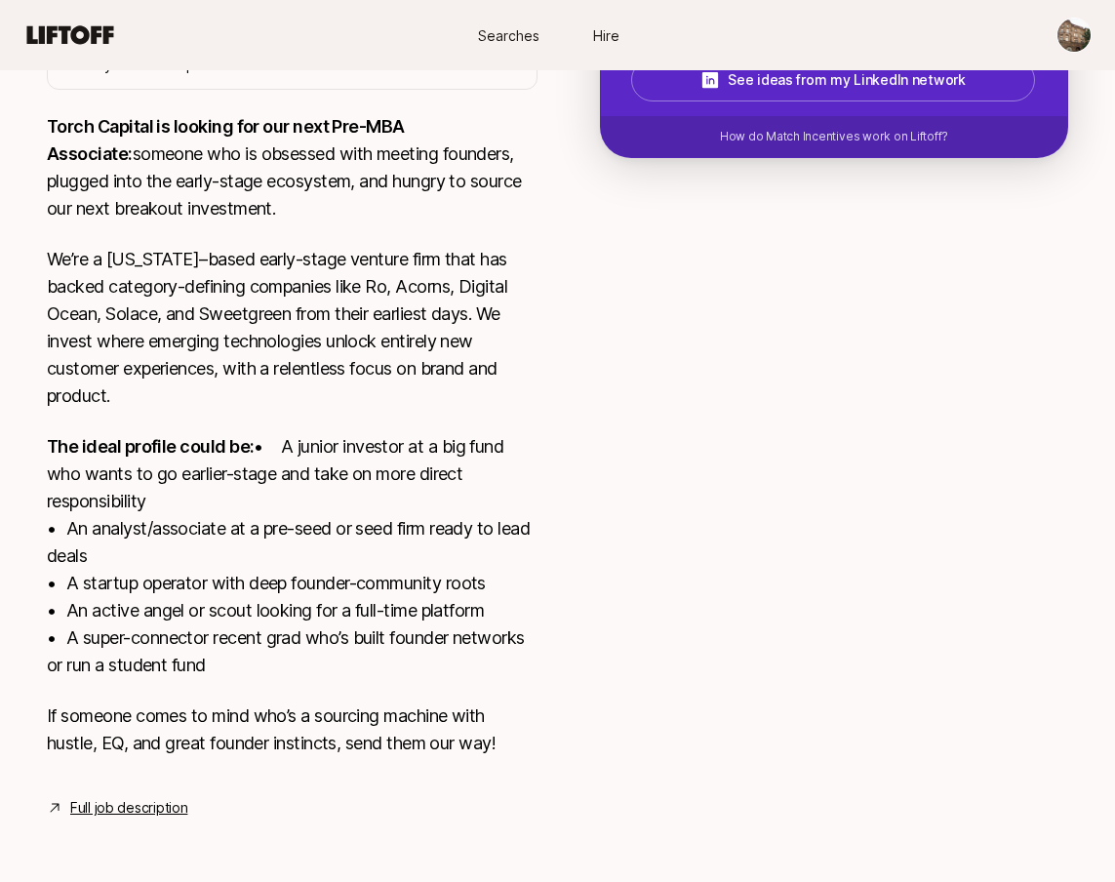
click at [0, 0] on textarea at bounding box center [0, 0] width 0 height 0
drag, startPoint x: 371, startPoint y: 646, endPoint x: 327, endPoint y: 583, distance: 76.3
click at [0, 0] on textarea at bounding box center [0, 0] width 0 height 0
drag, startPoint x: 376, startPoint y: 621, endPoint x: 386, endPoint y: 627, distance: 11.4
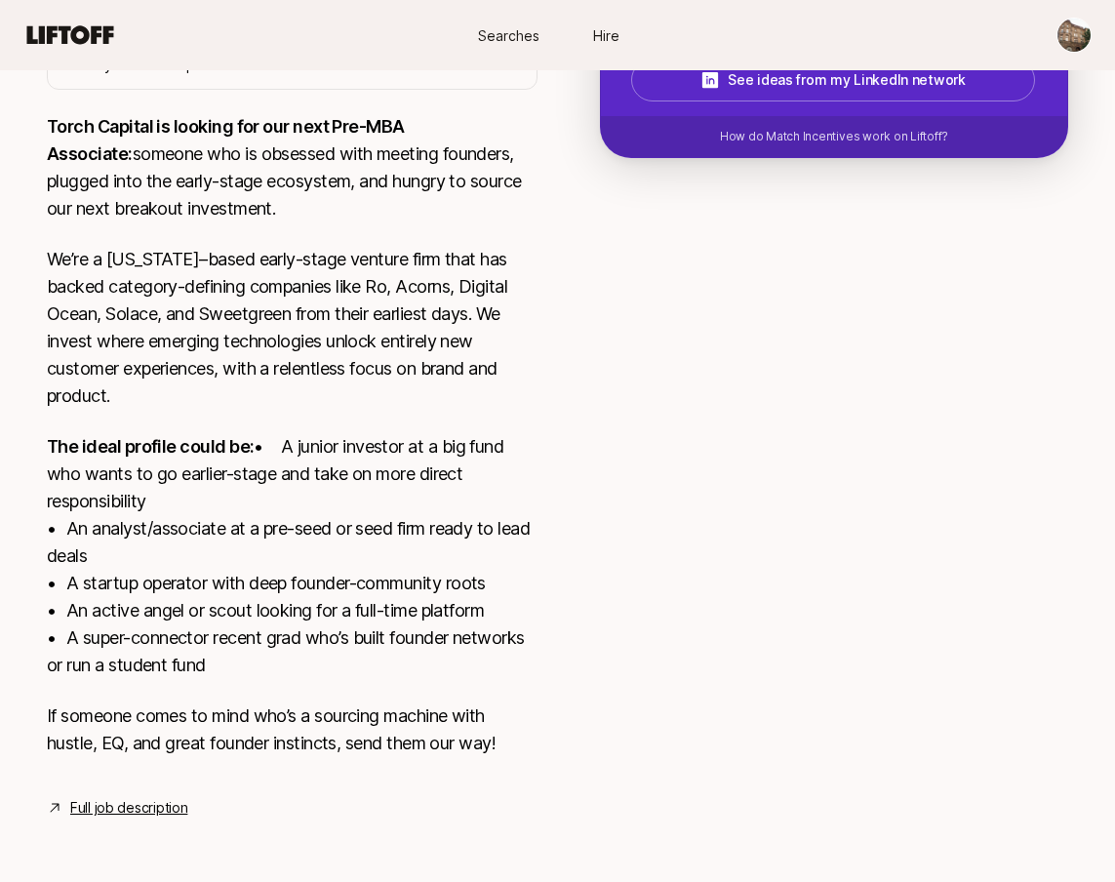
click at [0, 0] on textarea at bounding box center [0, 0] width 0 height 0
drag, startPoint x: 385, startPoint y: 624, endPoint x: 307, endPoint y: 581, distance: 89.1
click at [0, 0] on div "Nia Blessitt Tell Katie why this opportunity could be a good fit 2250 / 2048 Su…" at bounding box center [0, 0] width 0 height 0
click at [0, 0] on textarea at bounding box center [0, 0] width 0 height 0
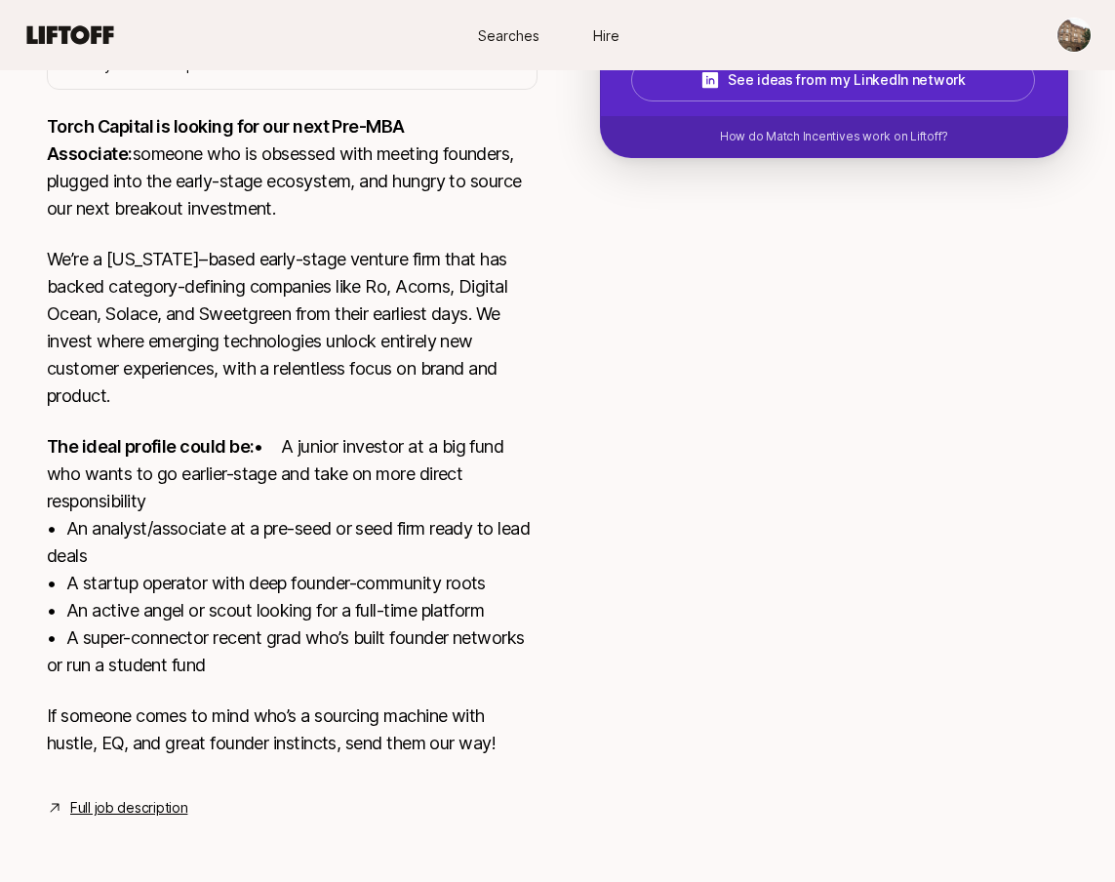
click at [0, 0] on textarea at bounding box center [0, 0] width 0 height 0
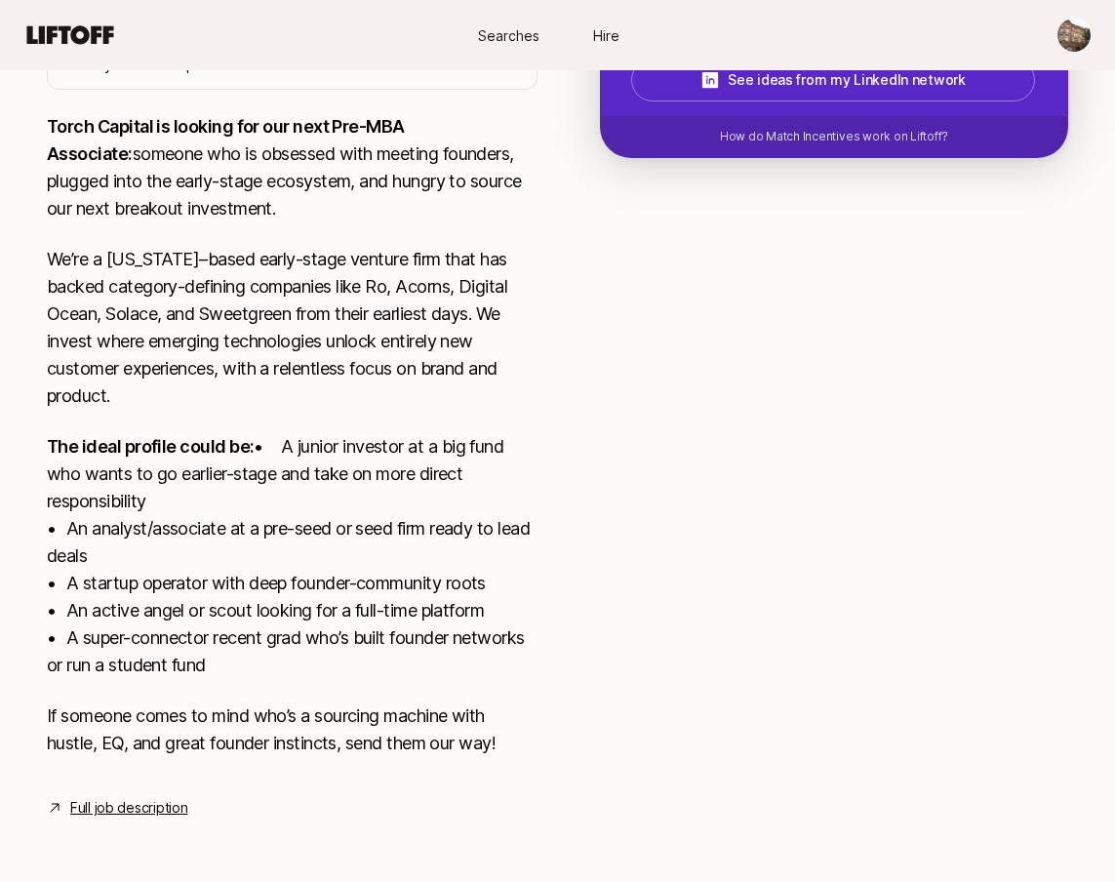
click at [0, 0] on textarea at bounding box center [0, 0] width 0 height 0
drag, startPoint x: 394, startPoint y: 613, endPoint x: 296, endPoint y: 611, distance: 98.5
click at [0, 0] on div "Interested in this opportunity? Suggest yourself directly to Katie 💜 Let Katie …" at bounding box center [0, 0] width 0 height 0
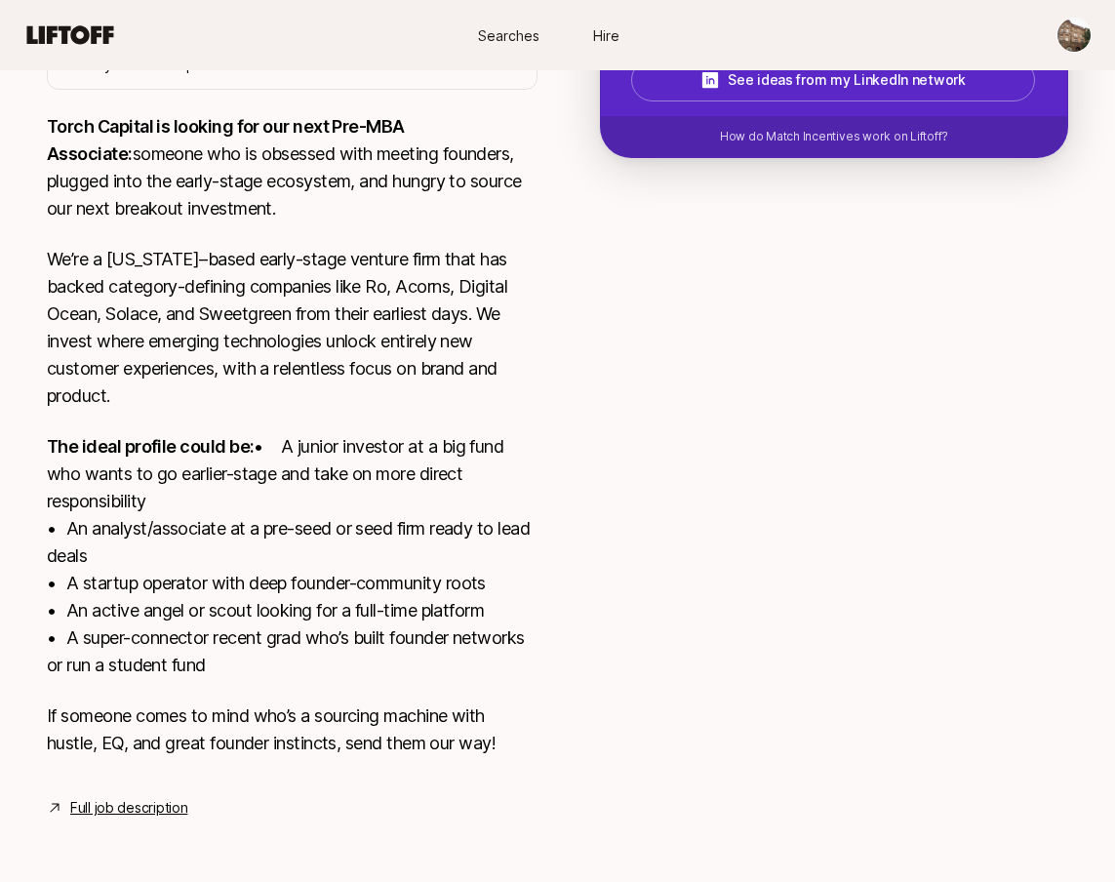
drag, startPoint x: 625, startPoint y: 602, endPoint x: 660, endPoint y: 614, distance: 37.3
click at [0, 0] on textarea at bounding box center [0, 0] width 0 height 0
drag, startPoint x: 649, startPoint y: 623, endPoint x: 553, endPoint y: 643, distance: 97.6
click at [0, 0] on textarea at bounding box center [0, 0] width 0 height 0
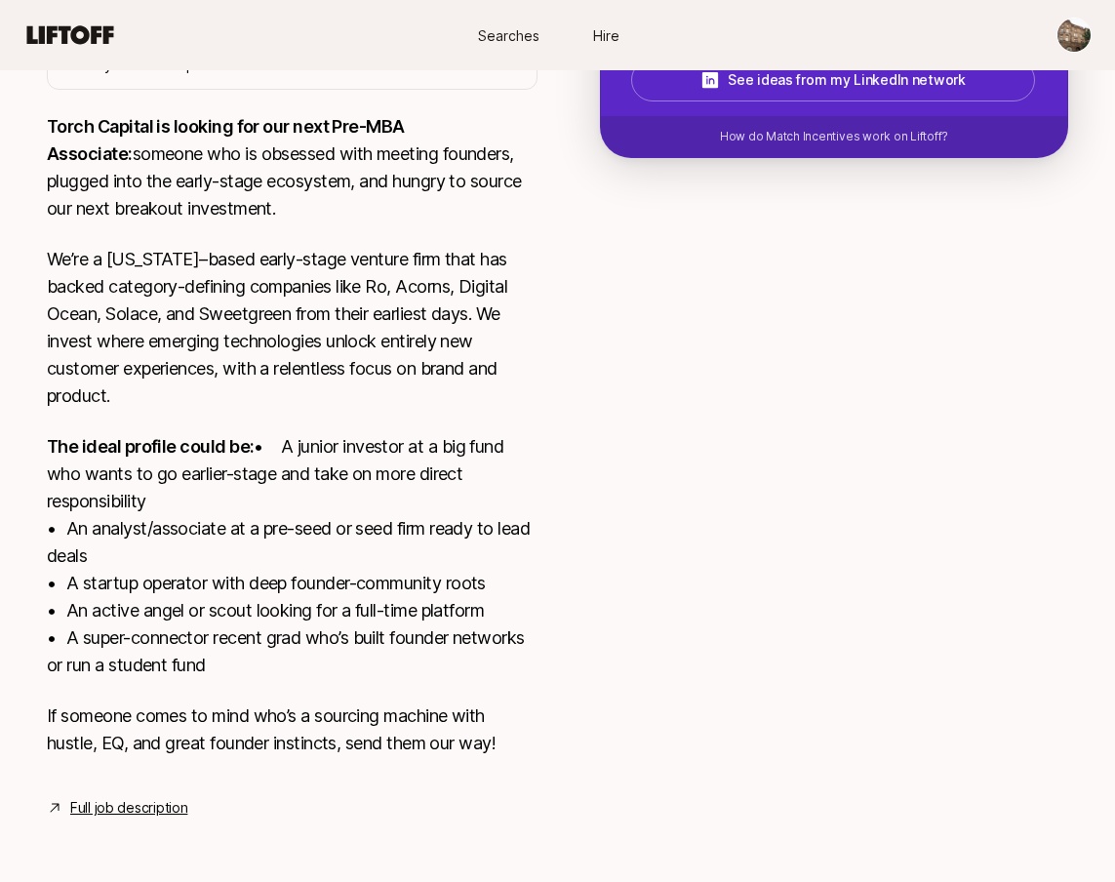
click at [0, 0] on textarea at bounding box center [0, 0] width 0 height 0
drag, startPoint x: 652, startPoint y: 623, endPoint x: 654, endPoint y: 634, distance: 11.1
click at [0, 0] on textarea at bounding box center [0, 0] width 0 height 0
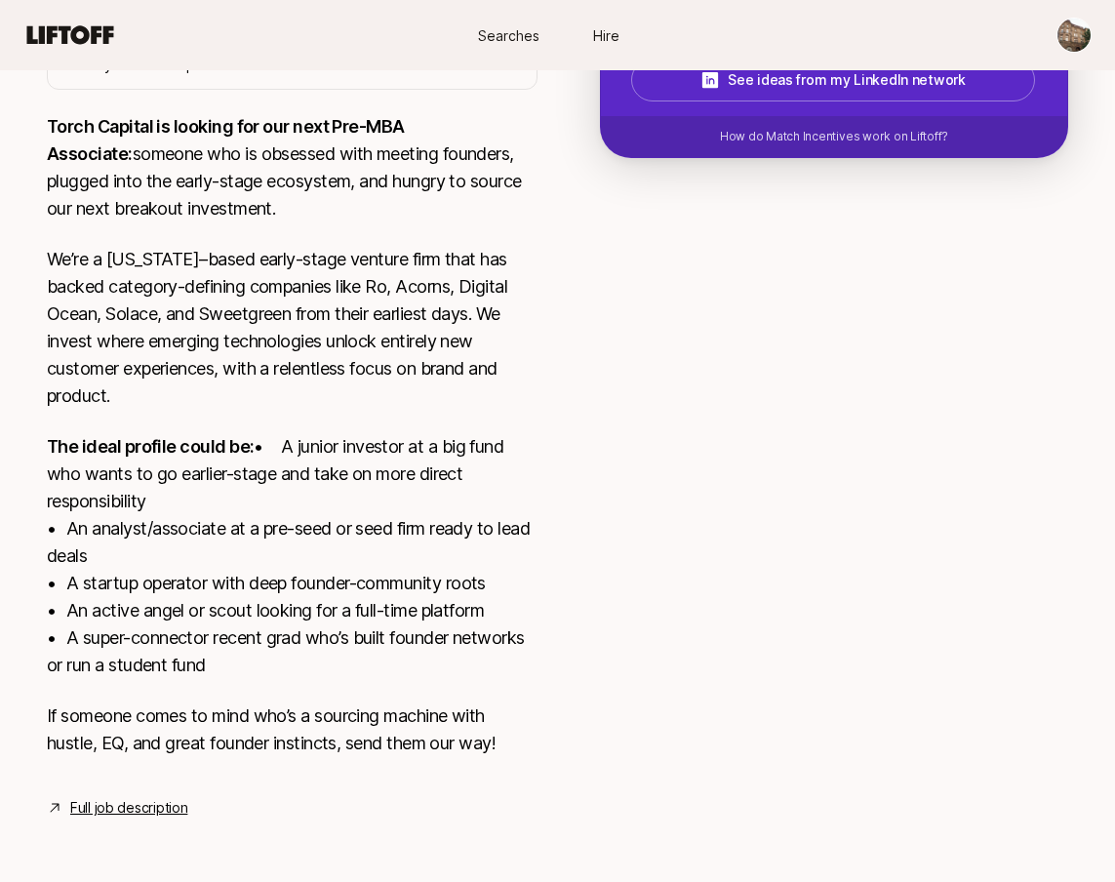
drag, startPoint x: 719, startPoint y: 613, endPoint x: 683, endPoint y: 588, distance: 43.6
click at [0, 0] on textarea at bounding box center [0, 0] width 0 height 0
drag, startPoint x: 642, startPoint y: 573, endPoint x: 631, endPoint y: 620, distance: 49.0
click at [0, 0] on textarea at bounding box center [0, 0] width 0 height 0
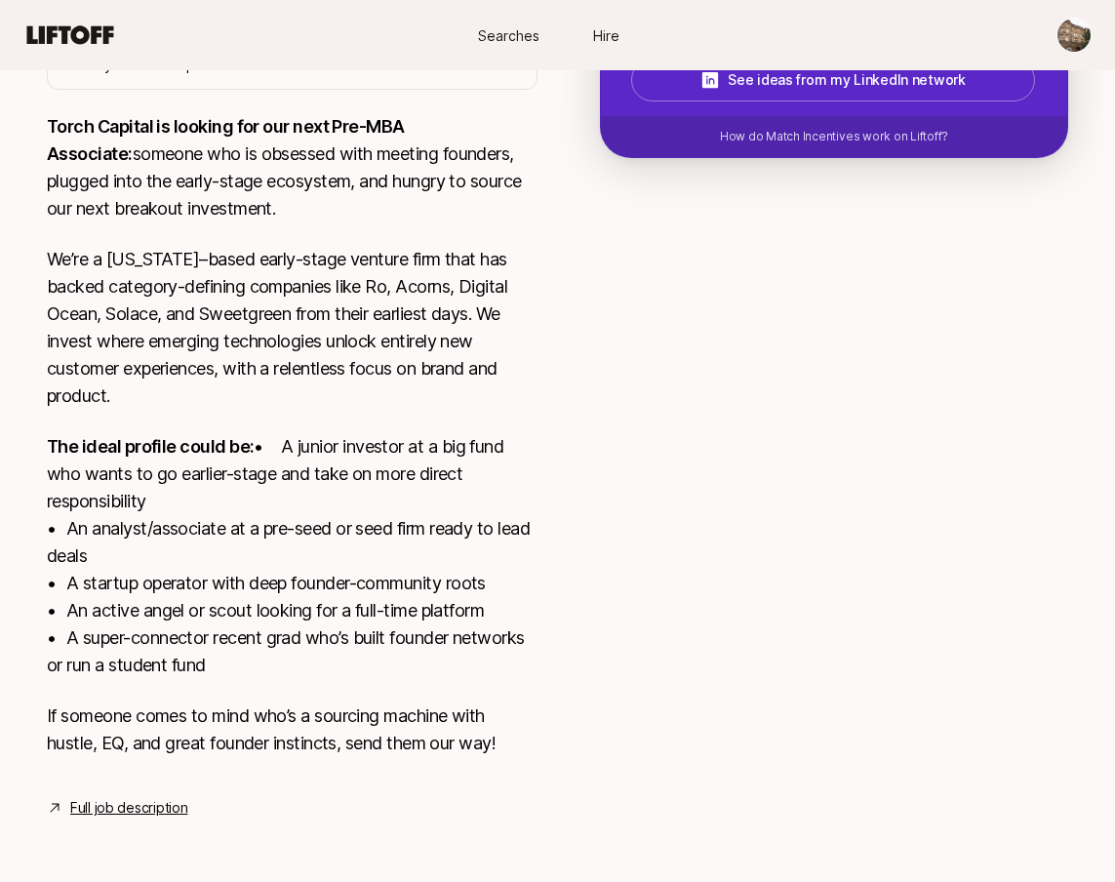
drag, startPoint x: 508, startPoint y: 596, endPoint x: 536, endPoint y: 598, distance: 28.4
click at [0, 0] on textarea at bounding box center [0, 0] width 0 height 0
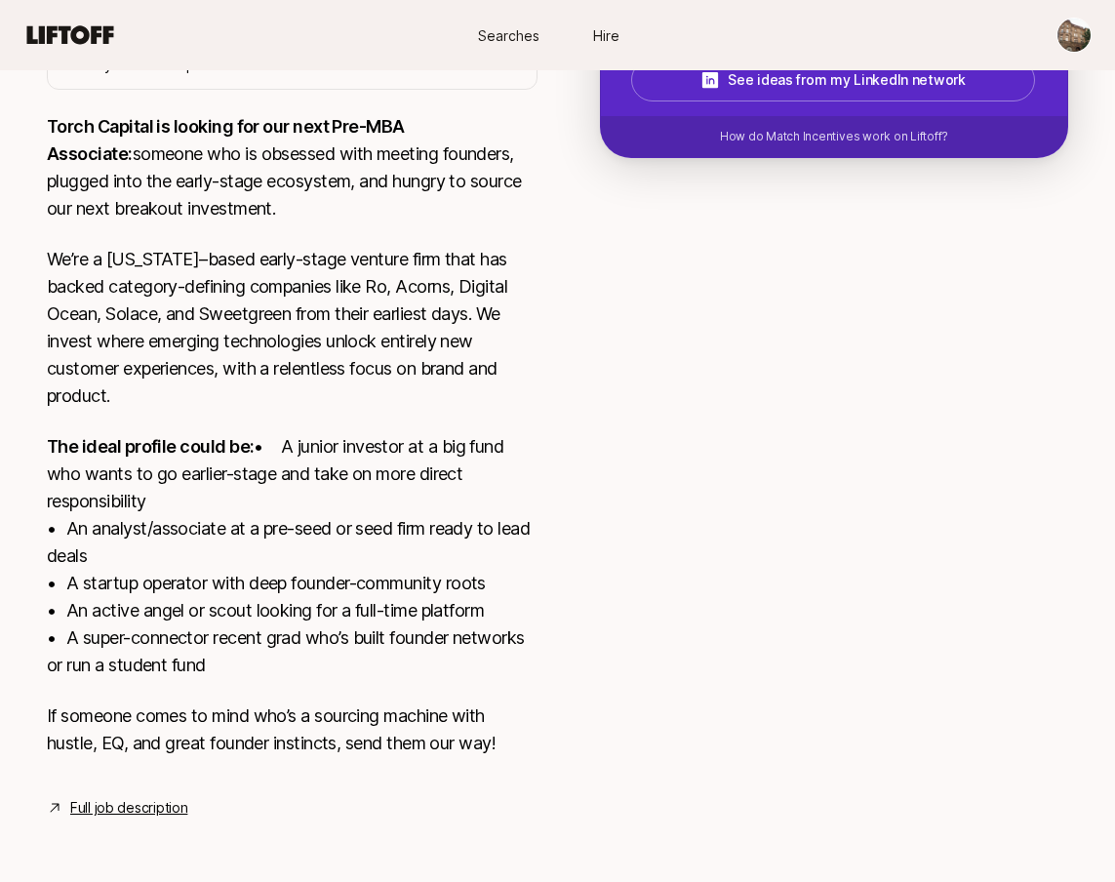
click at [0, 0] on textarea at bounding box center [0, 0] width 0 height 0
drag, startPoint x: 417, startPoint y: 647, endPoint x: 325, endPoint y: 633, distance: 93.7
click at [0, 0] on div "Nia Blessitt Tell Katie why this opportunity could be a good fit 2088 / 2048 Su…" at bounding box center [0, 0] width 0 height 0
click at [0, 0] on textarea at bounding box center [0, 0] width 0 height 0
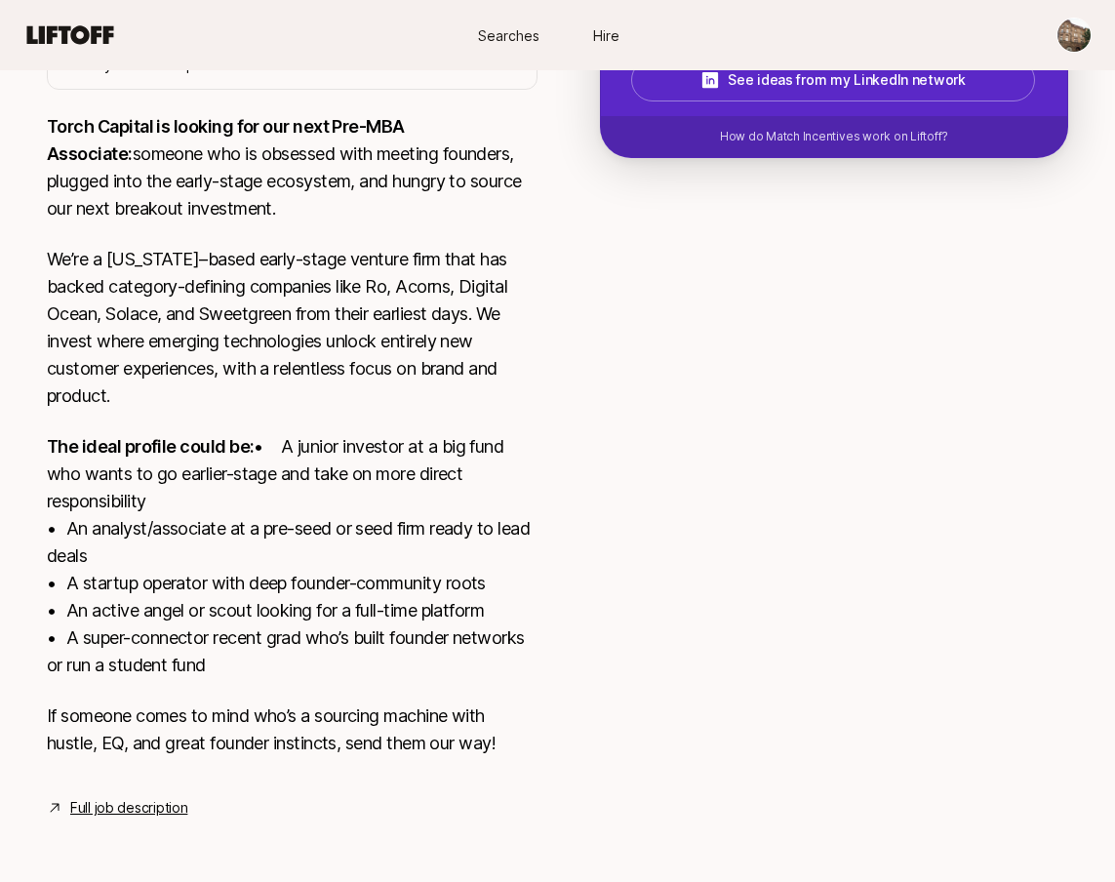
scroll to position [51, 0]
drag, startPoint x: 555, startPoint y: 619, endPoint x: 753, endPoint y: 626, distance: 198.1
click at [0, 0] on textarea at bounding box center [0, 0] width 0 height 0
drag, startPoint x: 454, startPoint y: 641, endPoint x: 698, endPoint y: 614, distance: 246.2
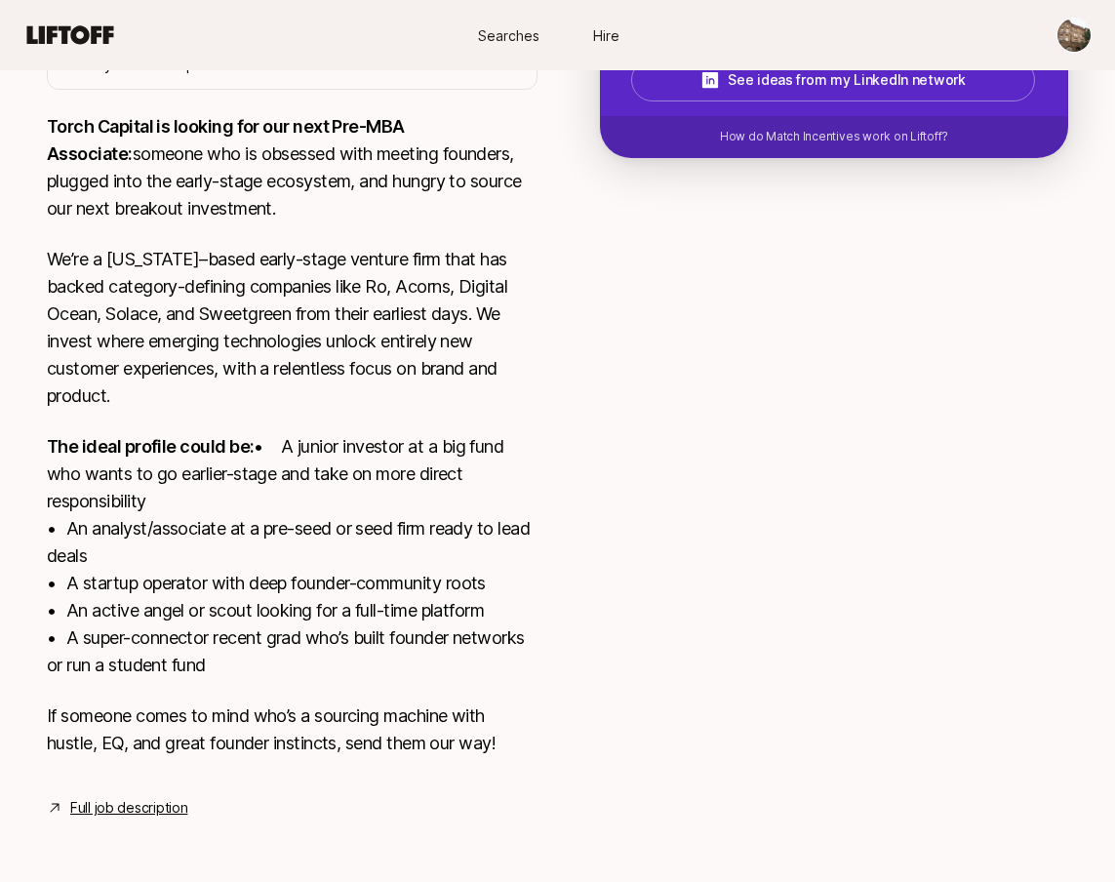
click at [0, 0] on textarea at bounding box center [0, 0] width 0 height 0
drag, startPoint x: 526, startPoint y: 693, endPoint x: 325, endPoint y: 588, distance: 226.4
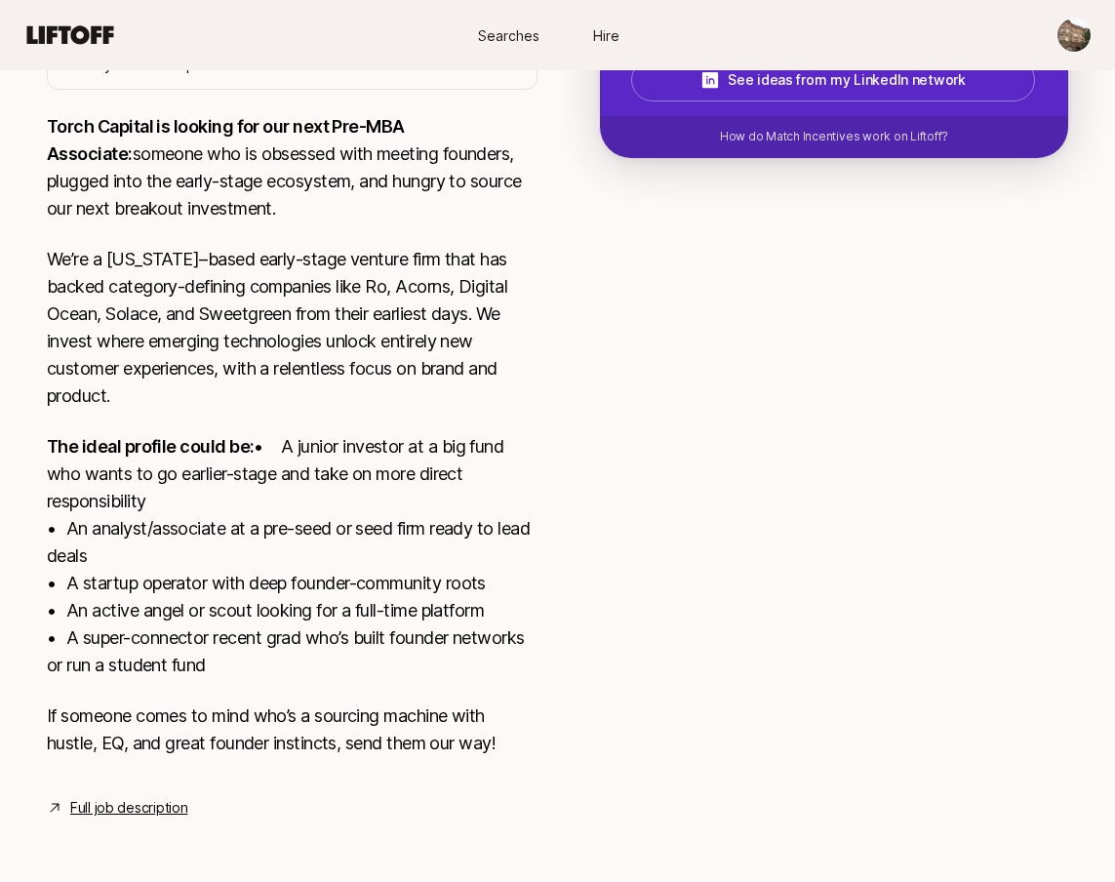
click at [0, 0] on textarea at bounding box center [0, 0] width 0 height 0
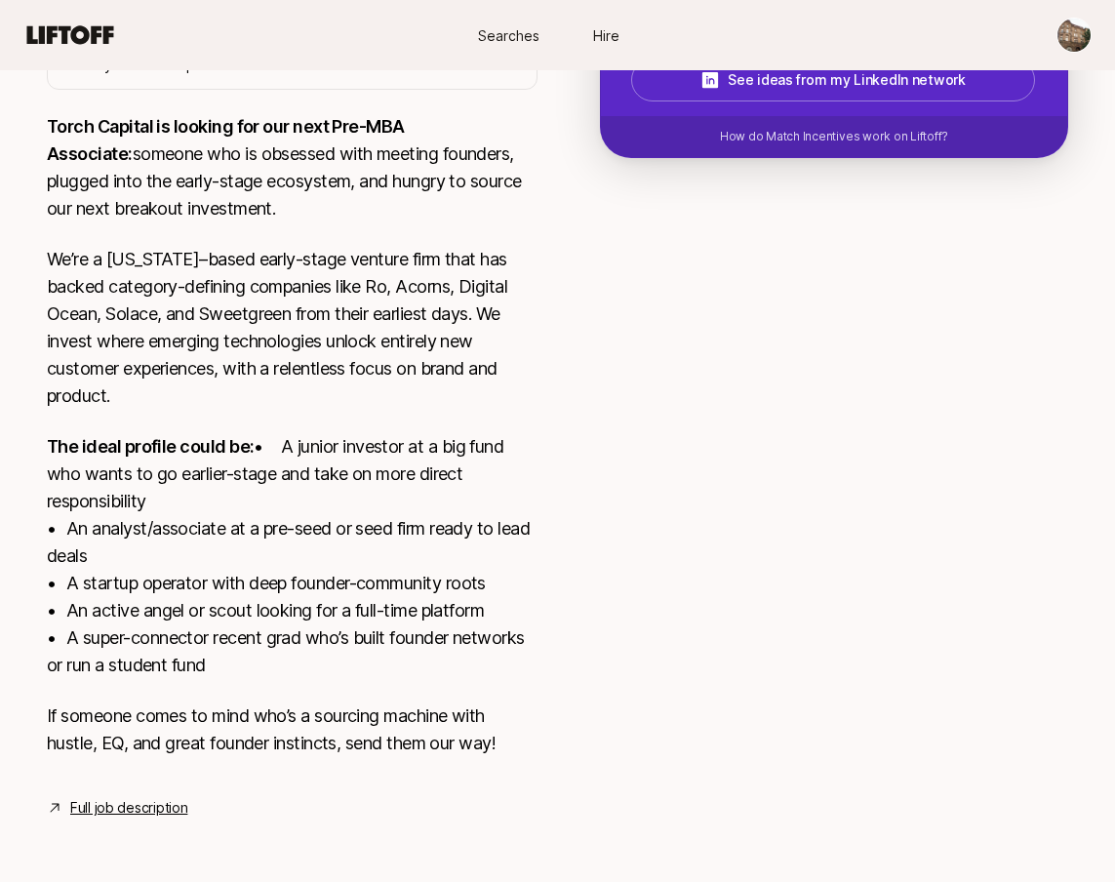
click at [0, 0] on textarea at bounding box center [0, 0] width 0 height 0
paste textarea "Loula - Loula is a black women founded, y-combinator backed, software platform …"
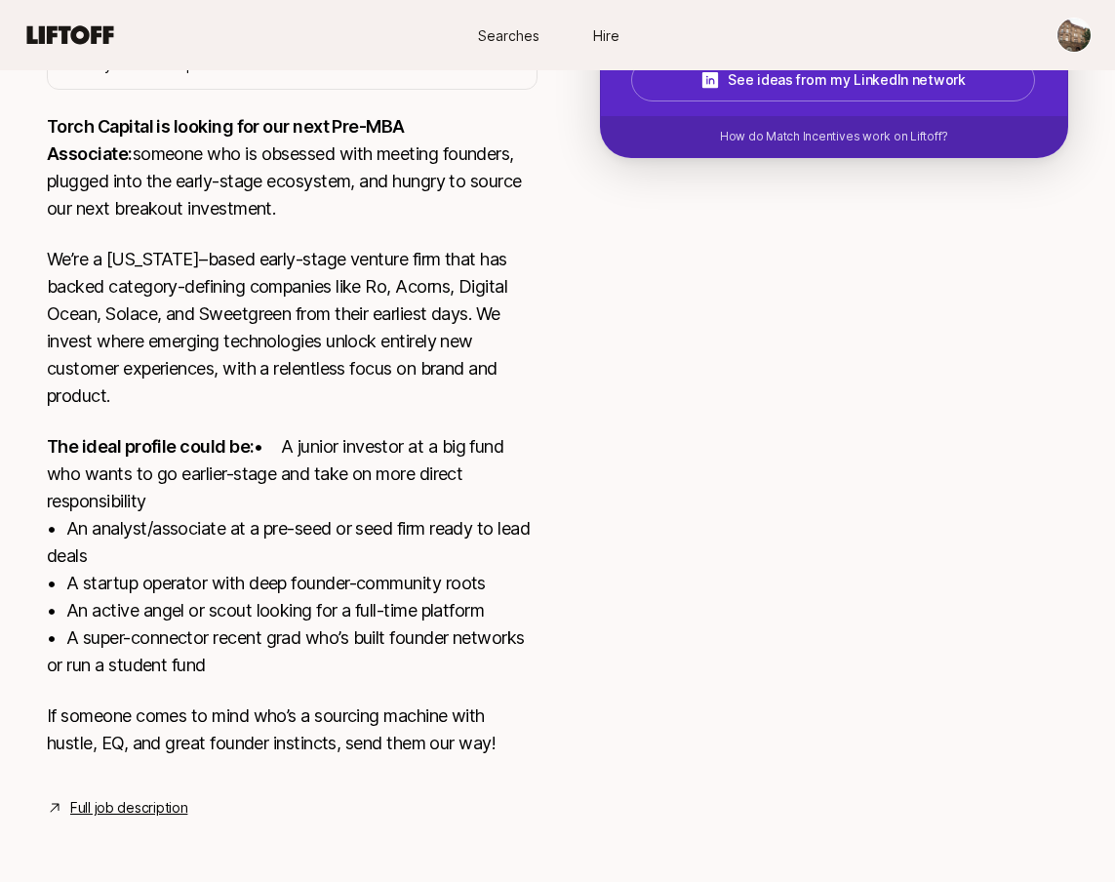
click at [0, 0] on textarea at bounding box center [0, 0] width 0 height 0
click at [0, 0] on button "Suggest yourself" at bounding box center [0, 0] width 0 height 0
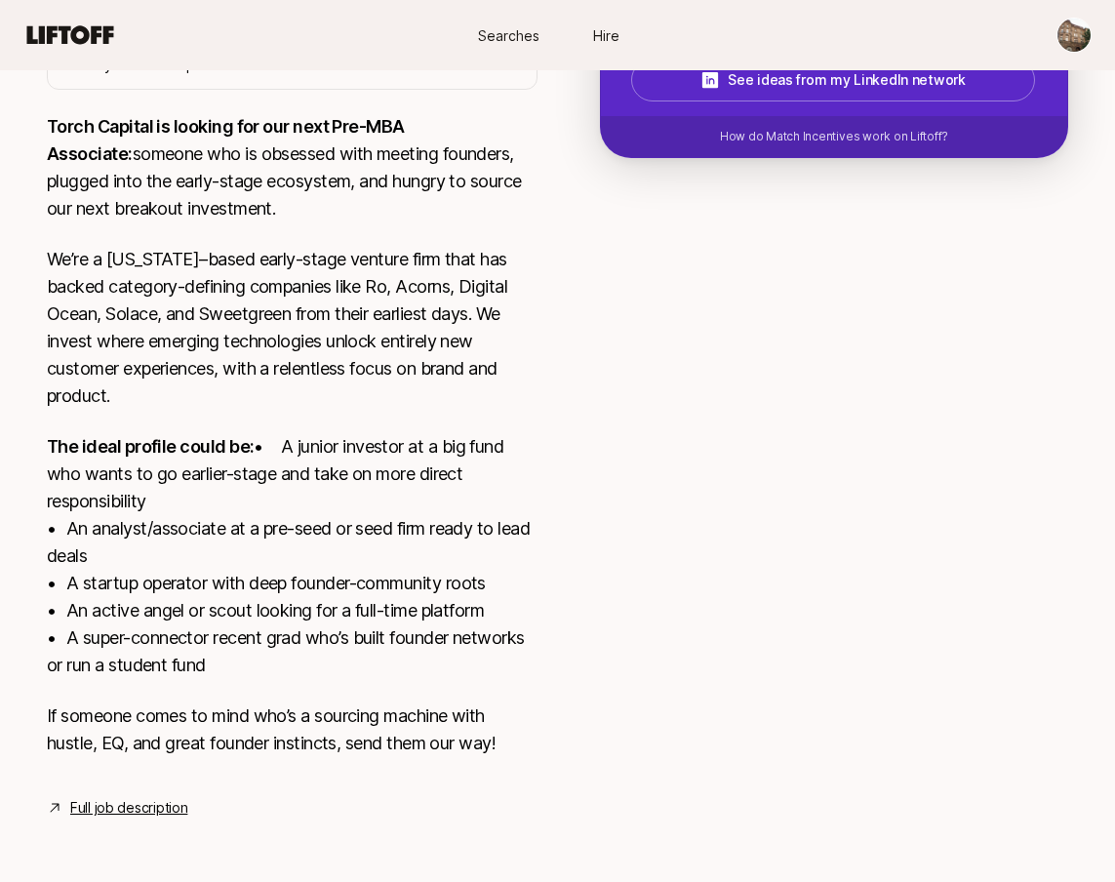
scroll to position [0, 0]
drag, startPoint x: 477, startPoint y: 629, endPoint x: 343, endPoint y: 484, distance: 197.4
click at [0, 0] on div "Nia Blessitt Tell Katie why this opportunity could be a good fit 2044 / 2048 Su…" at bounding box center [0, 0] width 0 height 0
drag, startPoint x: 532, startPoint y: 663, endPoint x: 374, endPoint y: 475, distance: 245.8
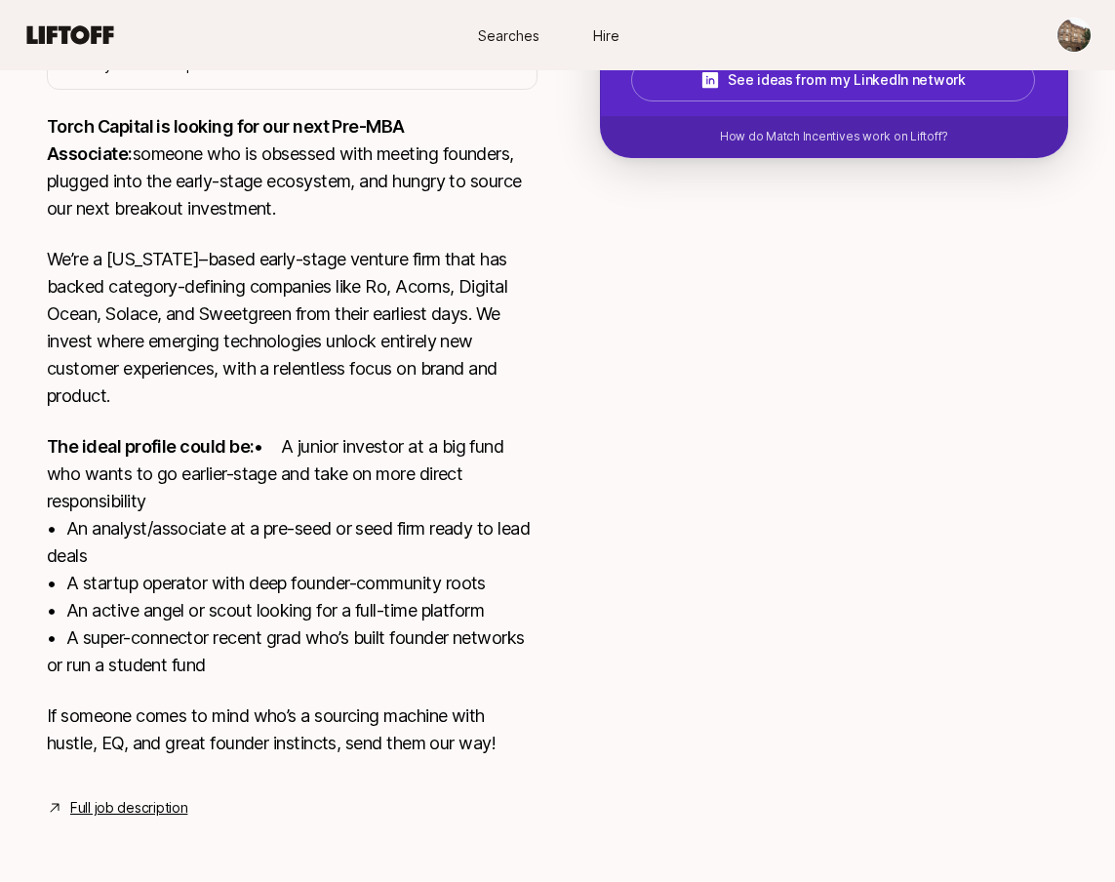
click at [0, 0] on div "Nia Blessitt Tell Katie why this opportunity could be a good fit 2044 / 2048 Su…" at bounding box center [0, 0] width 0 height 0
drag, startPoint x: 649, startPoint y: 640, endPoint x: 643, endPoint y: 668, distance: 28.9
click at [0, 0] on textarea at bounding box center [0, 0] width 0 height 0
click at [0, 0] on button "Suggest yourself" at bounding box center [0, 0] width 0 height 0
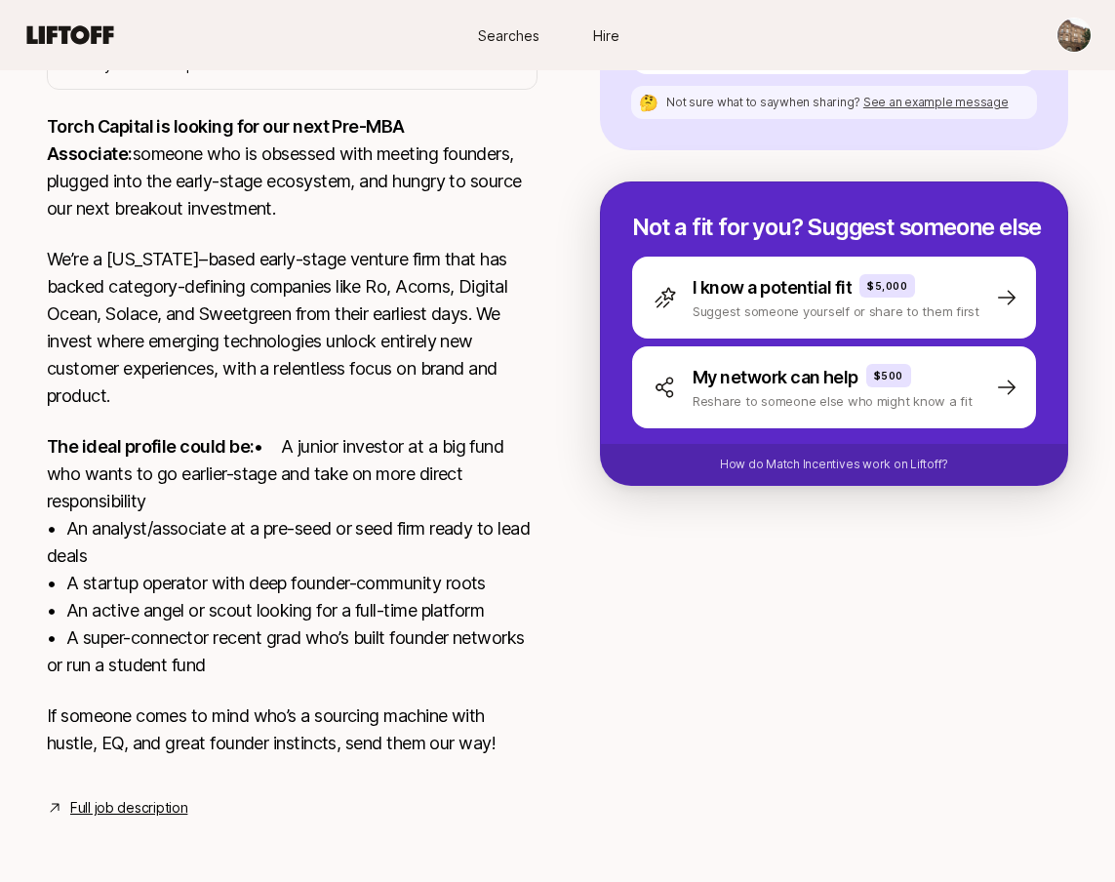
scroll to position [886, 0]
click at [0, 0] on button "Copy link" at bounding box center [0, 0] width 0 height 0
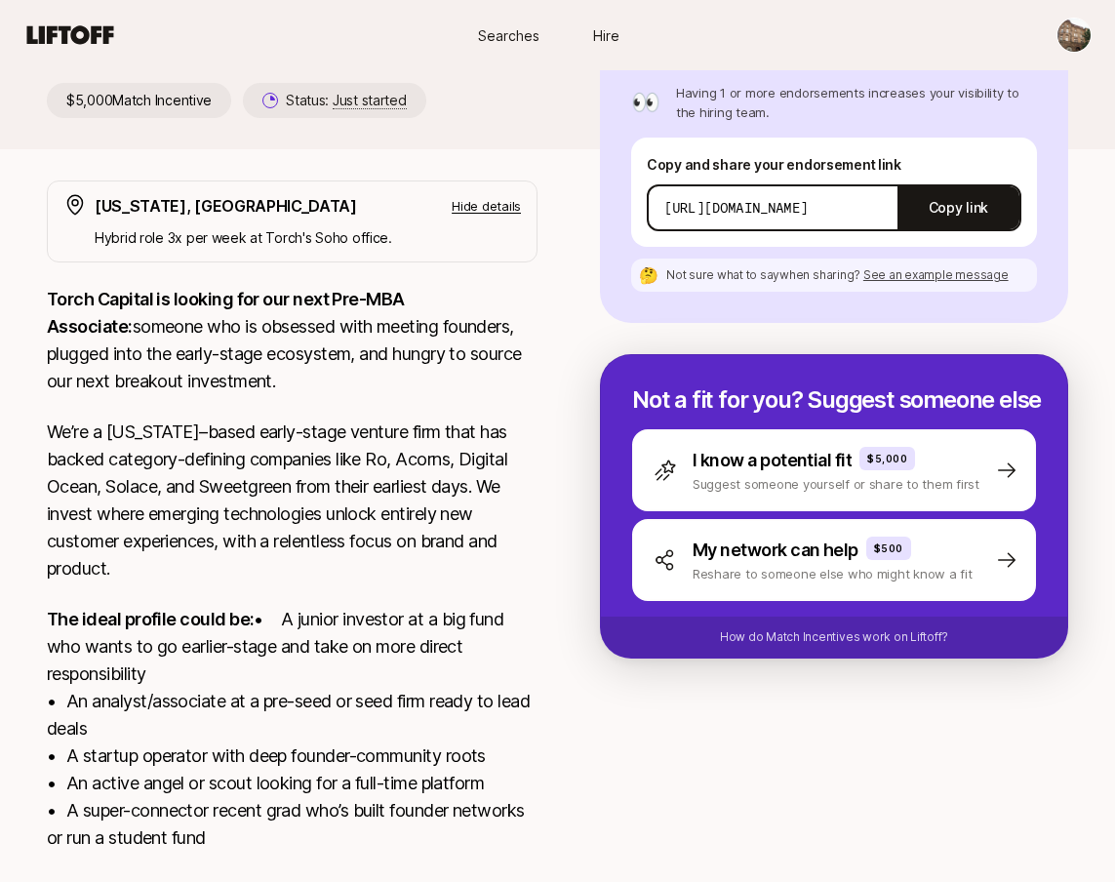
click at [521, 207] on p "Hide details" at bounding box center [486, 206] width 69 height 20
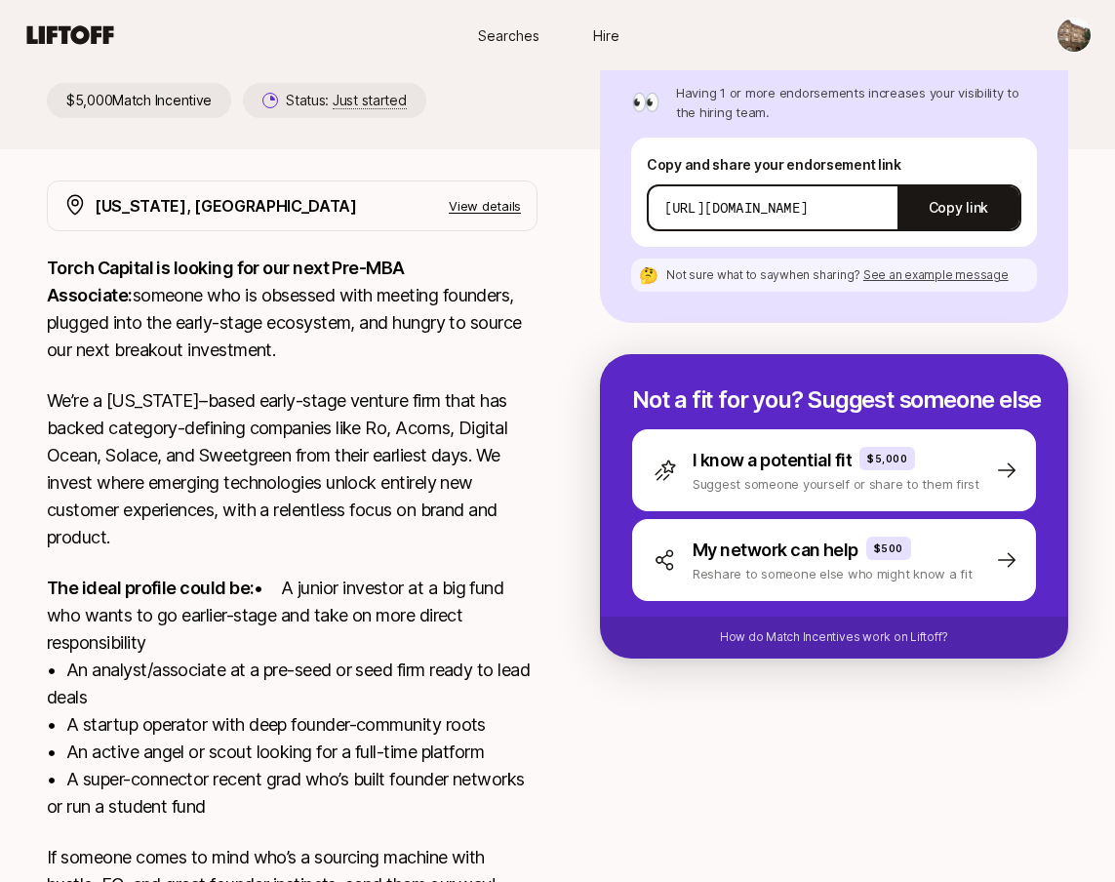
scroll to position [0, 0]
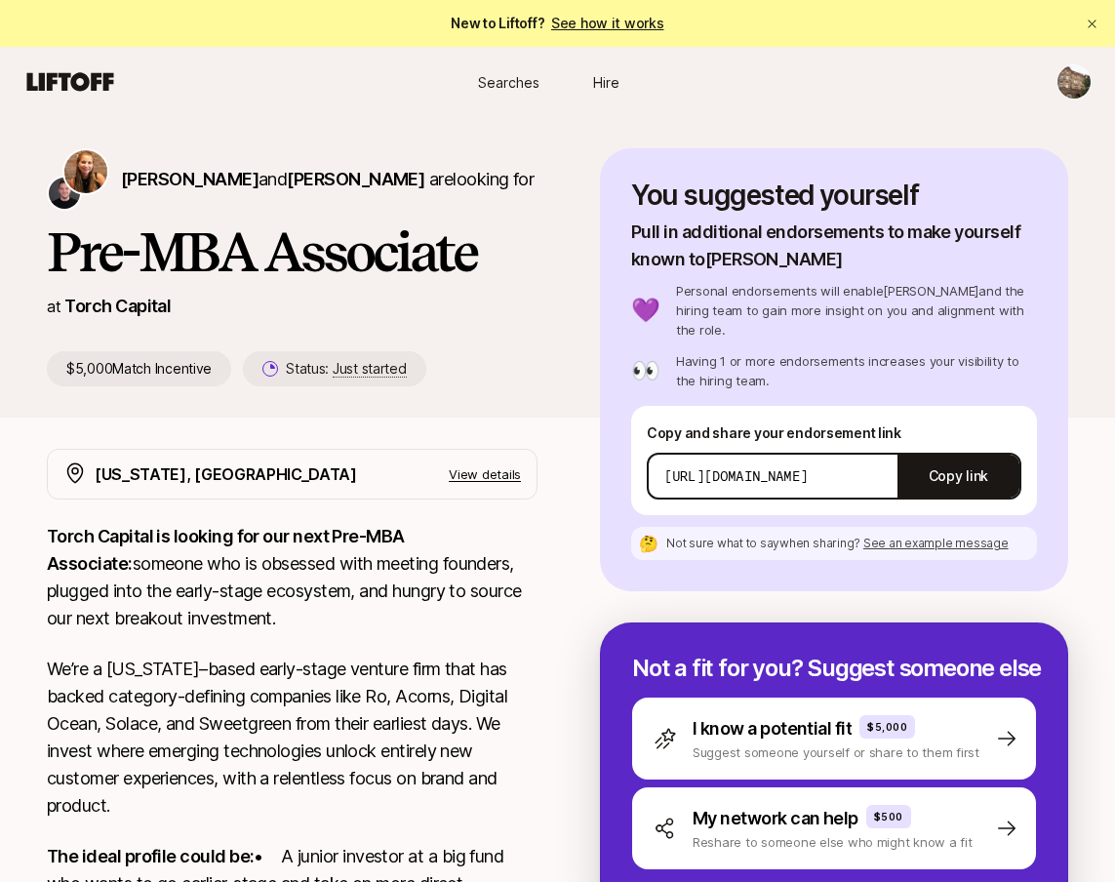
click at [507, 86] on span "Searches" at bounding box center [508, 82] width 61 height 20
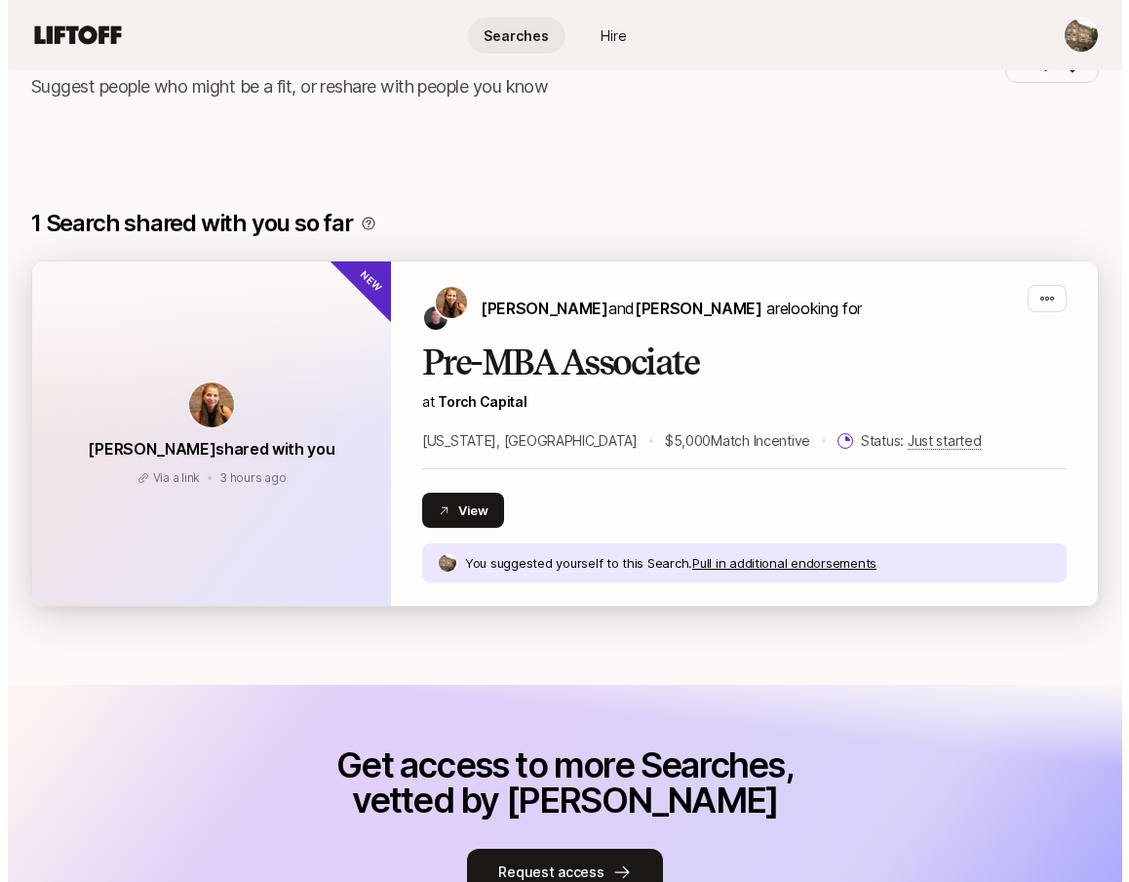
scroll to position [580, 0]
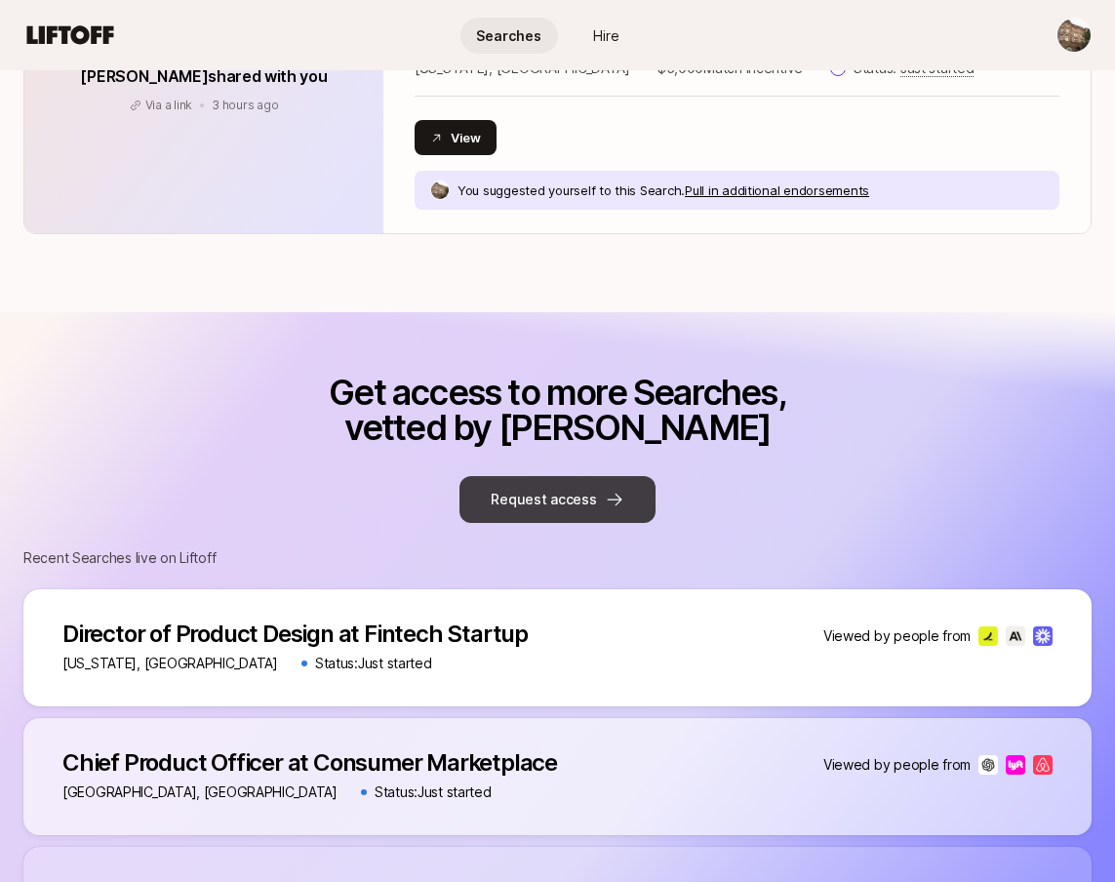
click at [553, 482] on button "Request access" at bounding box center [556, 499] width 195 height 47
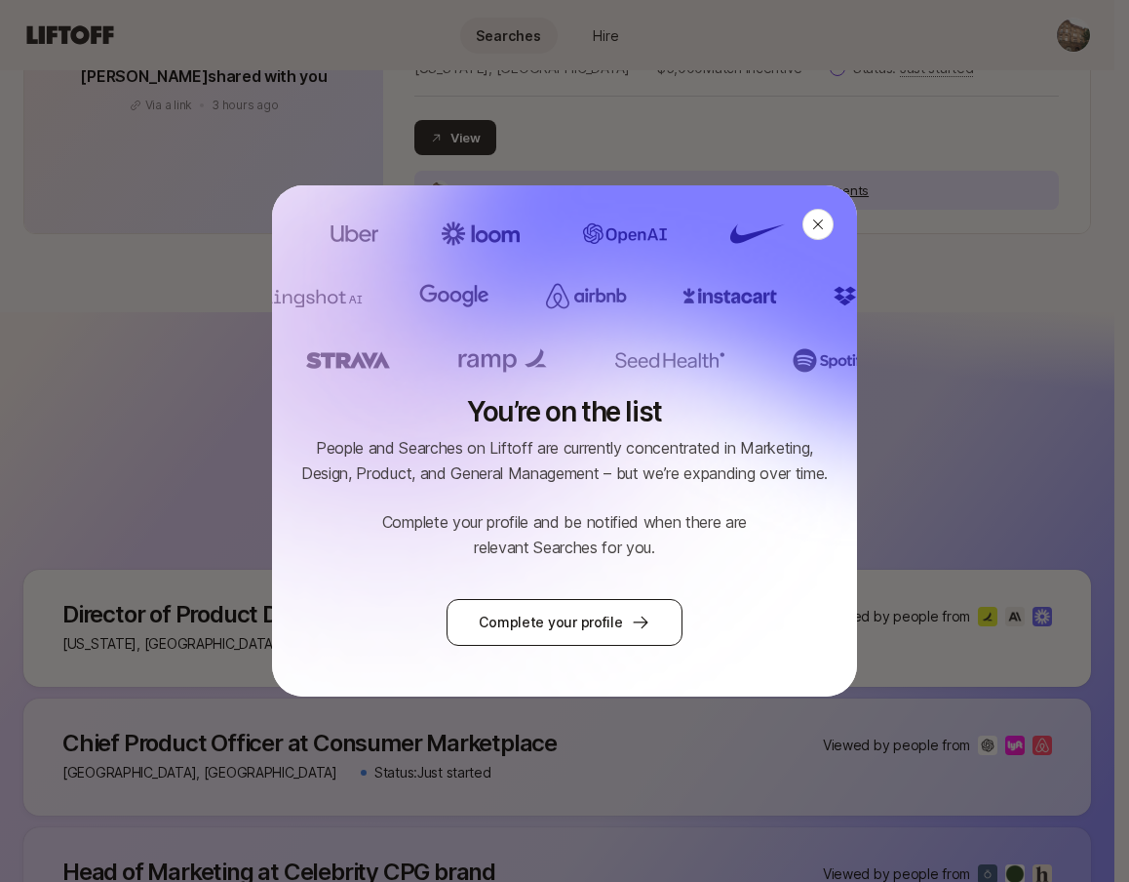
click at [549, 627] on link "Complete your profile" at bounding box center [564, 622] width 235 height 47
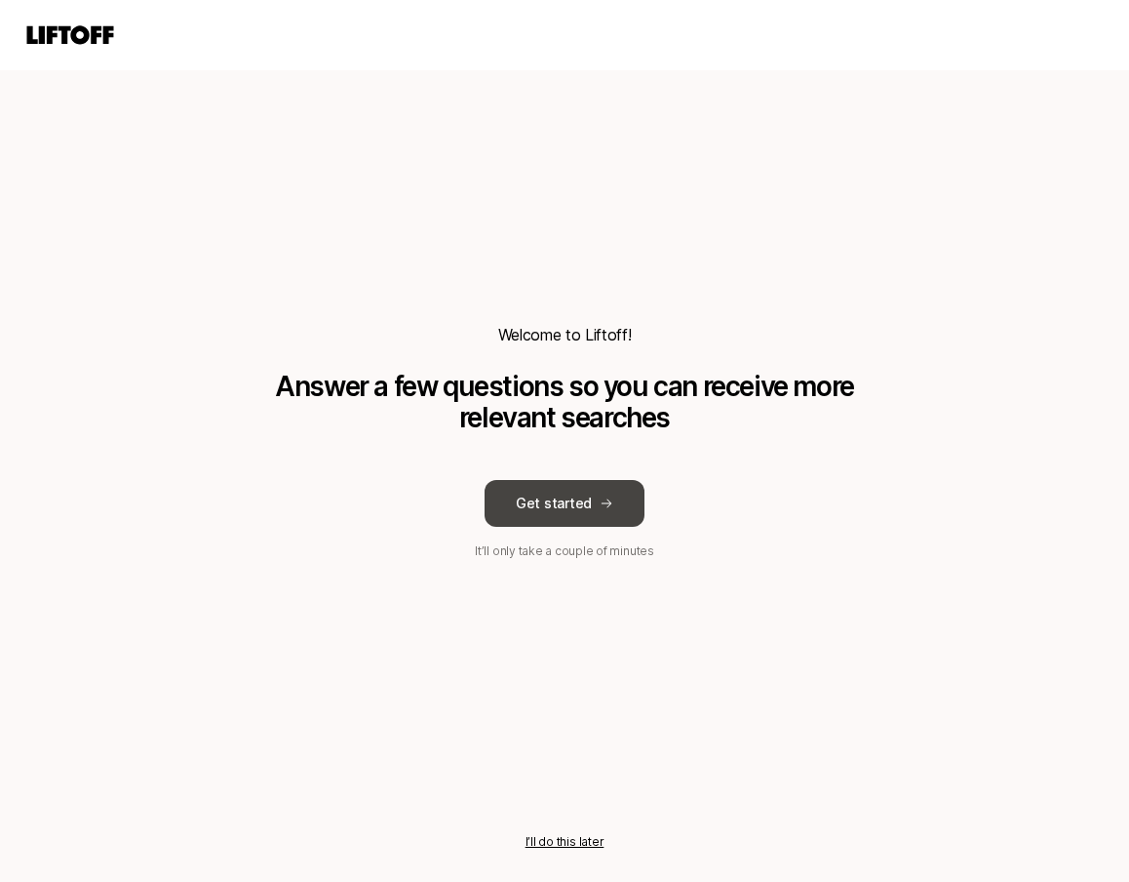
click at [620, 523] on button "Get started" at bounding box center [565, 503] width 160 height 47
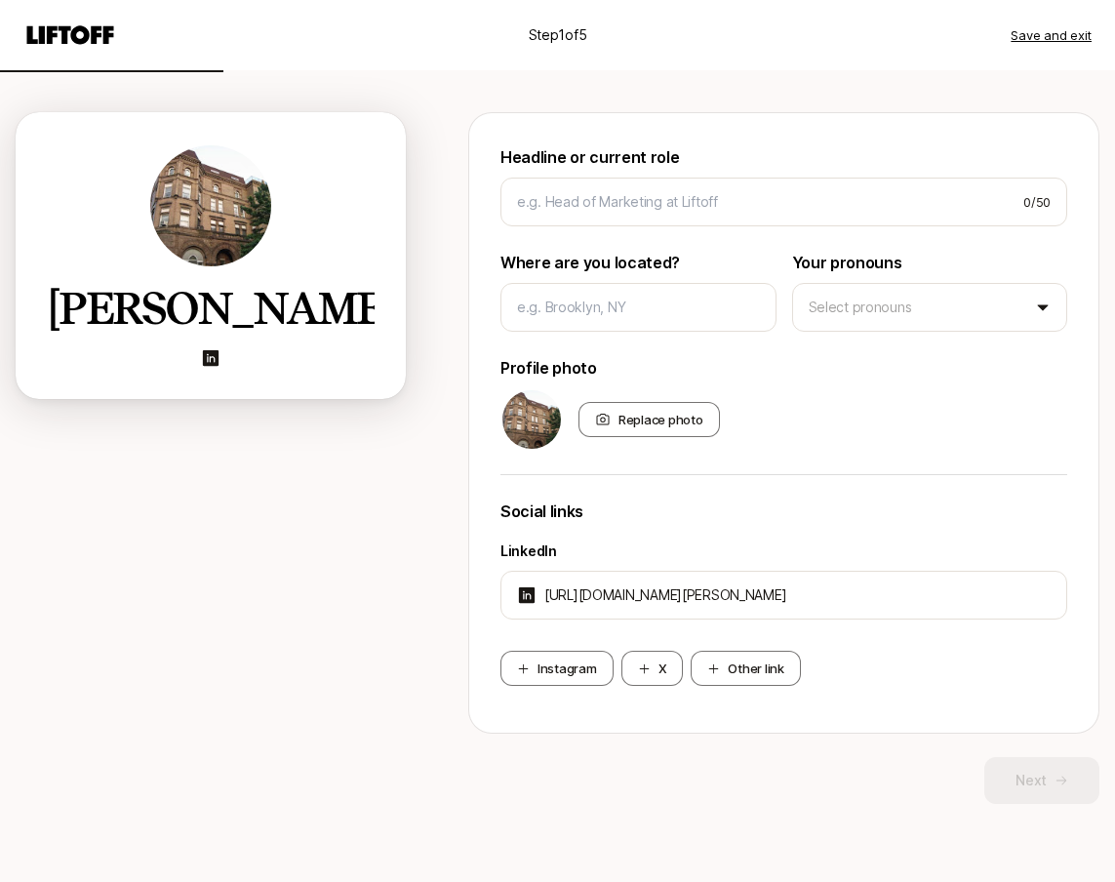
scroll to position [134, 0]
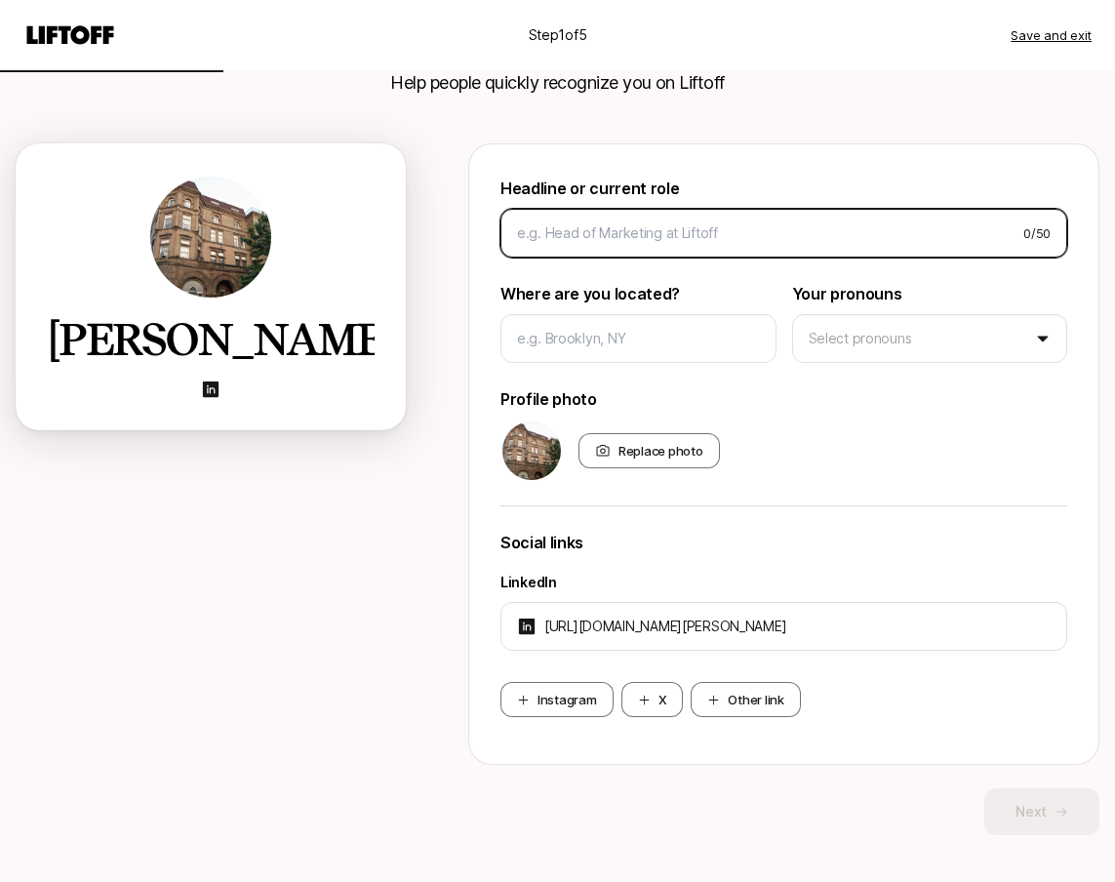
click at [644, 233] on input at bounding box center [762, 232] width 491 height 23
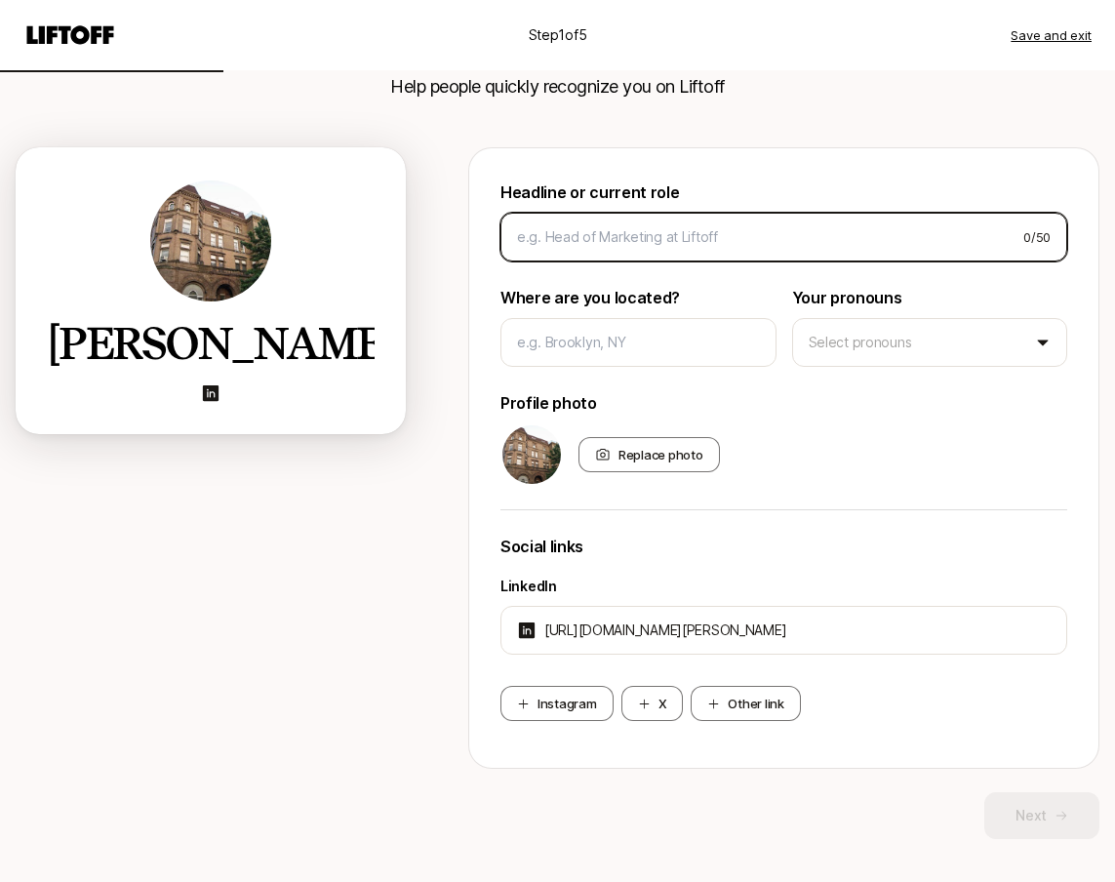
scroll to position [0, 0]
